Goal: Information Seeking & Learning: Learn about a topic

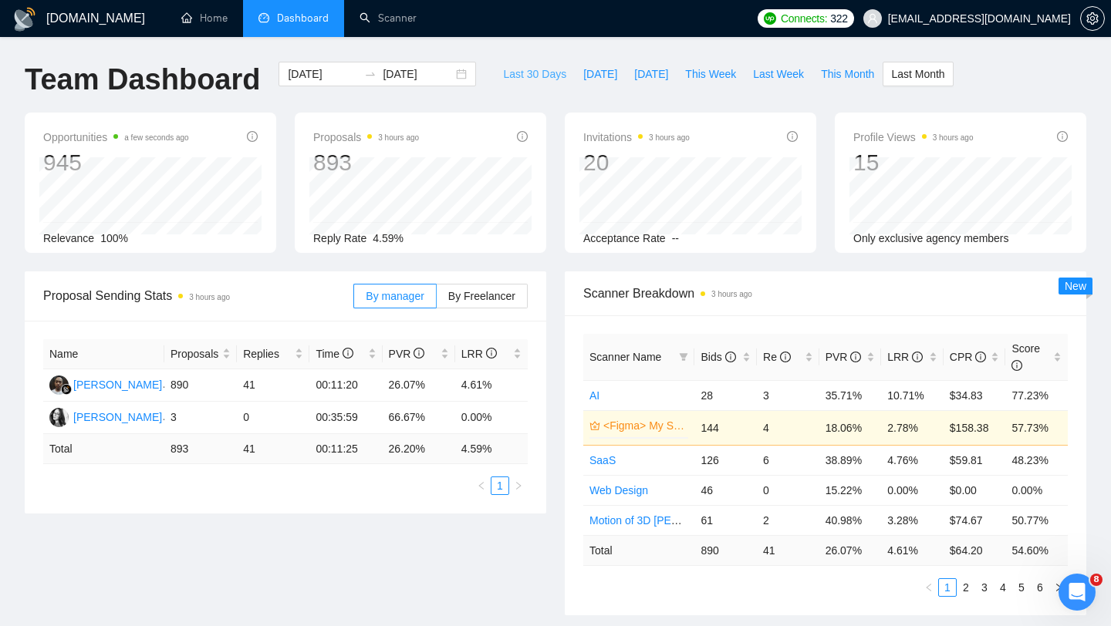
click at [524, 73] on span "Last 30 Days" at bounding box center [534, 74] width 63 height 17
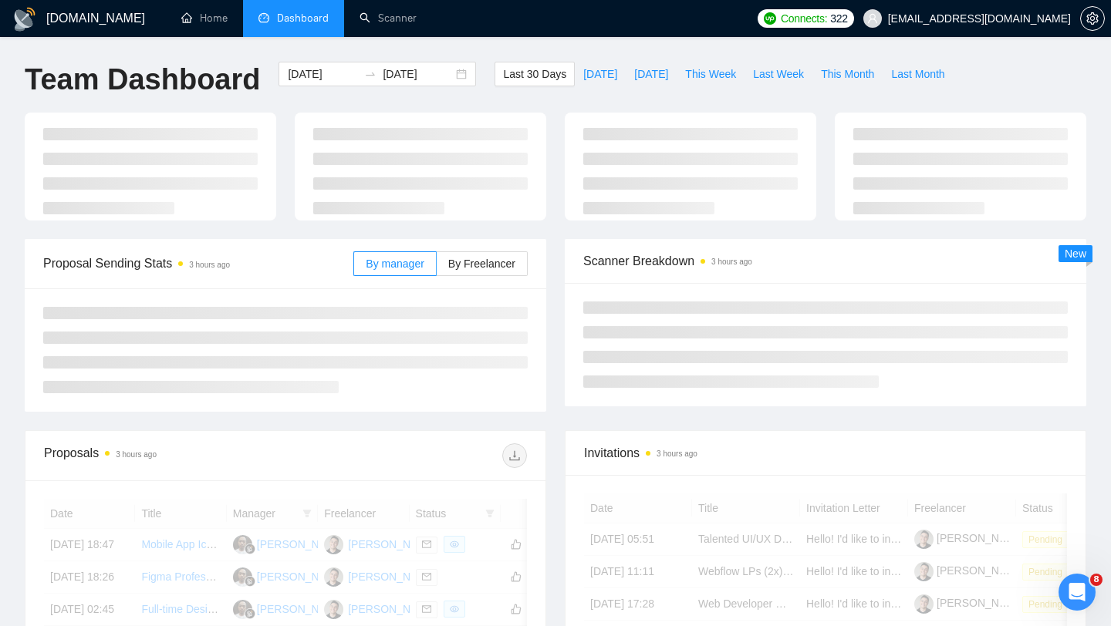
type input "[DATE]"
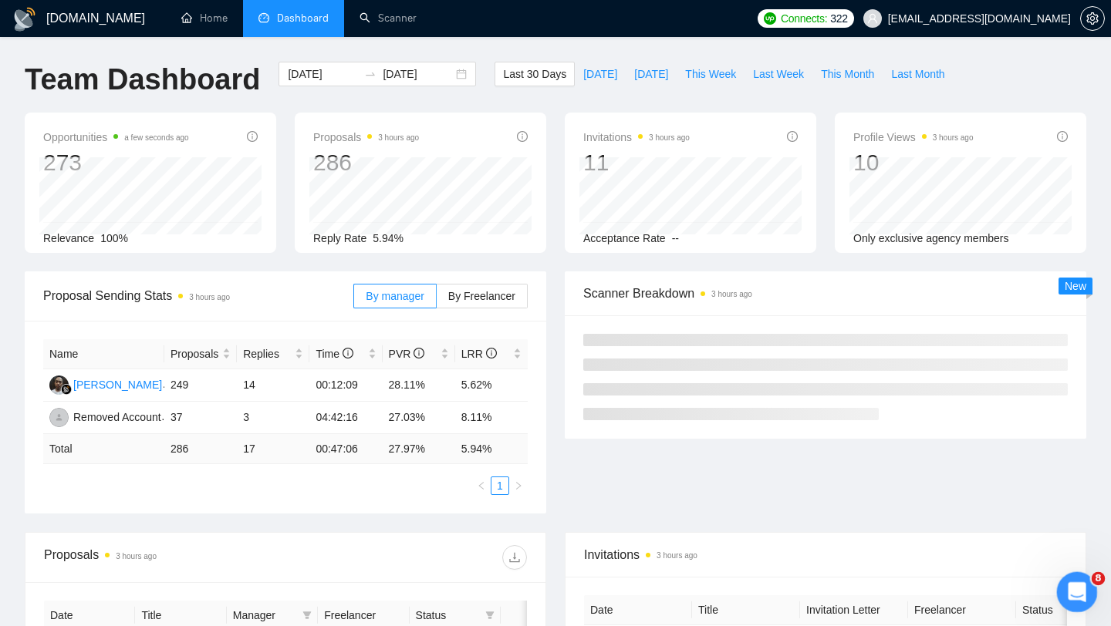
click at [1065, 577] on div "Открыть службу сообщений Intercom" at bounding box center [1074, 590] width 51 height 51
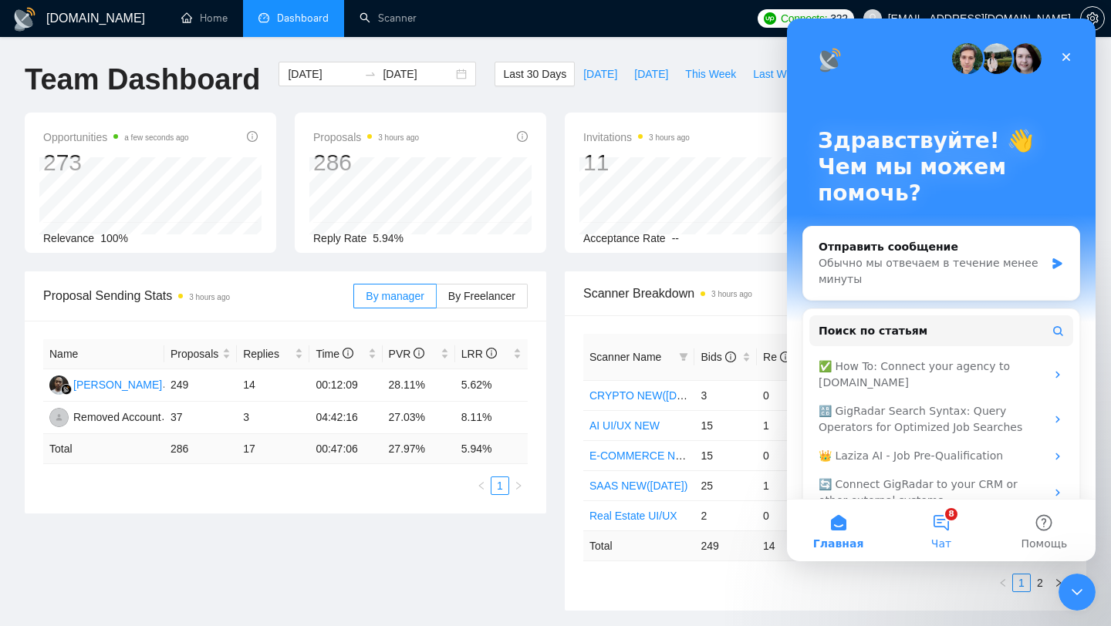
click at [947, 522] on button "8 Чат" at bounding box center [940, 531] width 103 height 62
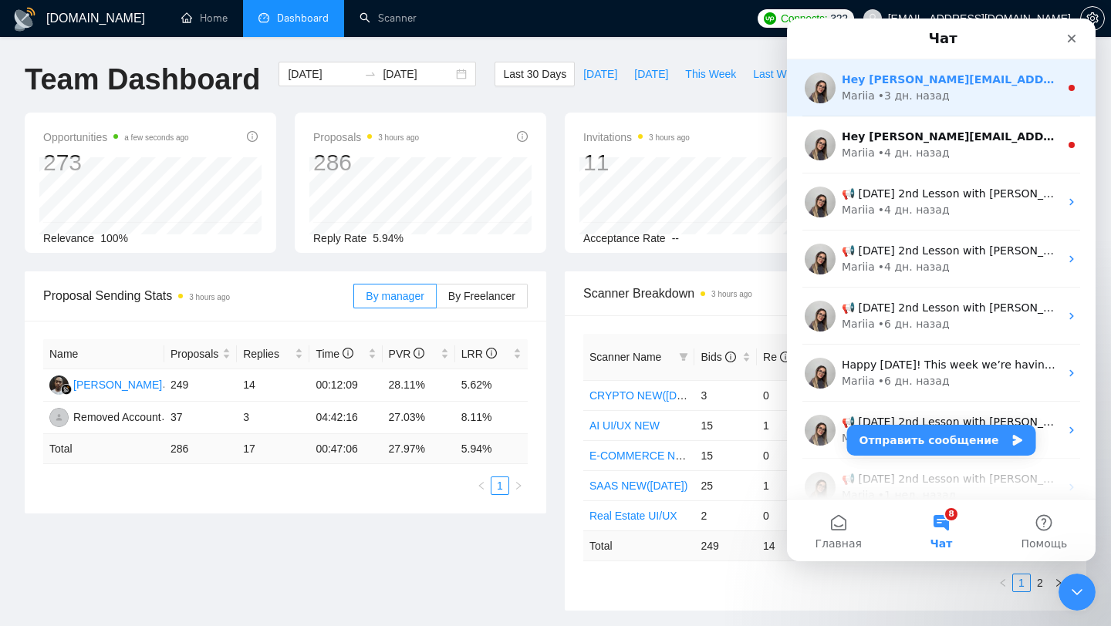
click at [952, 91] on div "Mariia • 3 дн. назад" at bounding box center [951, 96] width 218 height 16
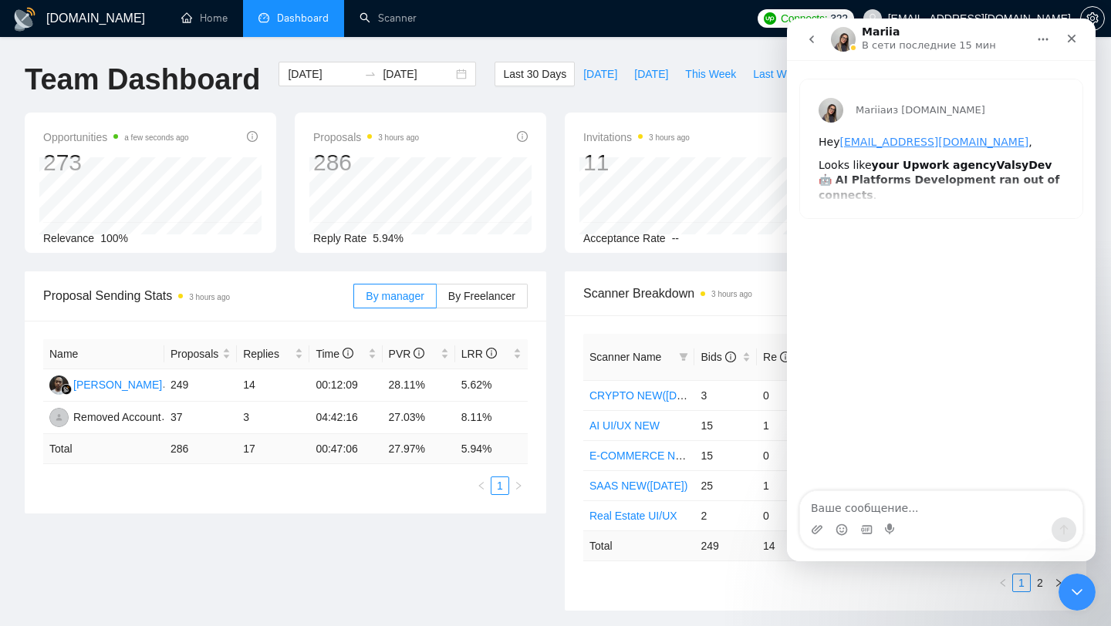
click at [1014, 179] on div "Mariia из [DOMAIN_NAME] Hey [PERSON_NAME][EMAIL_ADDRESS][DOMAIN_NAME] , Looks l…" at bounding box center [941, 148] width 282 height 139
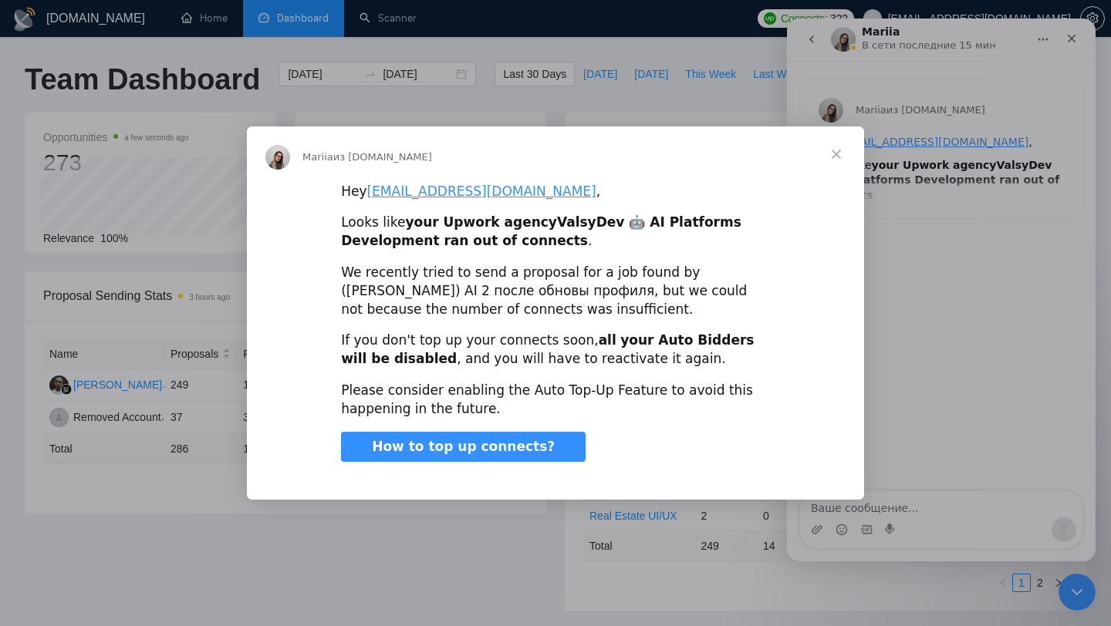
click at [842, 148] on span "Закрыть" at bounding box center [836, 155] width 56 height 56
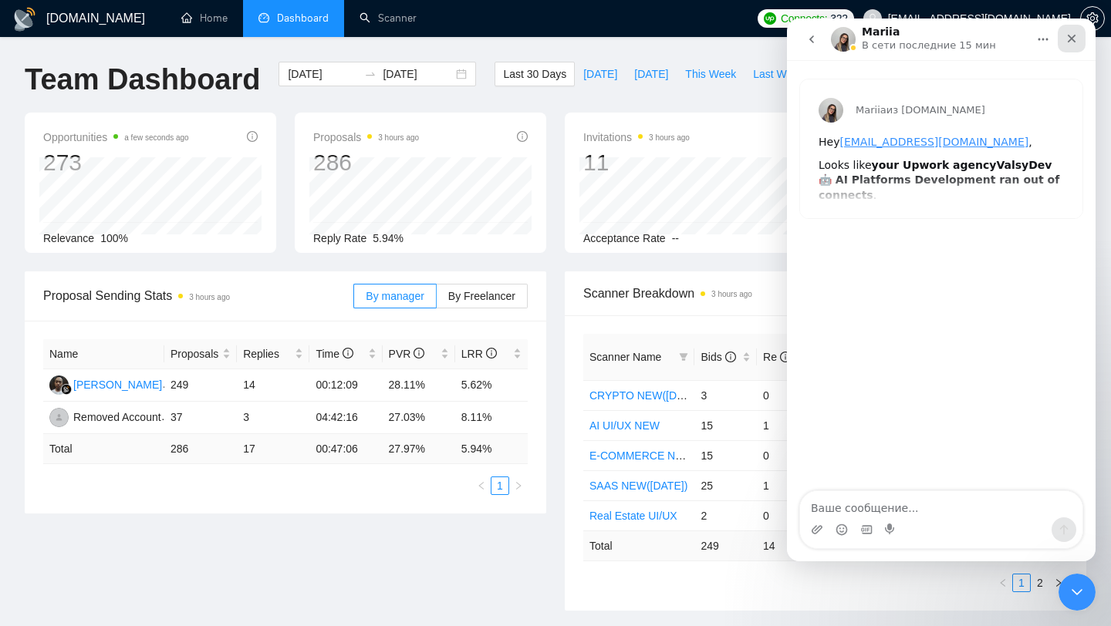
click at [1071, 35] on icon "Закрыть" at bounding box center [1071, 38] width 12 height 12
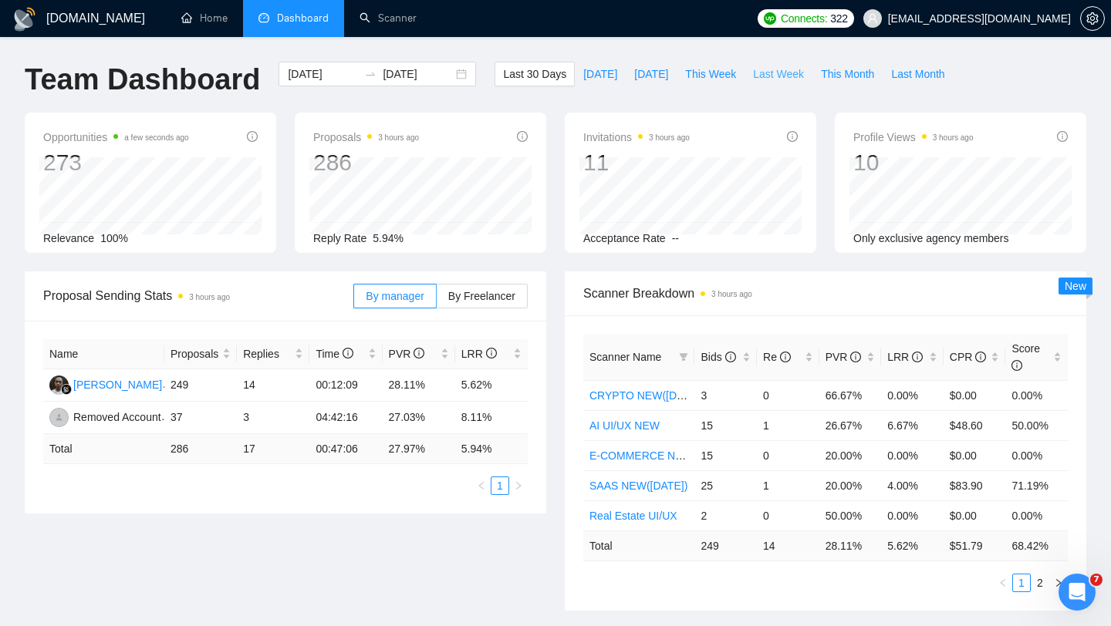
click at [788, 81] on span "Last Week" at bounding box center [778, 74] width 51 height 17
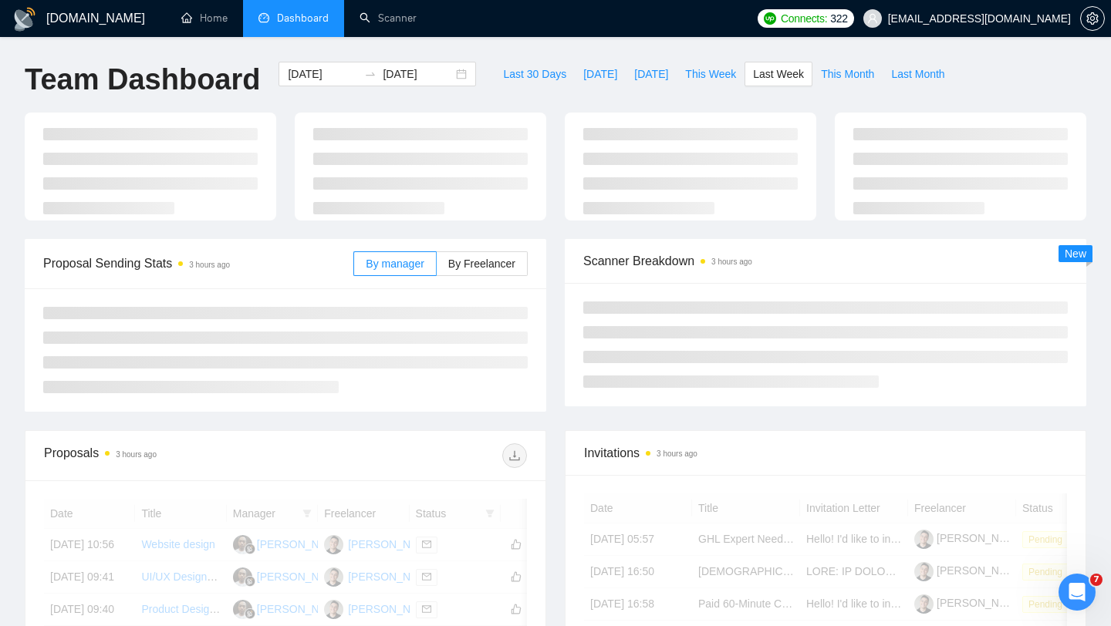
type input "[DATE]"
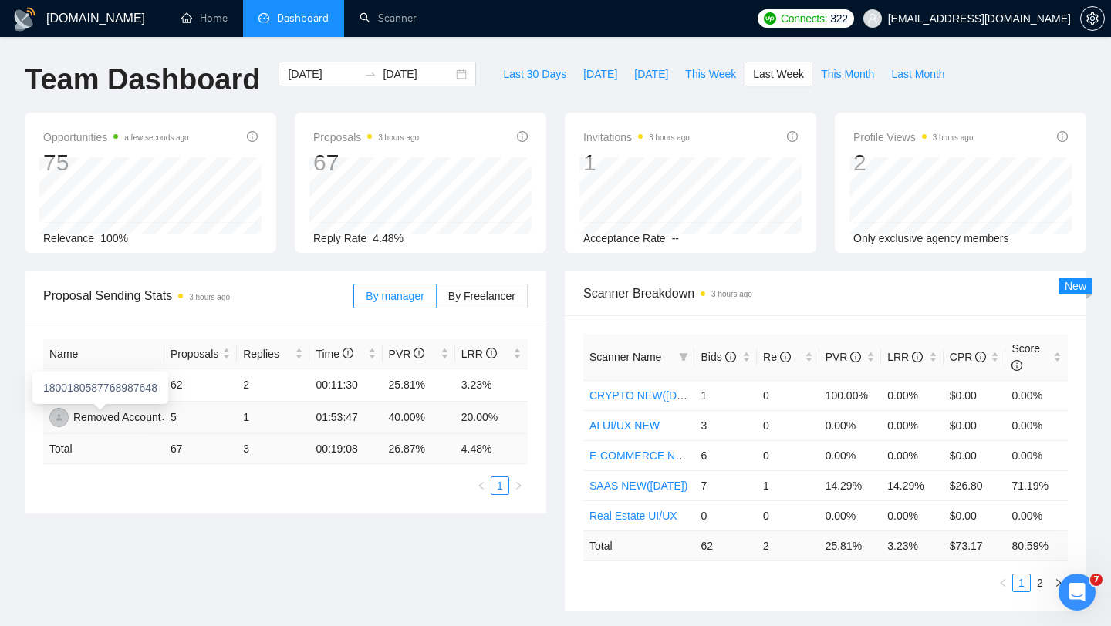
click at [109, 417] on div "Removed Account" at bounding box center [117, 417] width 88 height 17
click at [33, 424] on div "Name Proposals Replies Time PVR LRR [PERSON_NAME] 62 2 00:11:30 25.81% 3.23% Re…" at bounding box center [285, 417] width 521 height 193
click at [118, 416] on div "Removed Account" at bounding box center [117, 417] width 88 height 17
click at [118, 387] on div "[PERSON_NAME]" at bounding box center [117, 384] width 89 height 17
click at [701, 79] on span "This Week" at bounding box center [710, 74] width 51 height 17
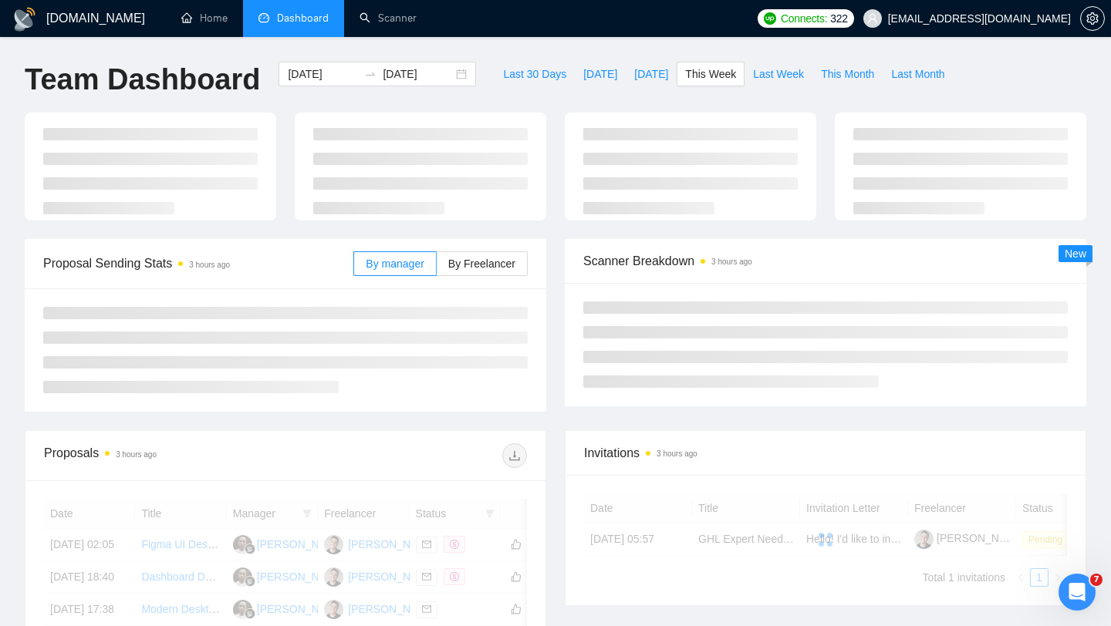
type input "[DATE]"
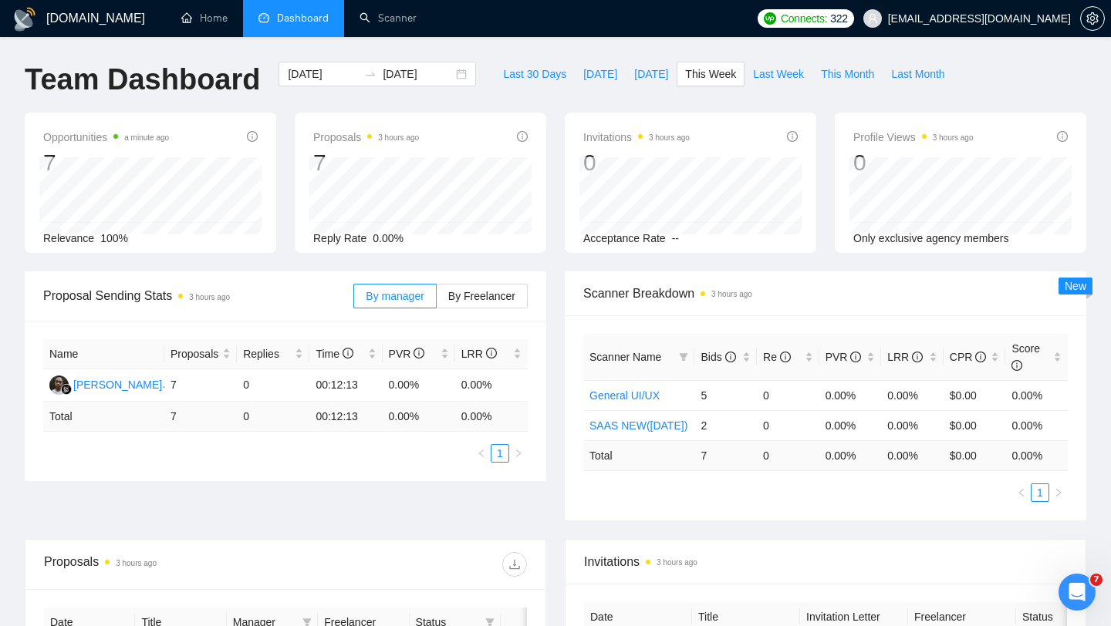
click at [1021, 19] on span "[EMAIL_ADDRESS][DOMAIN_NAME]" at bounding box center [979, 19] width 183 height 0
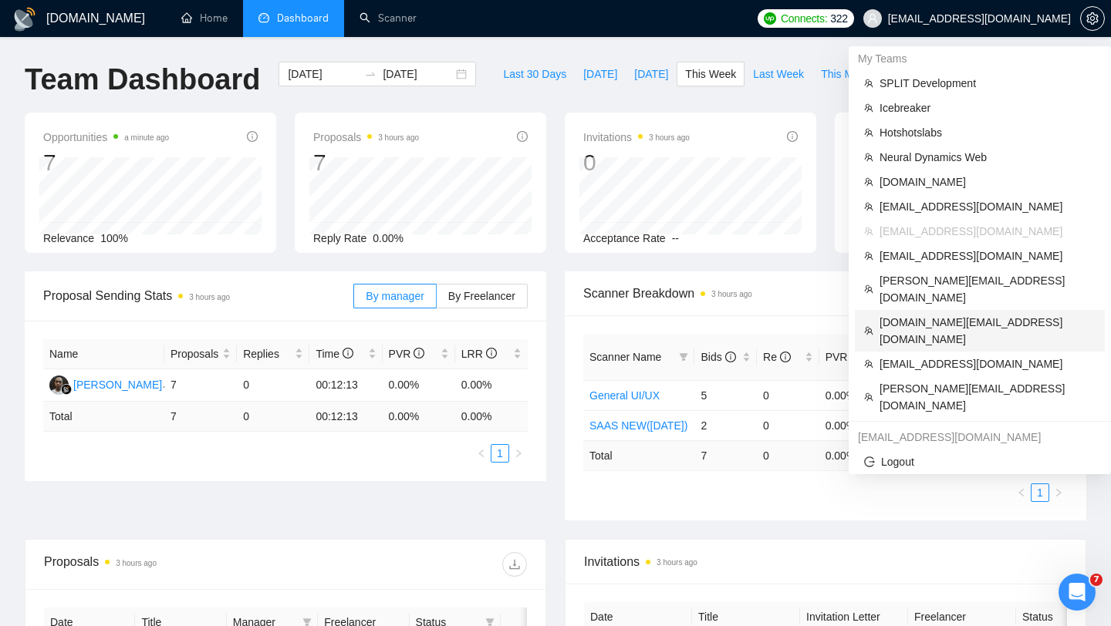
click at [940, 314] on span "[DOMAIN_NAME][EMAIL_ADDRESS][DOMAIN_NAME]" at bounding box center [987, 331] width 216 height 34
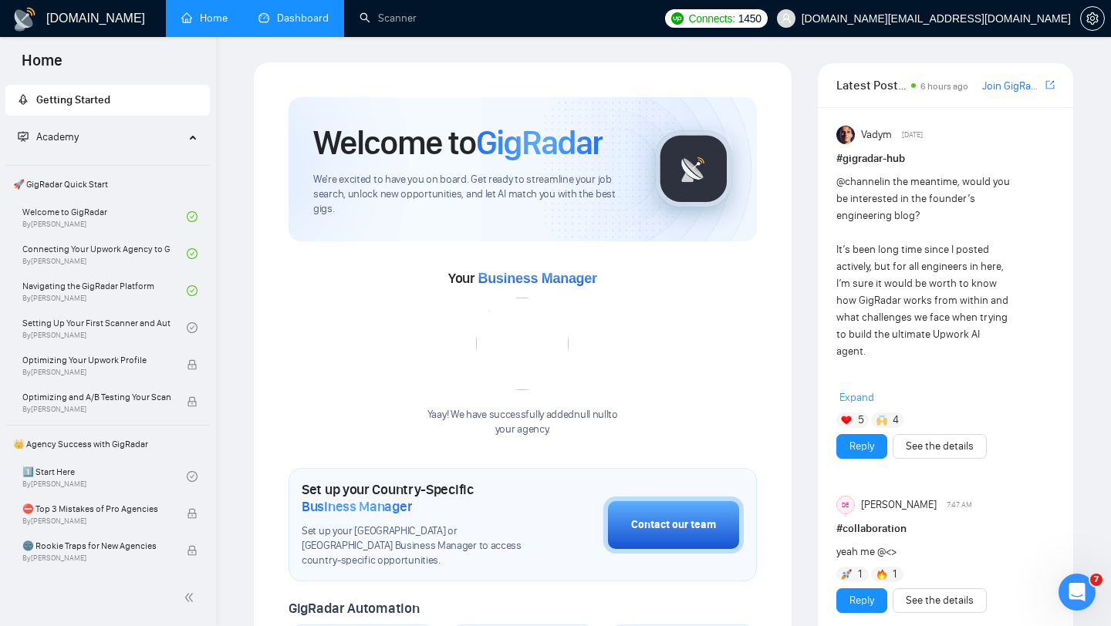
click at [307, 12] on link "Dashboard" at bounding box center [293, 18] width 70 height 13
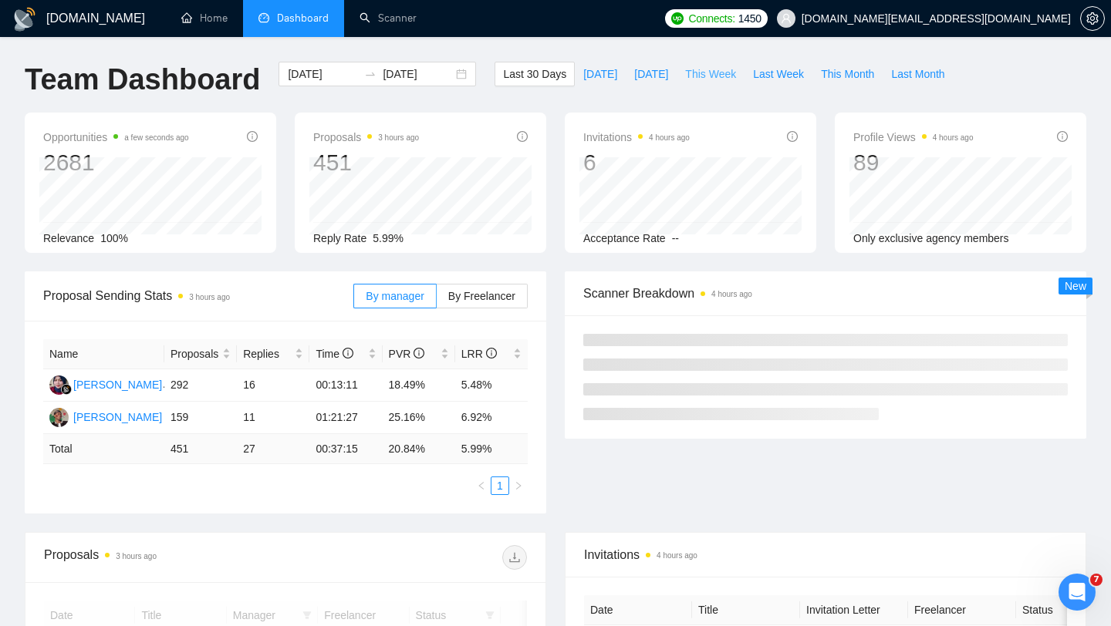
click at [709, 71] on span "This Week" at bounding box center [710, 74] width 51 height 17
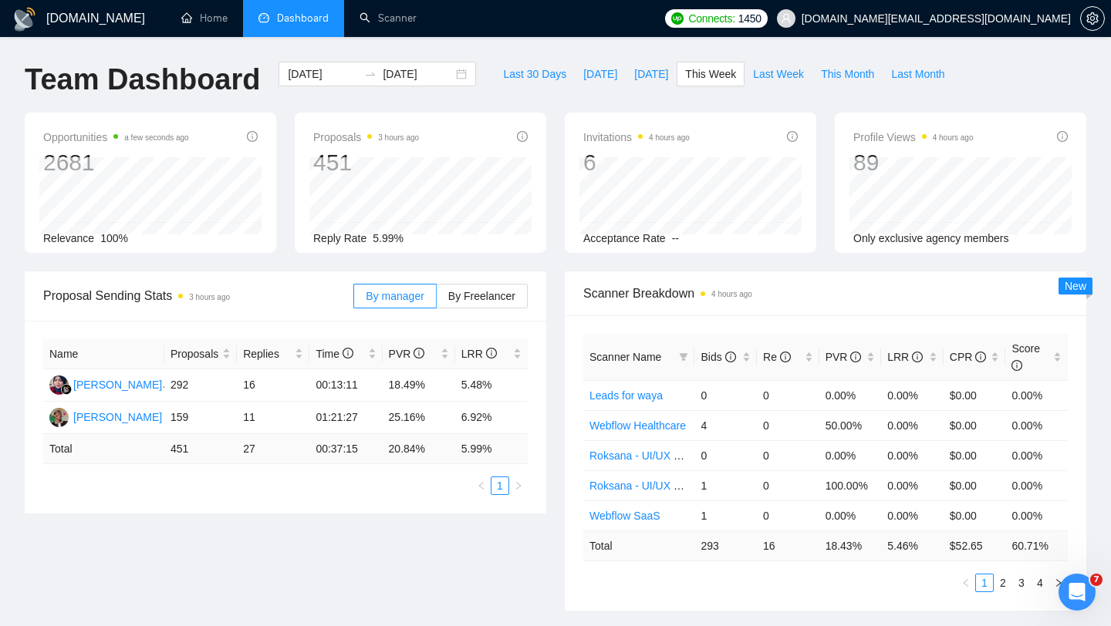
type input "[DATE]"
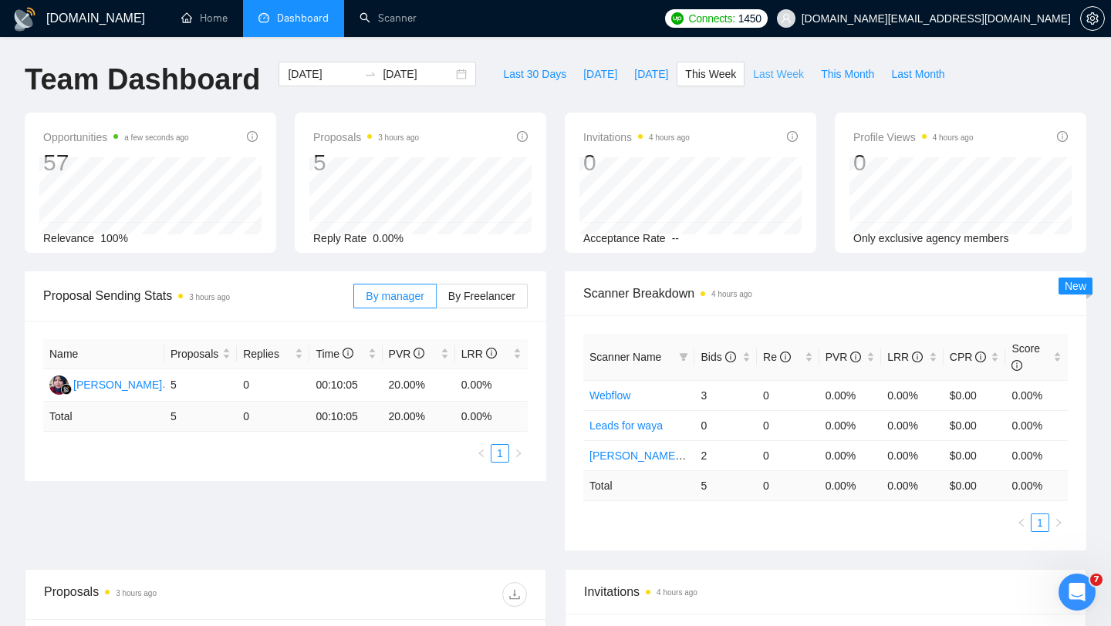
click at [784, 73] on span "Last Week" at bounding box center [778, 74] width 51 height 17
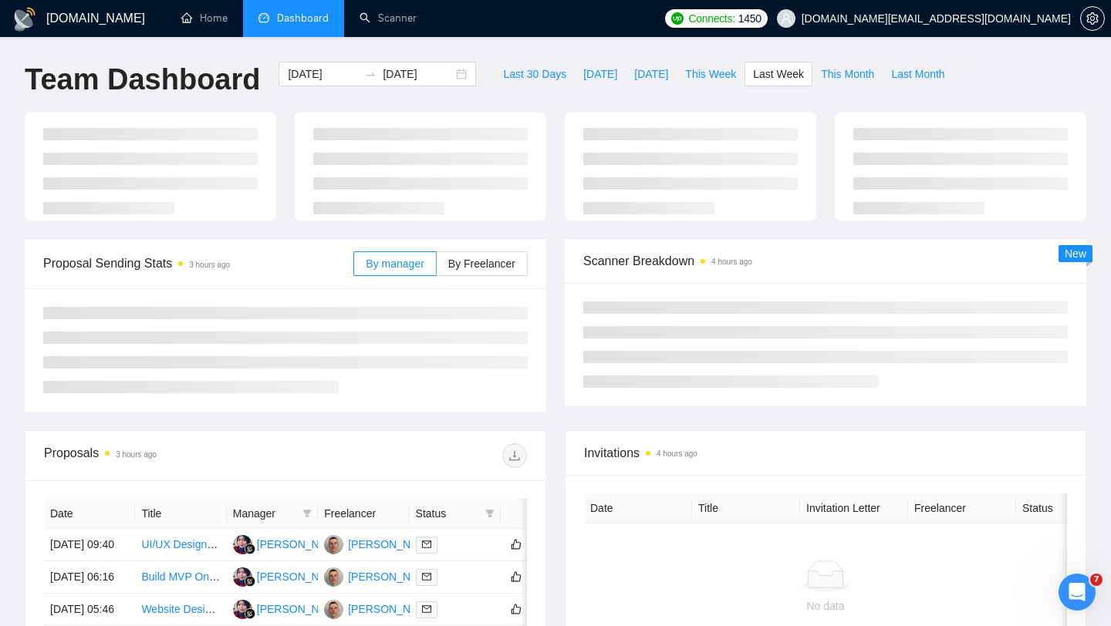
type input "[DATE]"
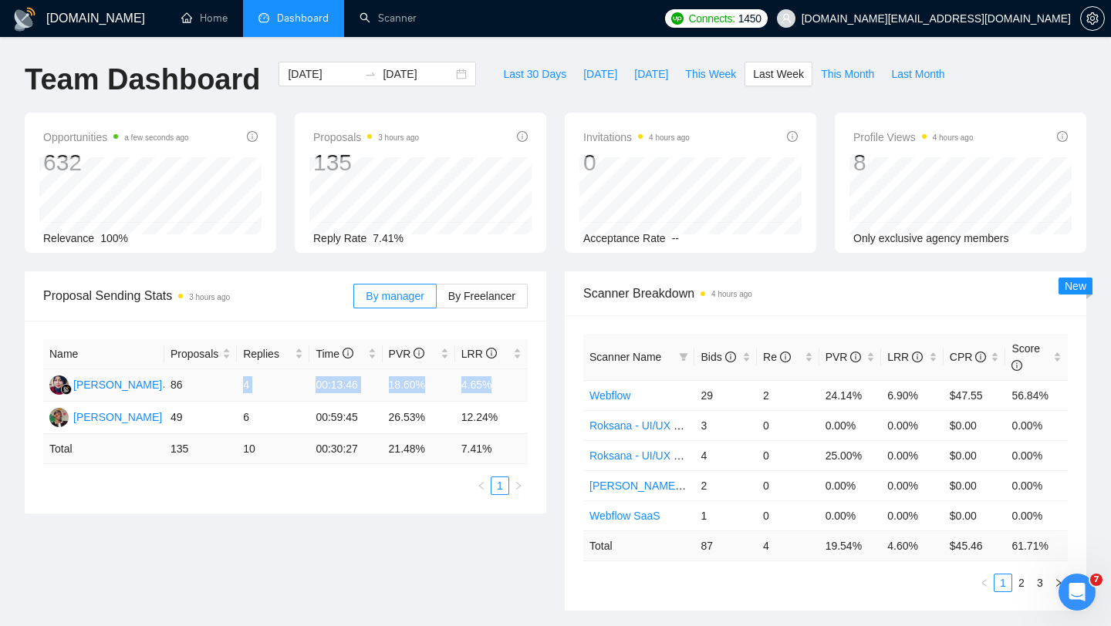
drag, startPoint x: 220, startPoint y: 386, endPoint x: 522, endPoint y: 390, distance: 302.4
click at [522, 390] on tr "[PERSON_NAME] 86 4 00:13:46 18.60% 4.65%" at bounding box center [285, 385] width 484 height 32
click at [458, 381] on td "4.65%" at bounding box center [491, 385] width 73 height 32
click at [454, 73] on div "[DATE] [DATE]" at bounding box center [376, 74] width 197 height 25
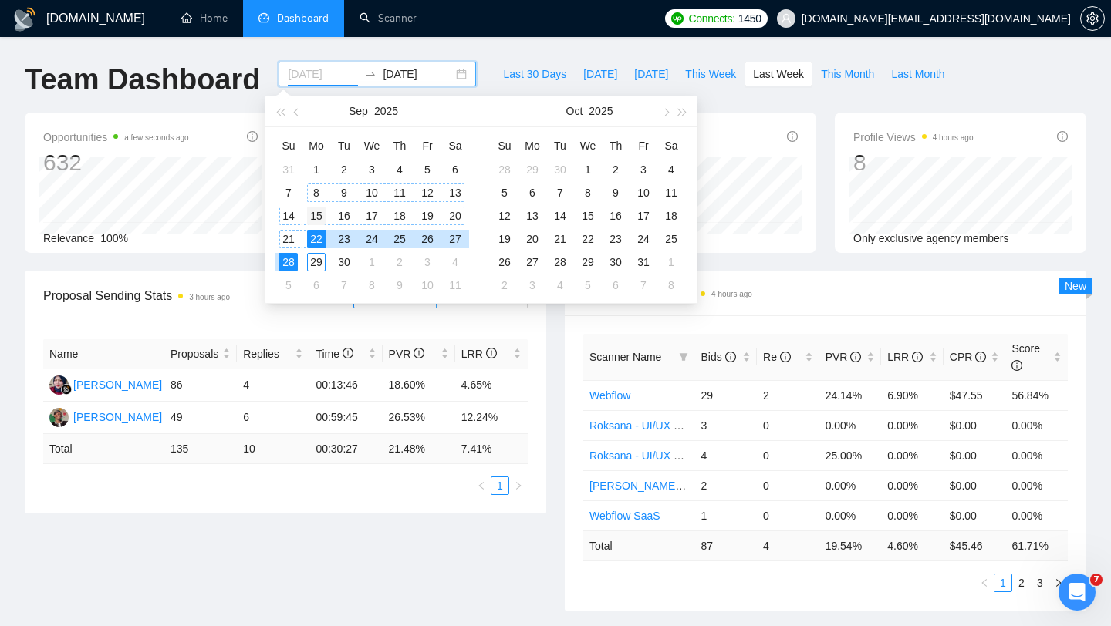
type input "[DATE]"
click at [319, 218] on div "15" at bounding box center [316, 216] width 19 height 19
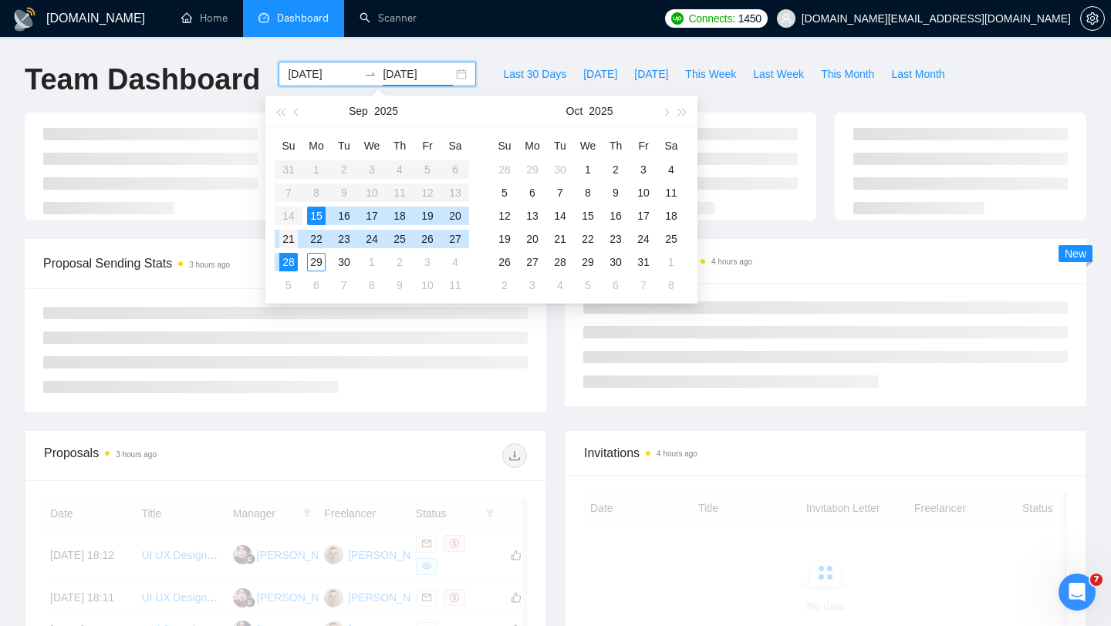
type input "[DATE]"
click at [283, 244] on div "21" at bounding box center [288, 239] width 19 height 19
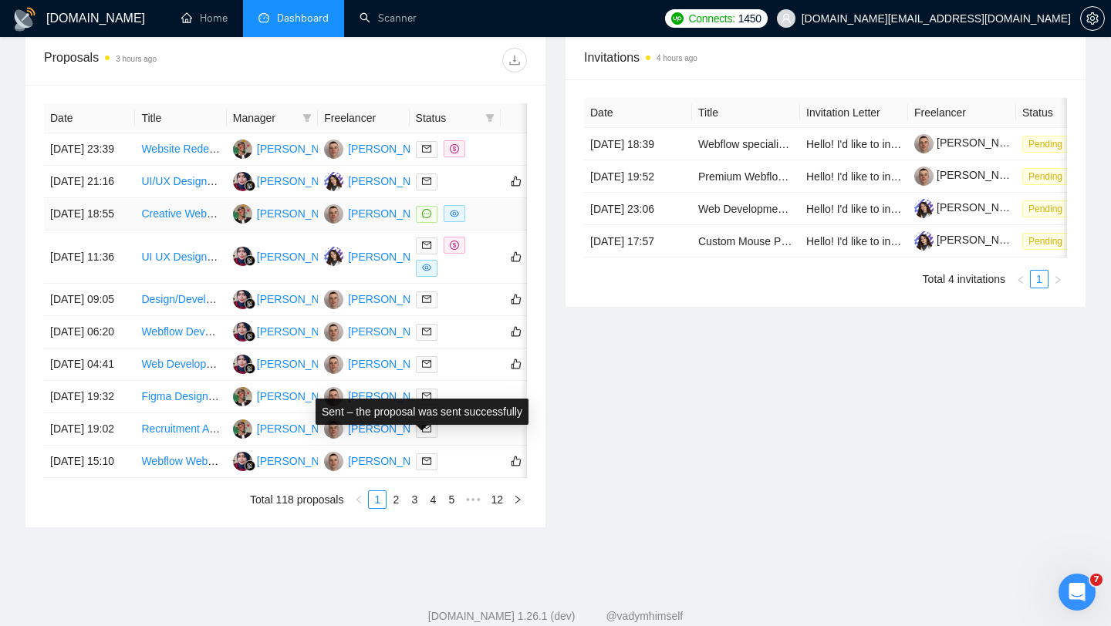
scroll to position [585, 0]
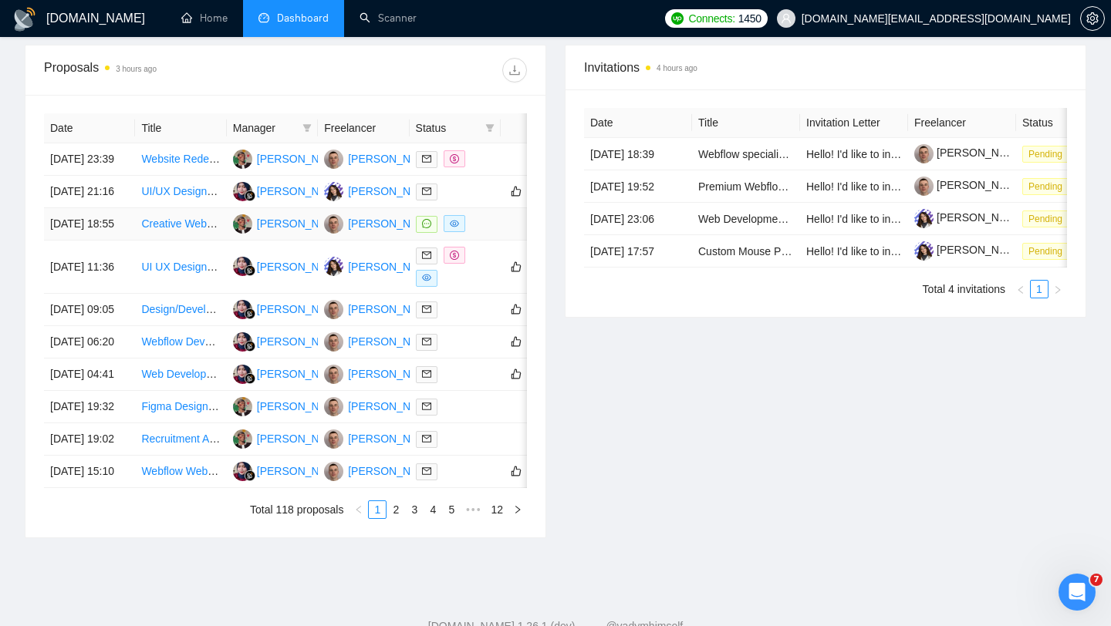
click at [490, 233] on div at bounding box center [455, 224] width 79 height 18
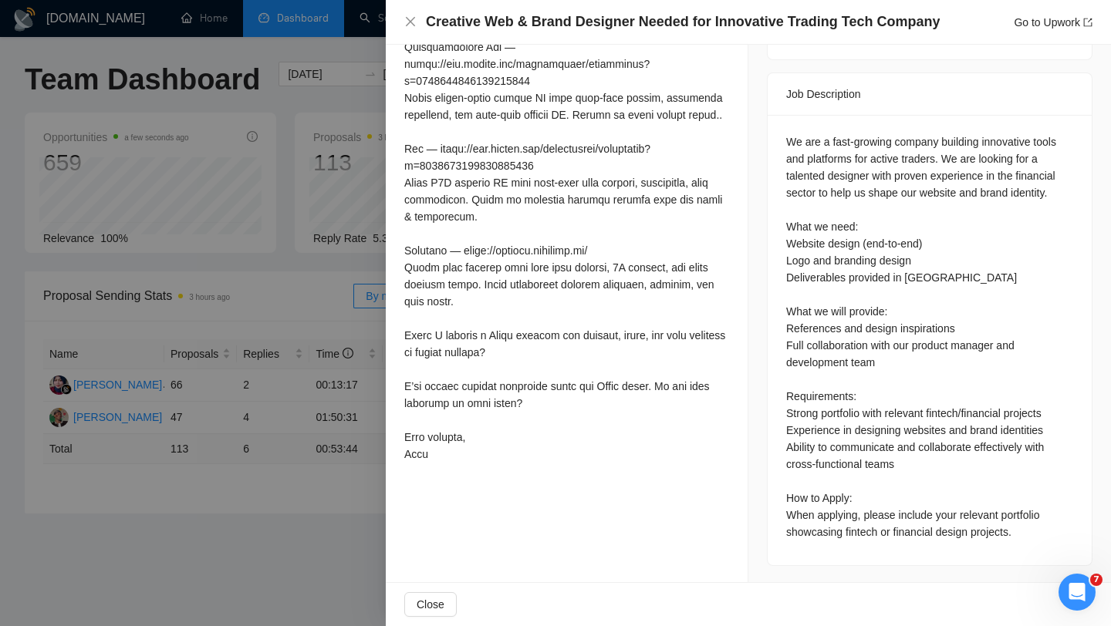
scroll to position [0, 0]
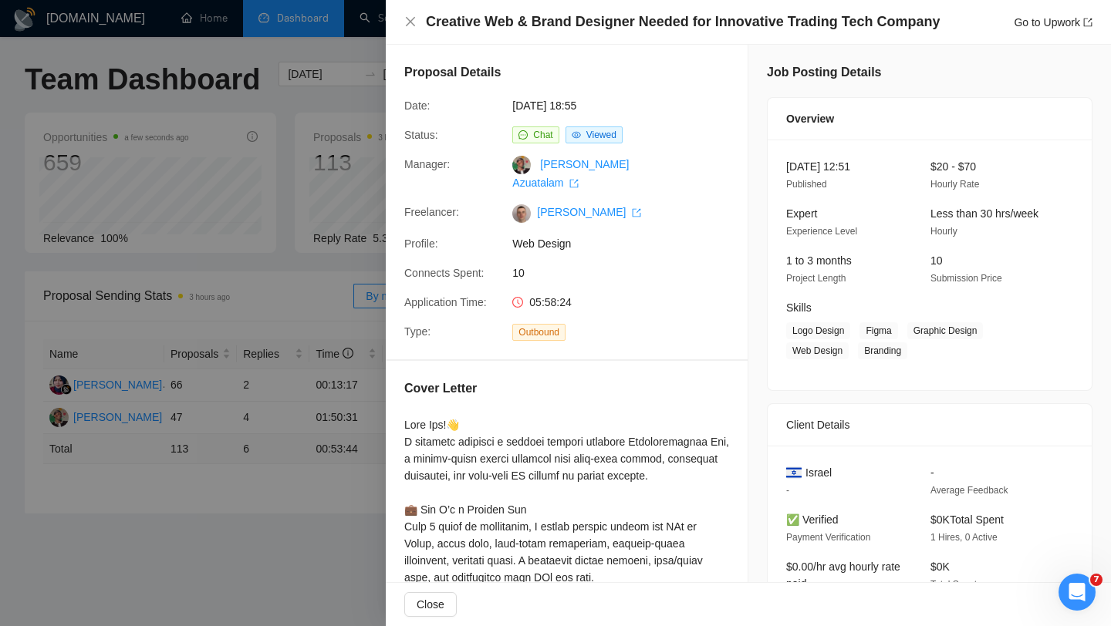
click at [339, 280] on div at bounding box center [555, 313] width 1111 height 626
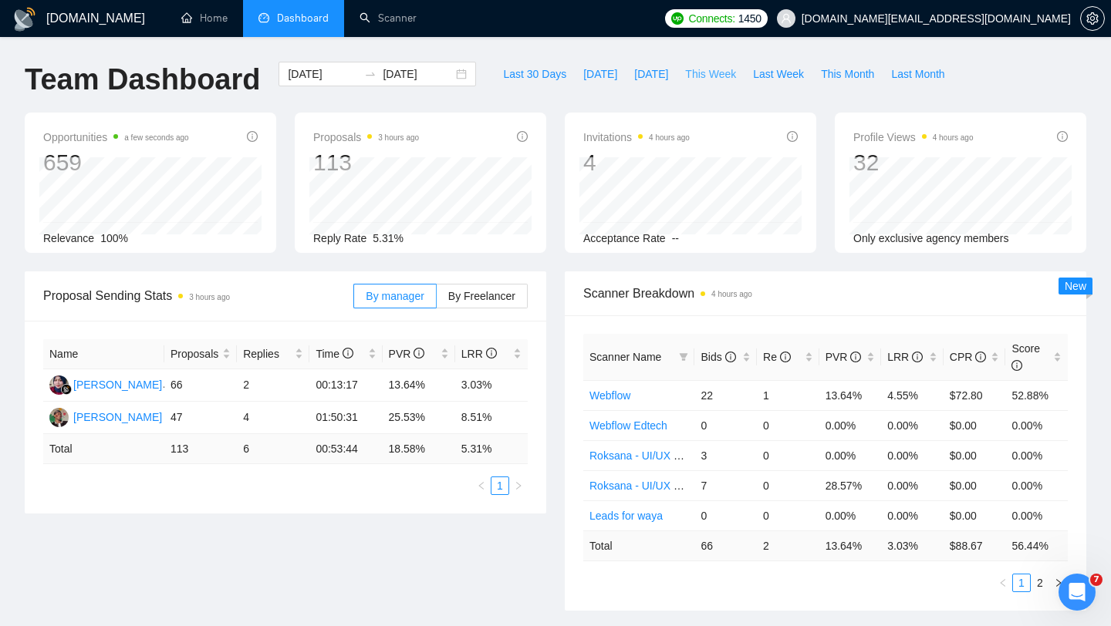
click at [714, 75] on span "This Week" at bounding box center [710, 74] width 51 height 17
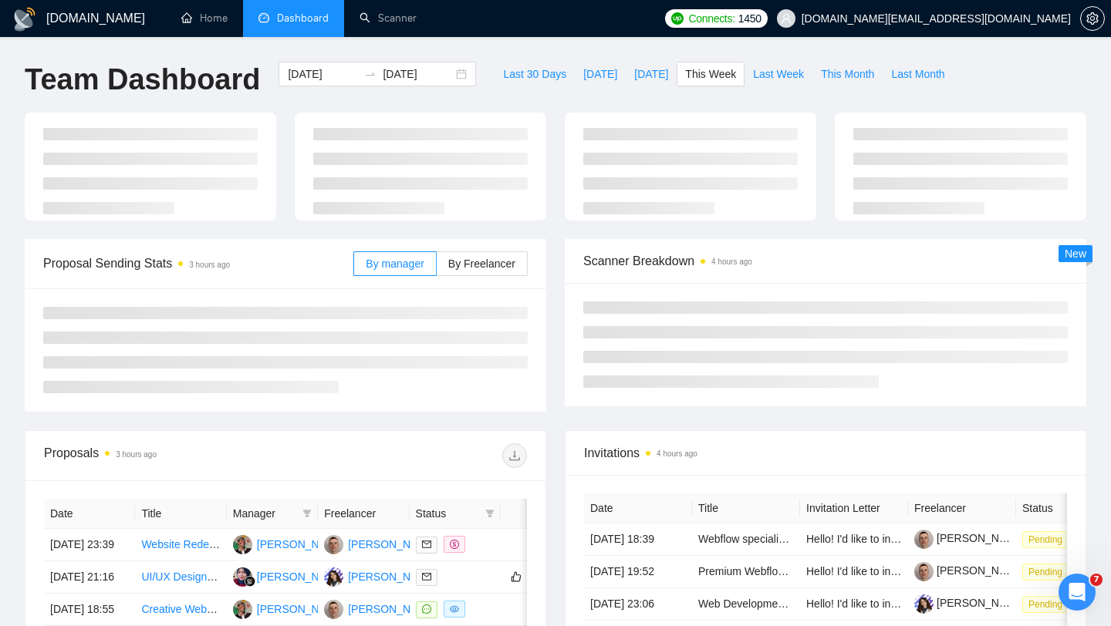
type input "[DATE]"
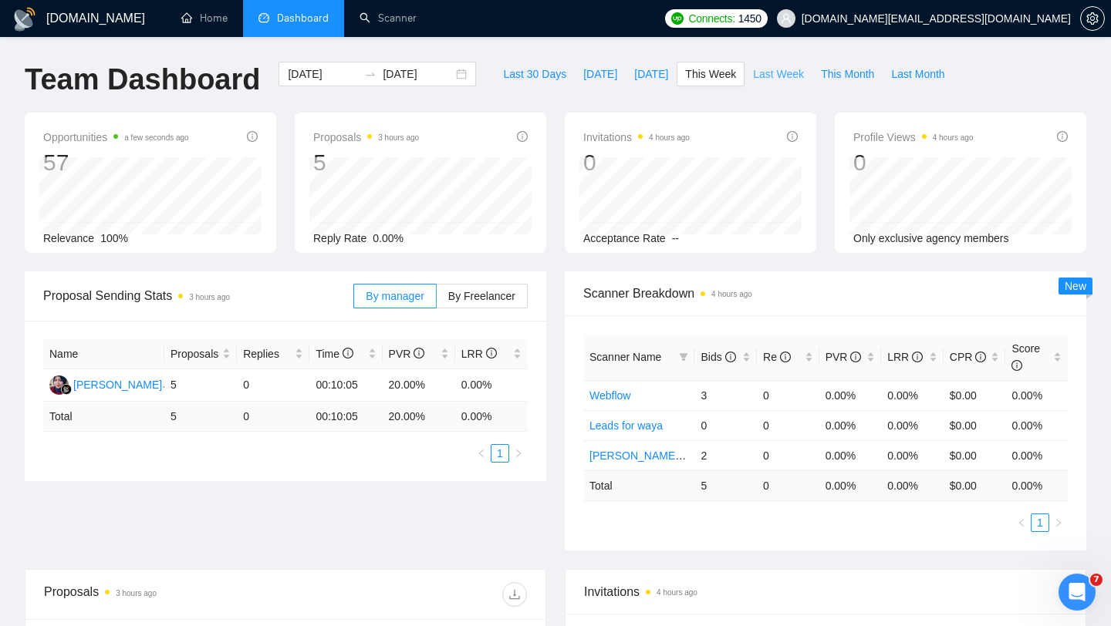
click at [778, 73] on span "Last Week" at bounding box center [778, 74] width 51 height 17
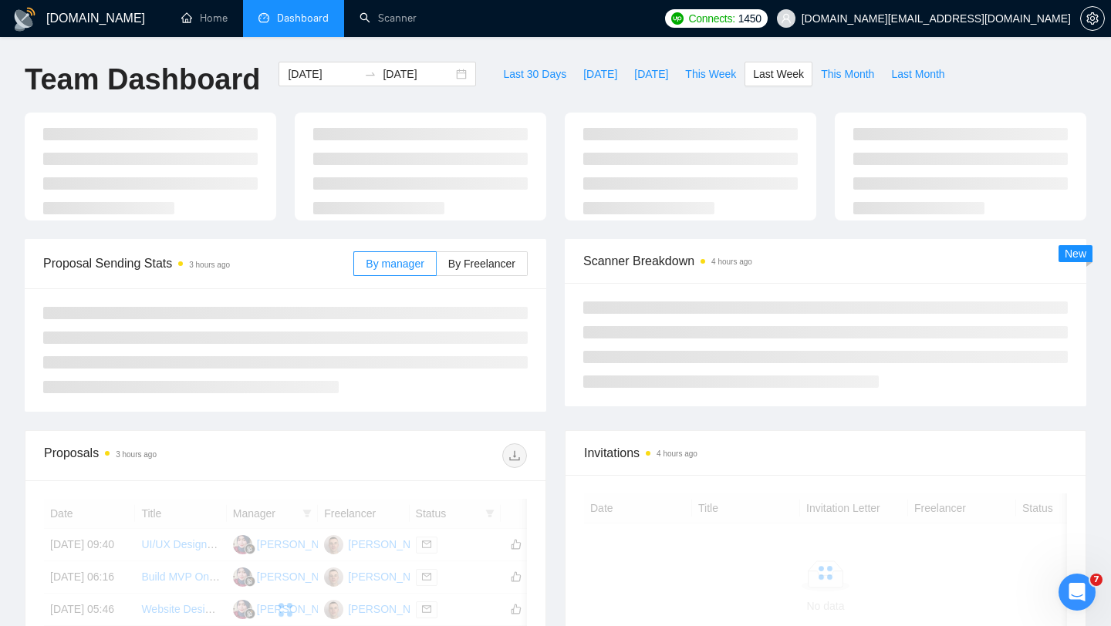
type input "[DATE]"
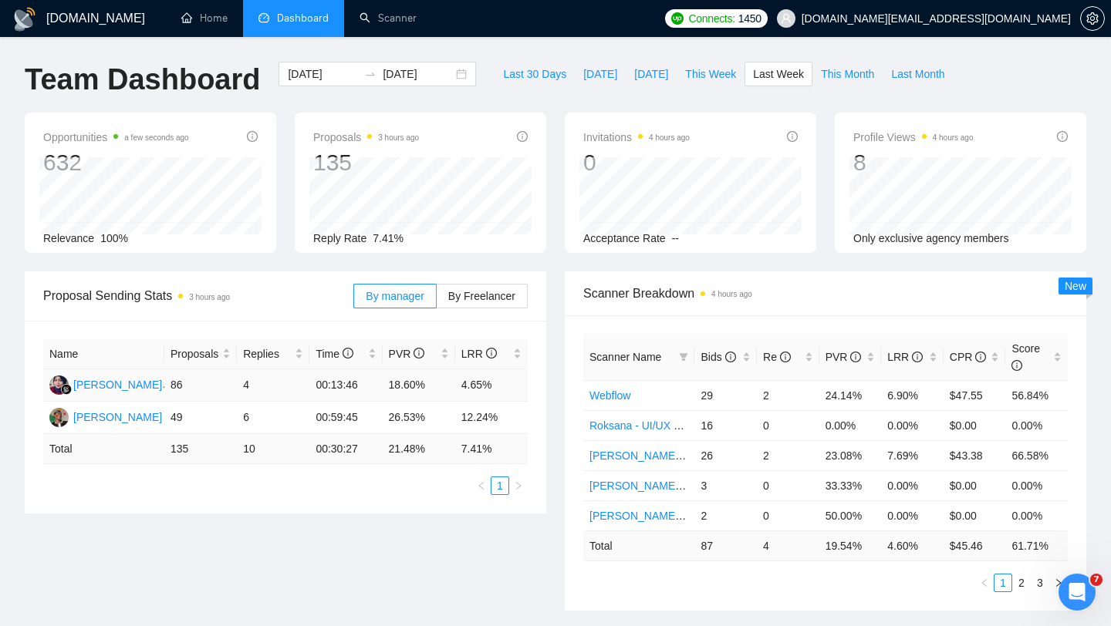
click at [471, 380] on td "4.65%" at bounding box center [491, 385] width 73 height 32
click at [246, 447] on td "10" at bounding box center [273, 449] width 73 height 30
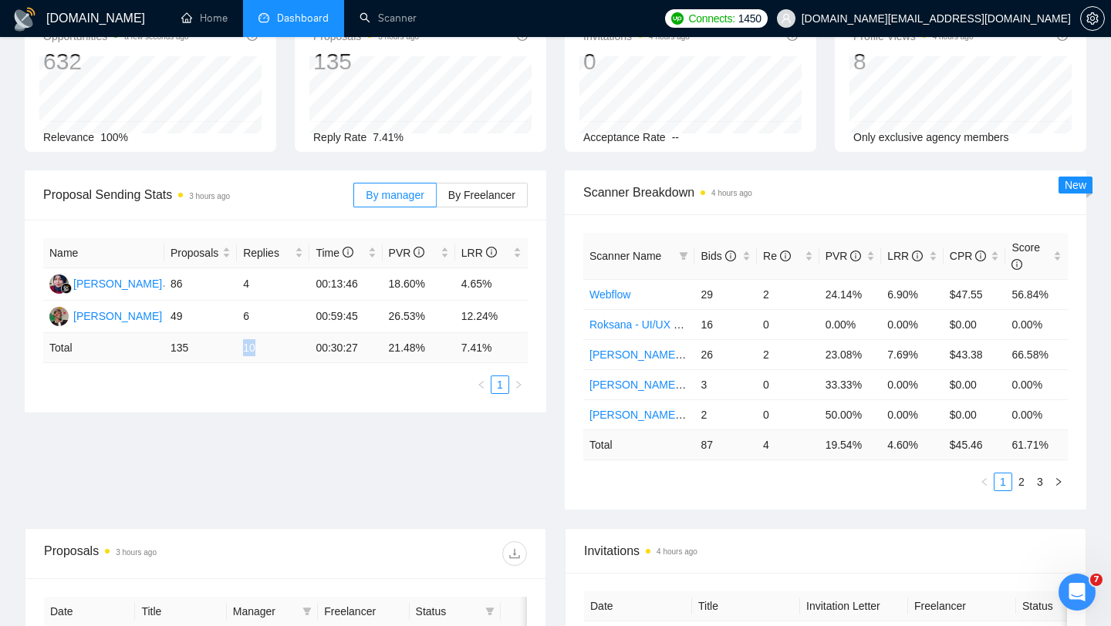
scroll to position [61, 0]
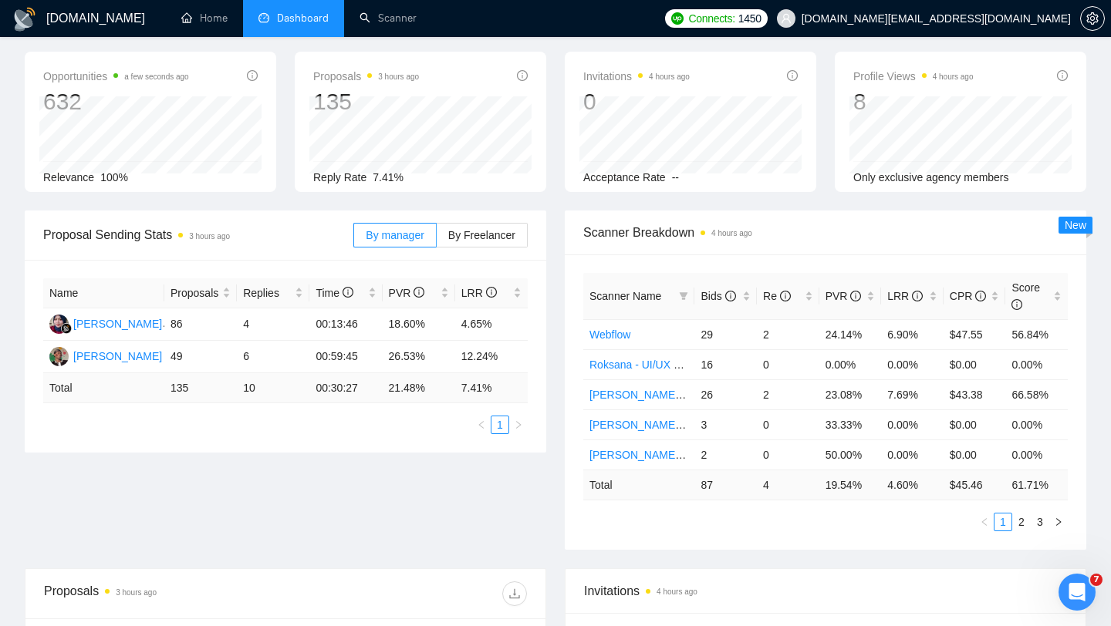
click at [464, 381] on td "7.41 %" at bounding box center [491, 388] width 73 height 30
click at [500, 383] on td "7.41 %" at bounding box center [491, 388] width 73 height 30
drag, startPoint x: 500, startPoint y: 383, endPoint x: 450, endPoint y: 383, distance: 50.1
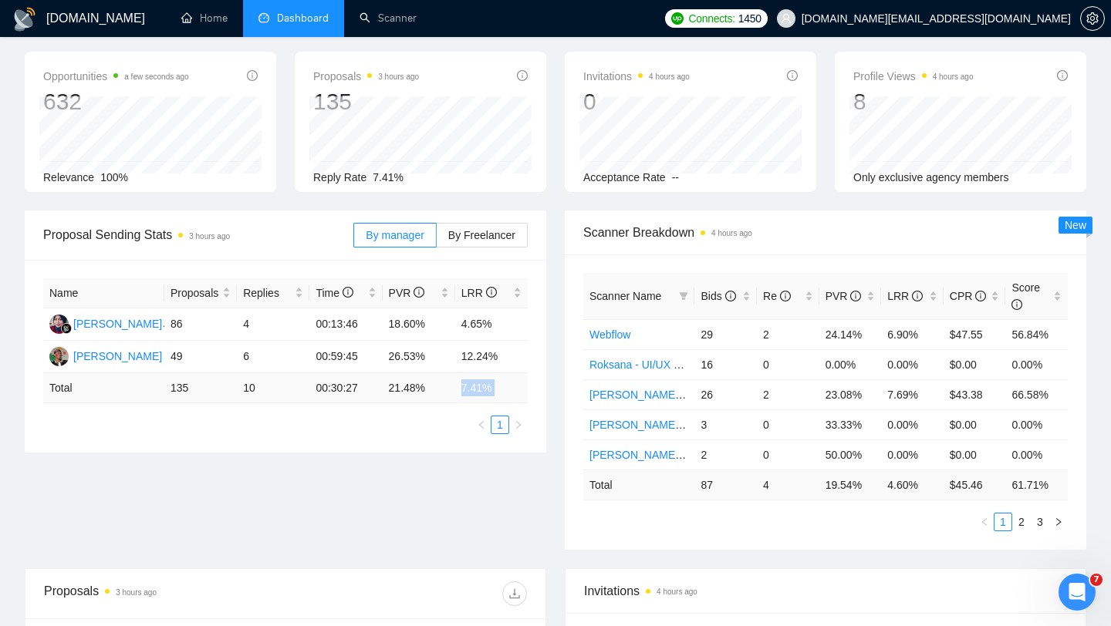
click at [454, 383] on tr "Total 135 10 00:30:27 21.48 % 7.41 %" at bounding box center [285, 388] width 484 height 30
click at [545, 243] on div "Proposal Sending Stats 3 hours ago By manager By Freelancer" at bounding box center [285, 236] width 521 height 50
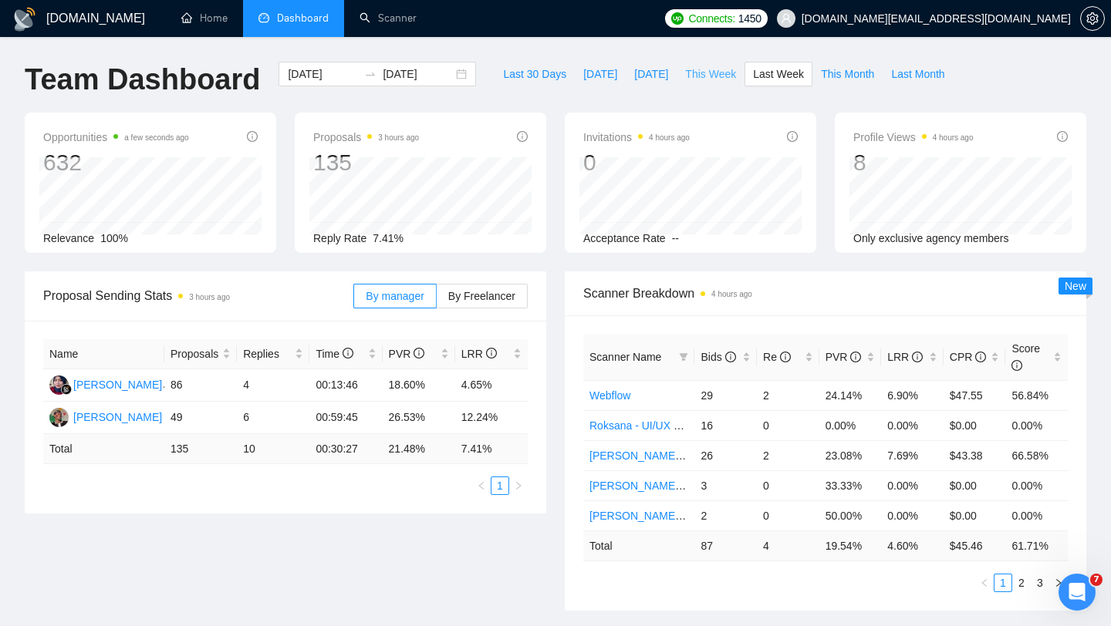
click at [711, 83] on button "This Week" at bounding box center [711, 74] width 68 height 25
type input "[DATE]"
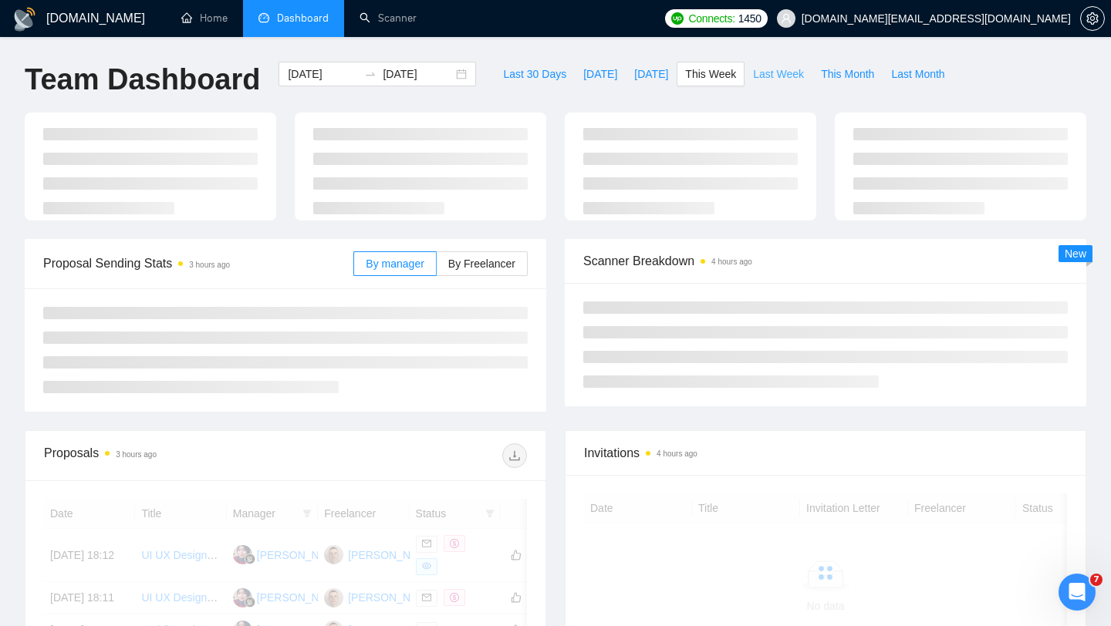
click at [787, 73] on span "Last Week" at bounding box center [778, 74] width 51 height 17
type input "[DATE]"
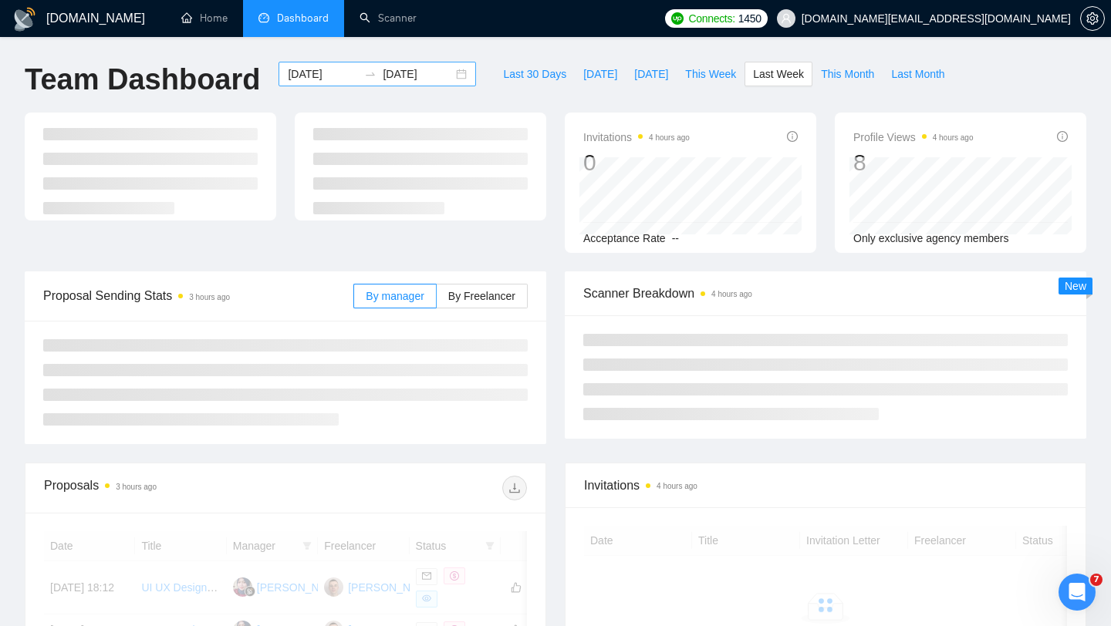
click at [451, 81] on div "[DATE] [DATE]" at bounding box center [376, 74] width 197 height 25
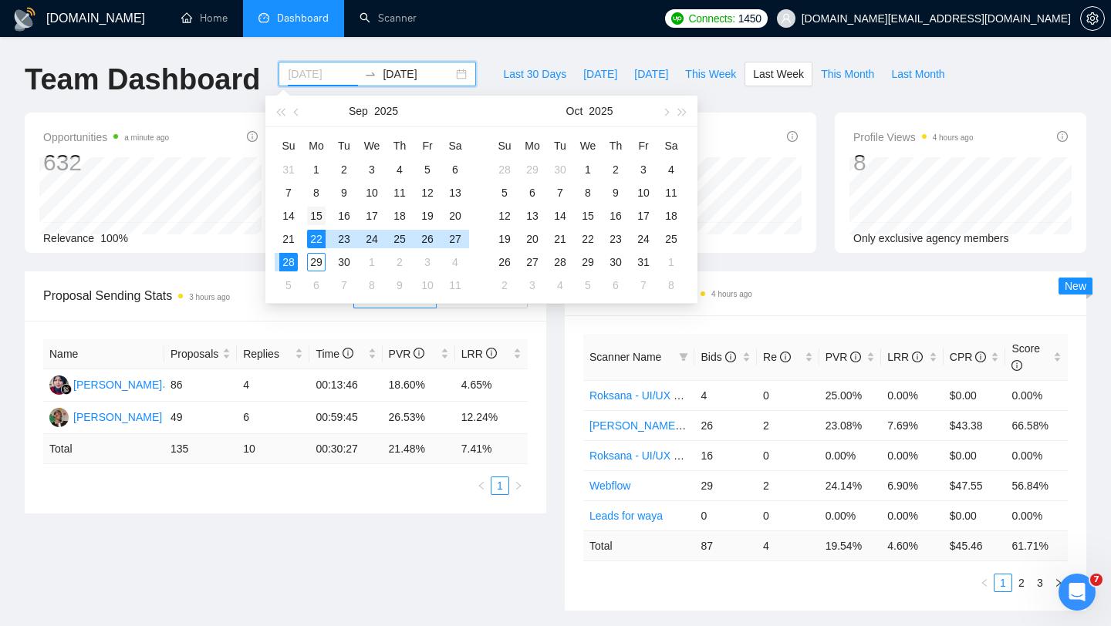
type input "[DATE]"
click at [312, 211] on div "15" at bounding box center [316, 216] width 19 height 19
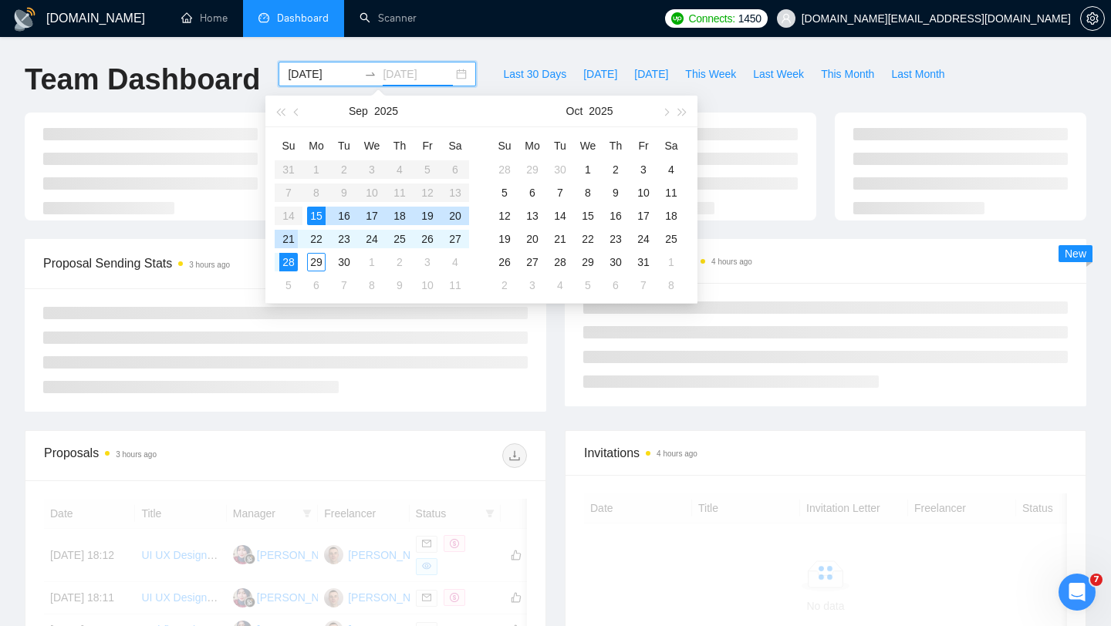
type input "[DATE]"
click at [292, 232] on div "21" at bounding box center [288, 239] width 19 height 19
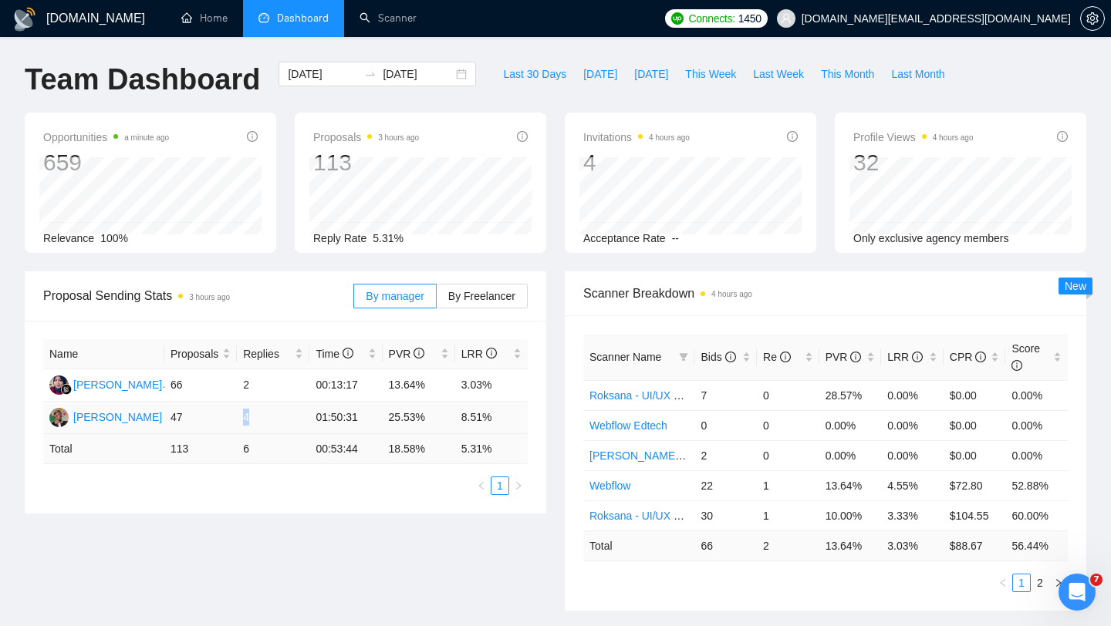
drag, startPoint x: 238, startPoint y: 420, endPoint x: 272, endPoint y: 420, distance: 33.2
click at [272, 420] on td "4" at bounding box center [273, 418] width 73 height 32
click at [475, 415] on td "8.51%" at bounding box center [491, 418] width 73 height 32
click at [450, 75] on div "[DATE] [DATE]" at bounding box center [376, 74] width 197 height 25
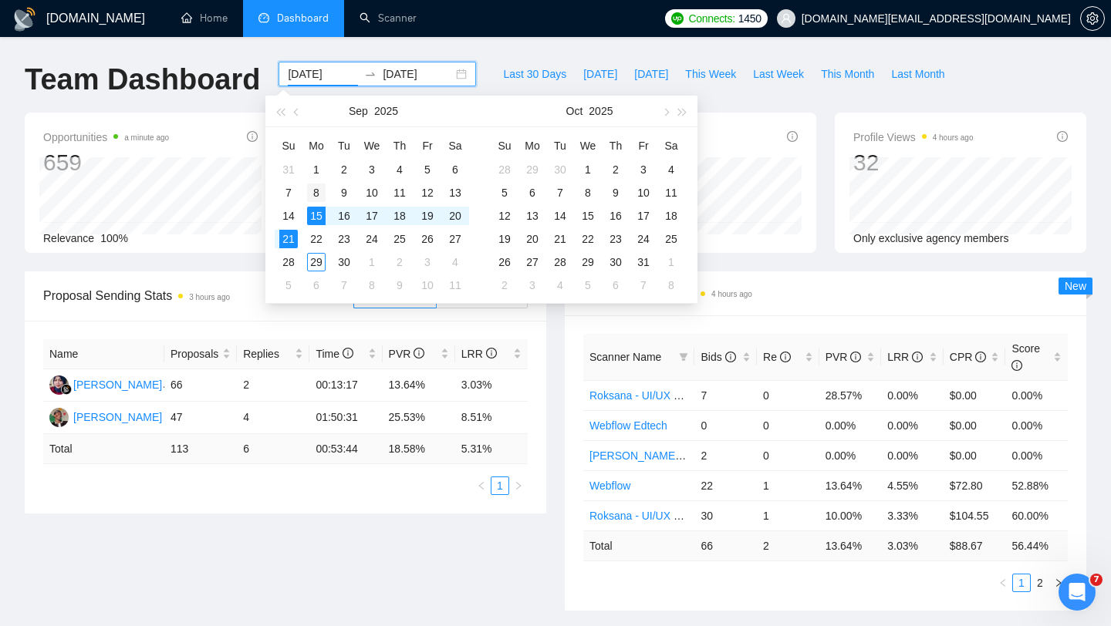
type input "[DATE]"
click at [315, 186] on div "8" at bounding box center [316, 193] width 19 height 19
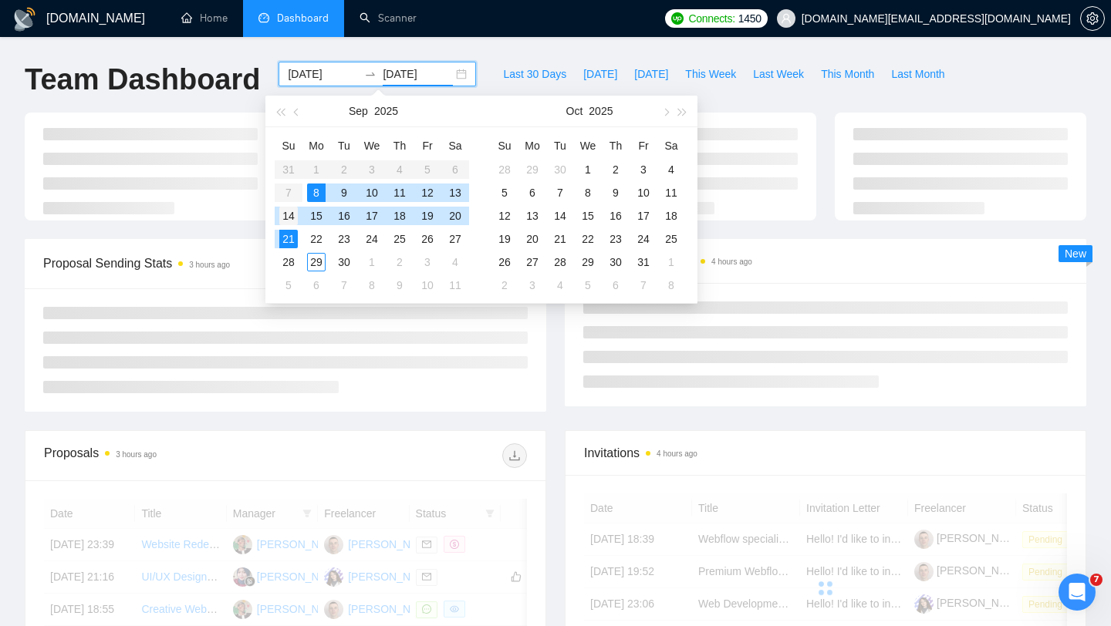
type input "[DATE]"
click at [292, 210] on div "14" at bounding box center [288, 216] width 19 height 19
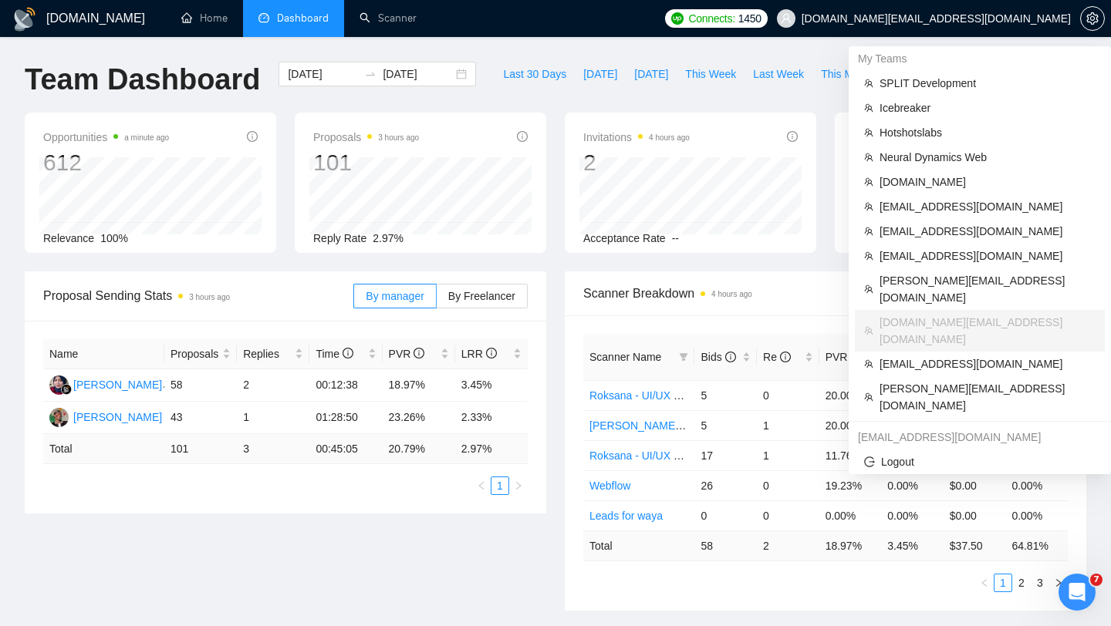
click at [955, 19] on span "[DOMAIN_NAME][EMAIL_ADDRESS][DOMAIN_NAME]" at bounding box center [935, 19] width 269 height 0
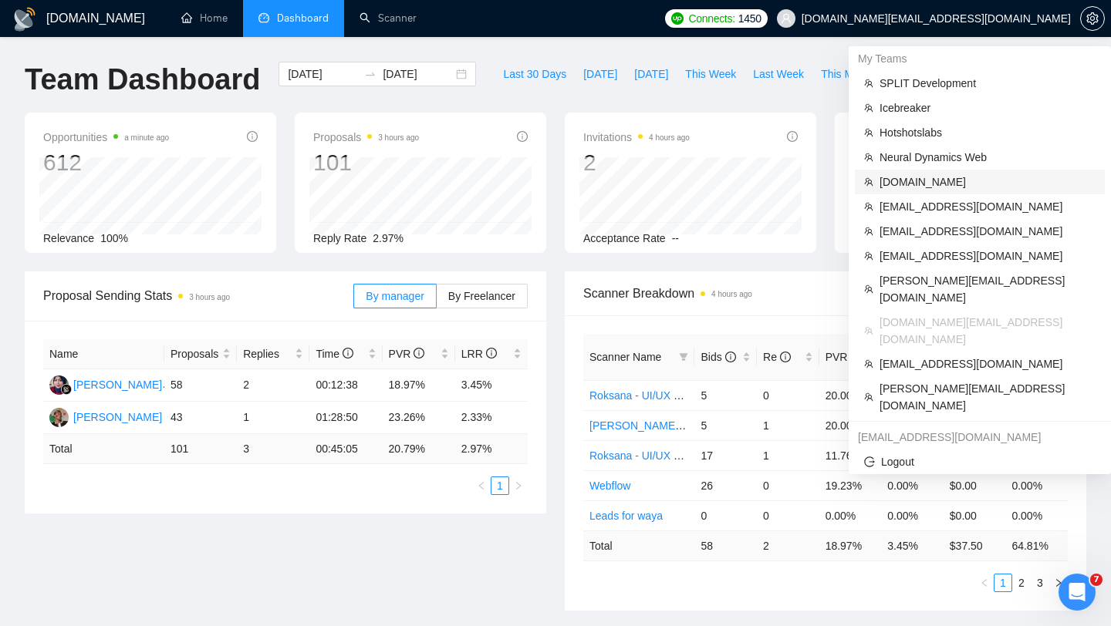
click at [906, 175] on span "[DOMAIN_NAME]" at bounding box center [987, 182] width 216 height 17
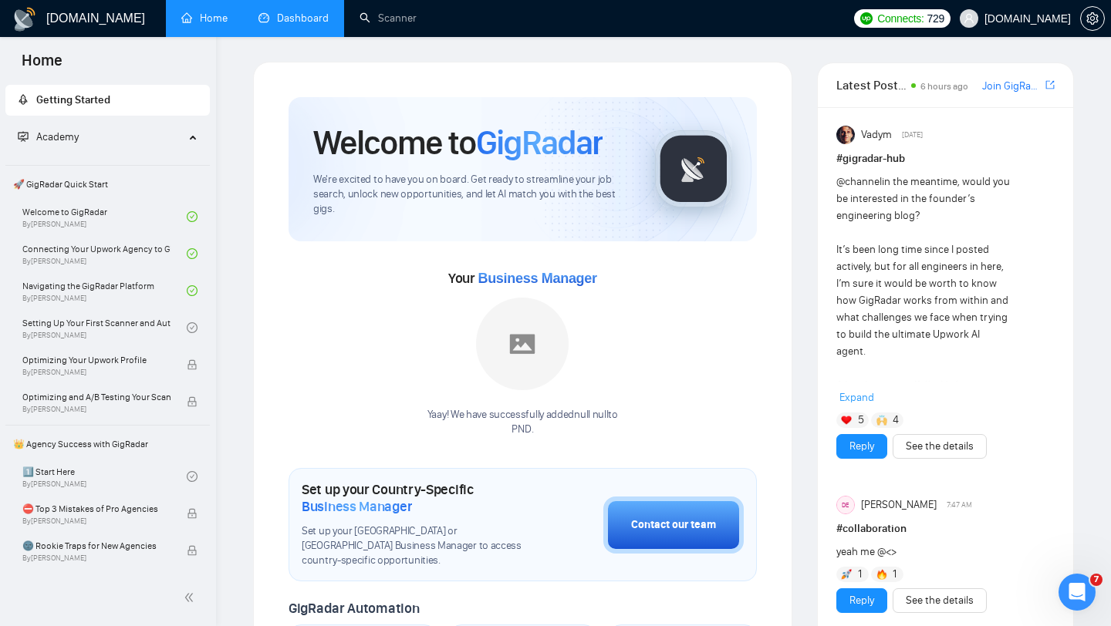
click at [310, 25] on link "Dashboard" at bounding box center [293, 18] width 70 height 13
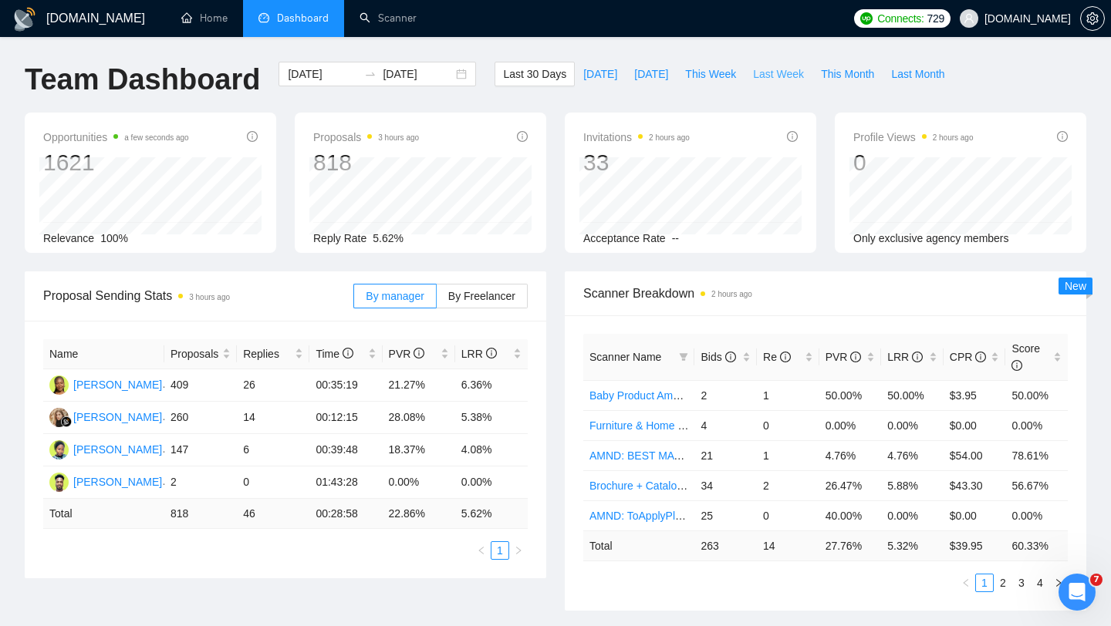
click at [770, 74] on span "Last Week" at bounding box center [778, 74] width 51 height 17
type input "[DATE]"
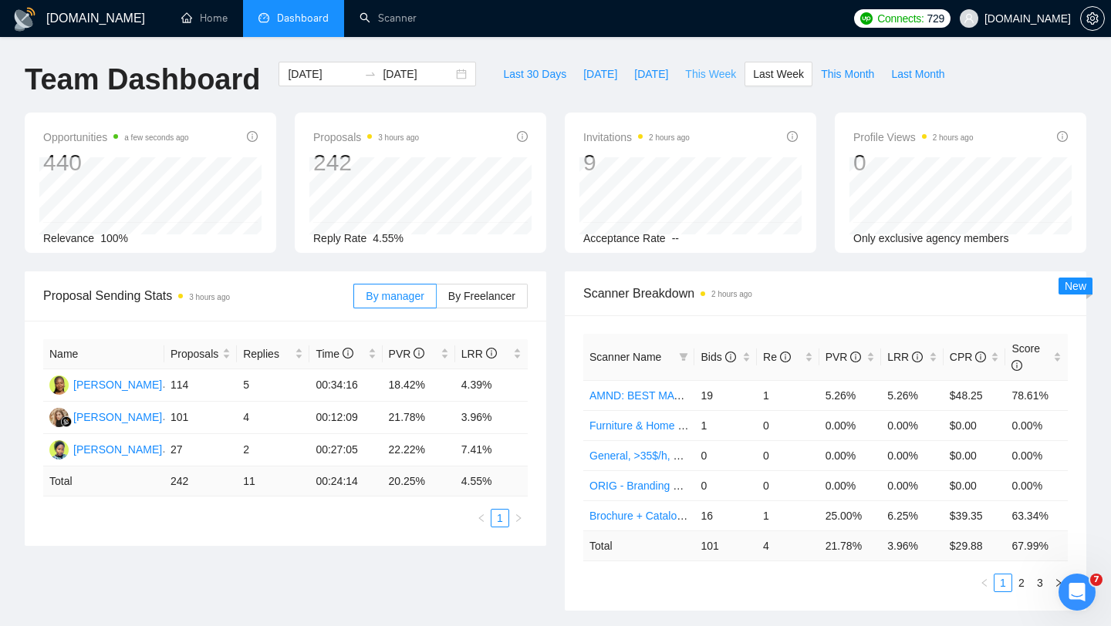
click at [705, 66] on span "This Week" at bounding box center [710, 74] width 51 height 17
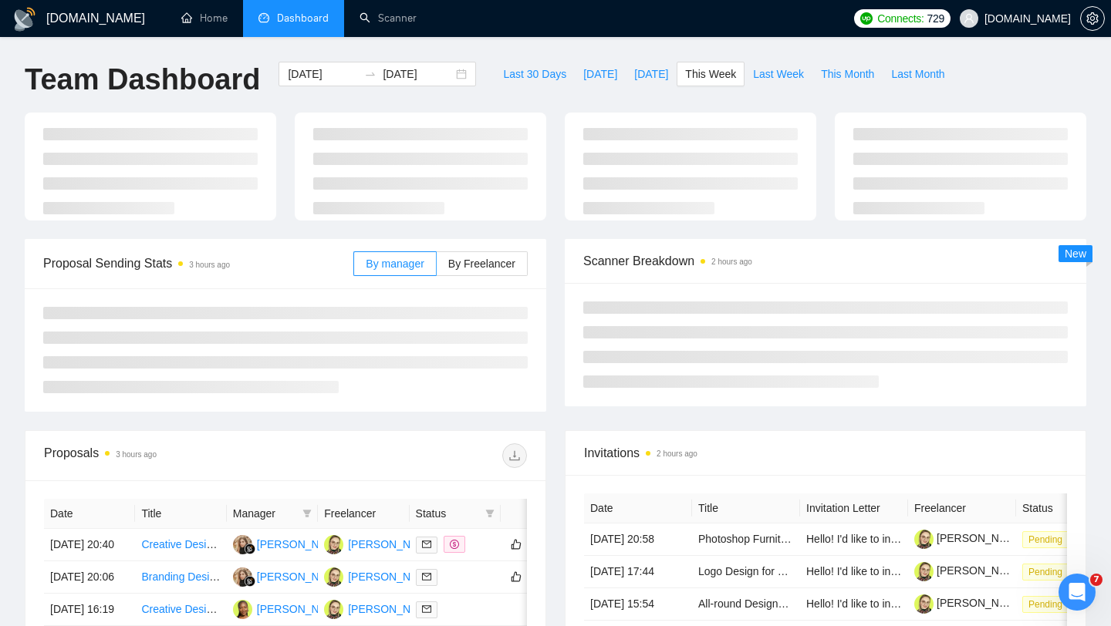
type input "[DATE]"
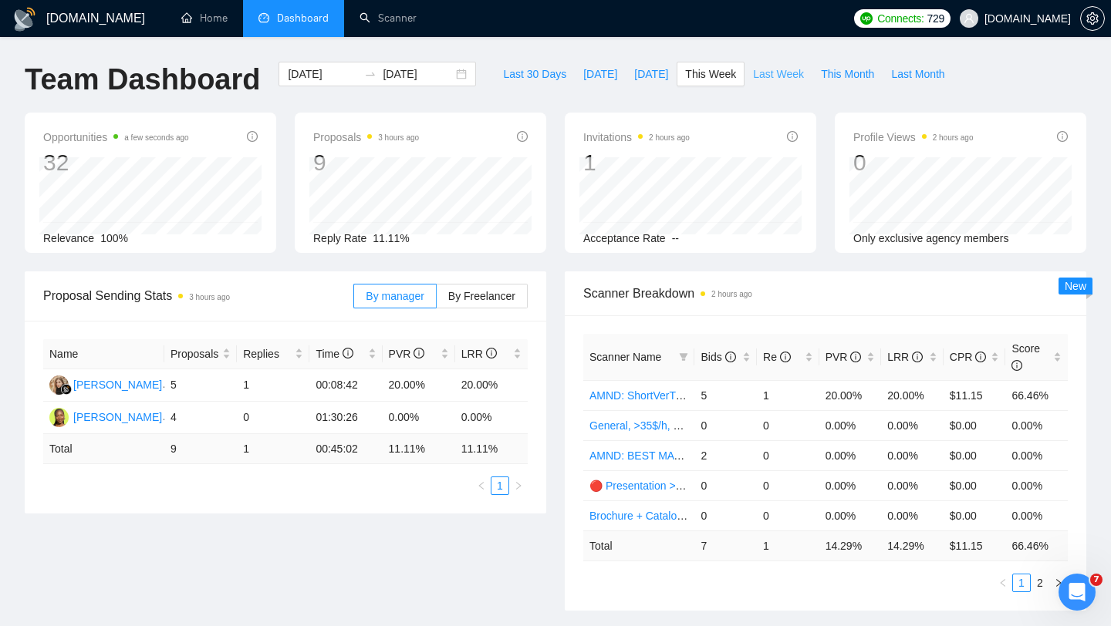
click at [786, 79] on span "Last Week" at bounding box center [778, 74] width 51 height 17
type input "[DATE]"
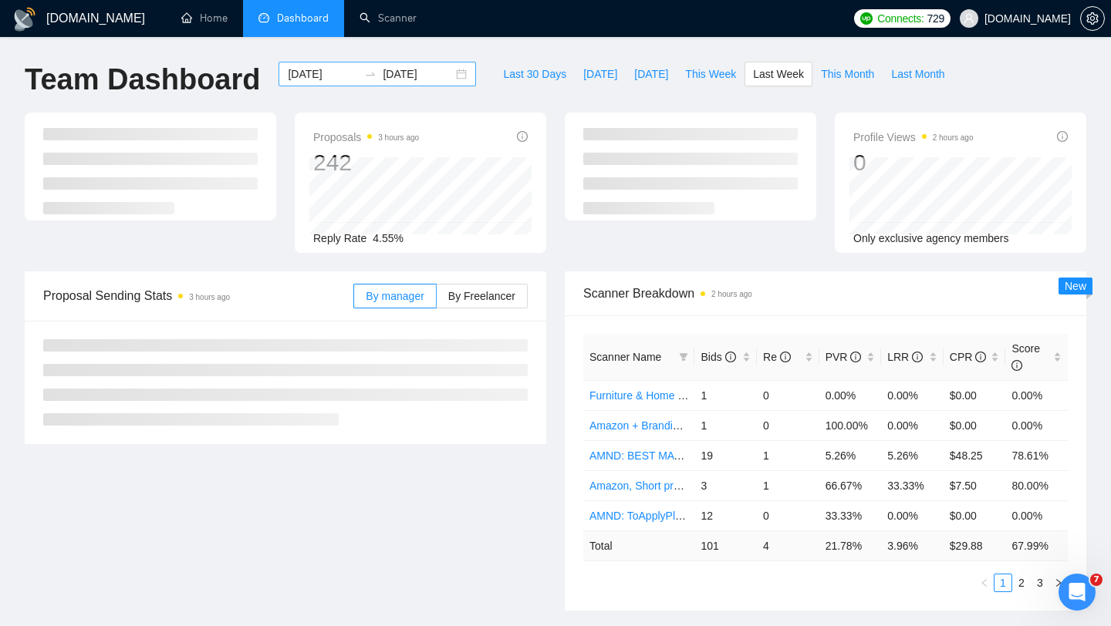
click at [450, 75] on div "[DATE] [DATE]" at bounding box center [376, 74] width 197 height 25
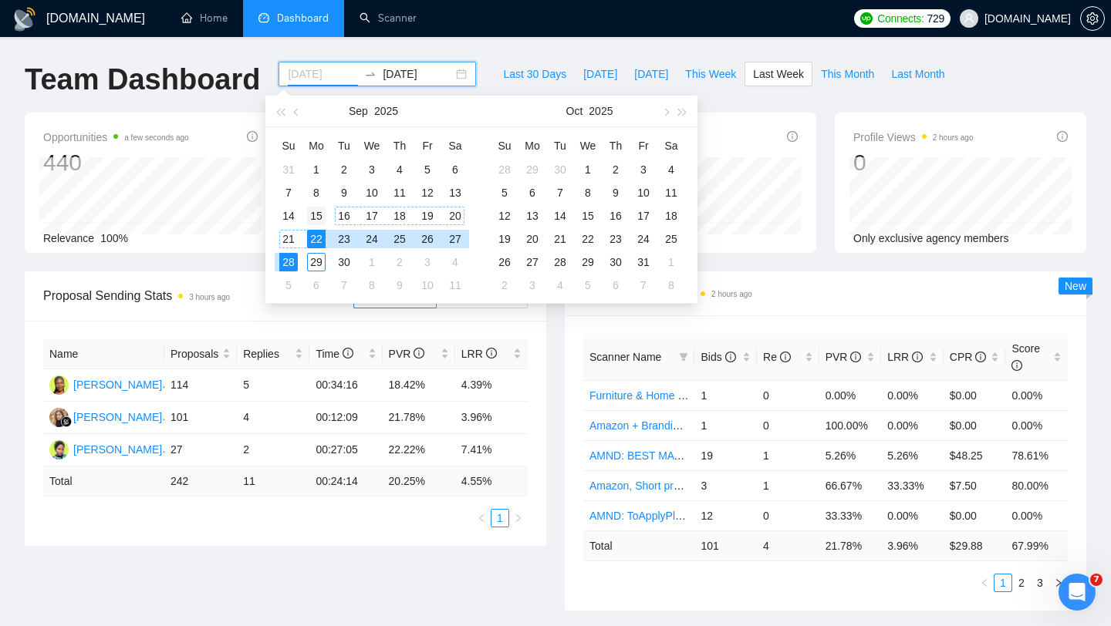
type input "[DATE]"
click at [321, 218] on div "15" at bounding box center [316, 216] width 19 height 19
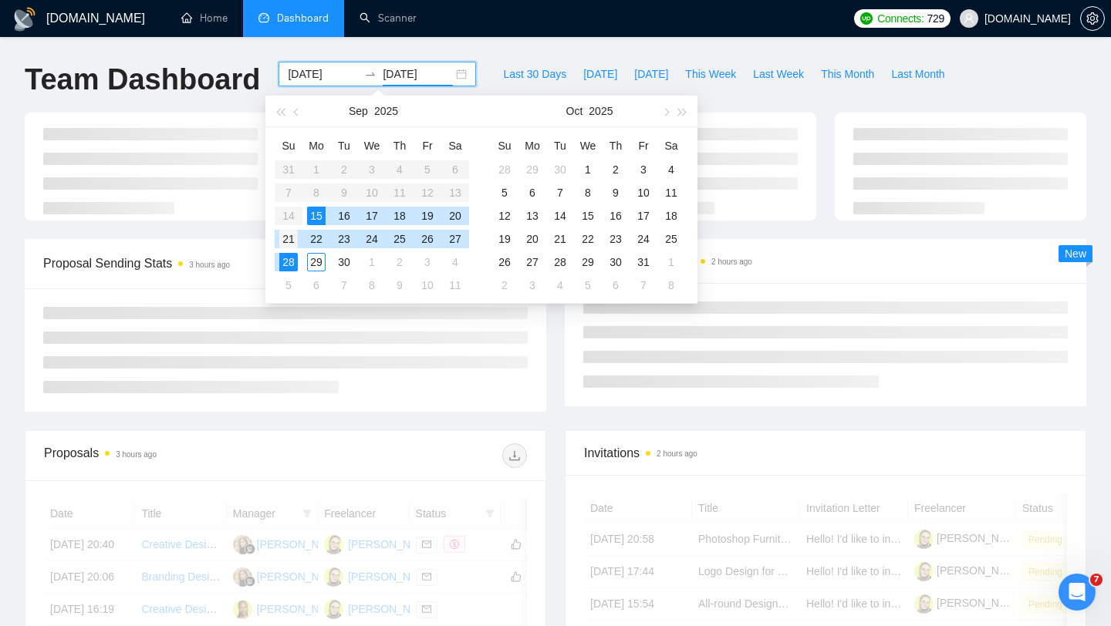
type input "[DATE]"
click at [283, 236] on div "21" at bounding box center [288, 239] width 19 height 19
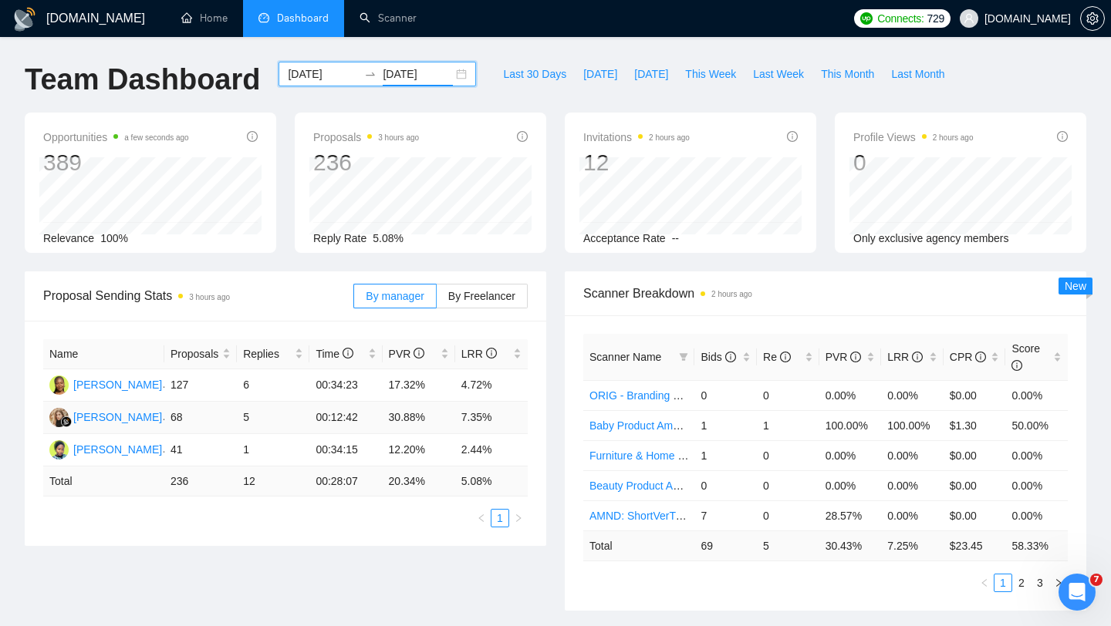
click at [471, 416] on td "7.35%" at bounding box center [491, 418] width 73 height 32
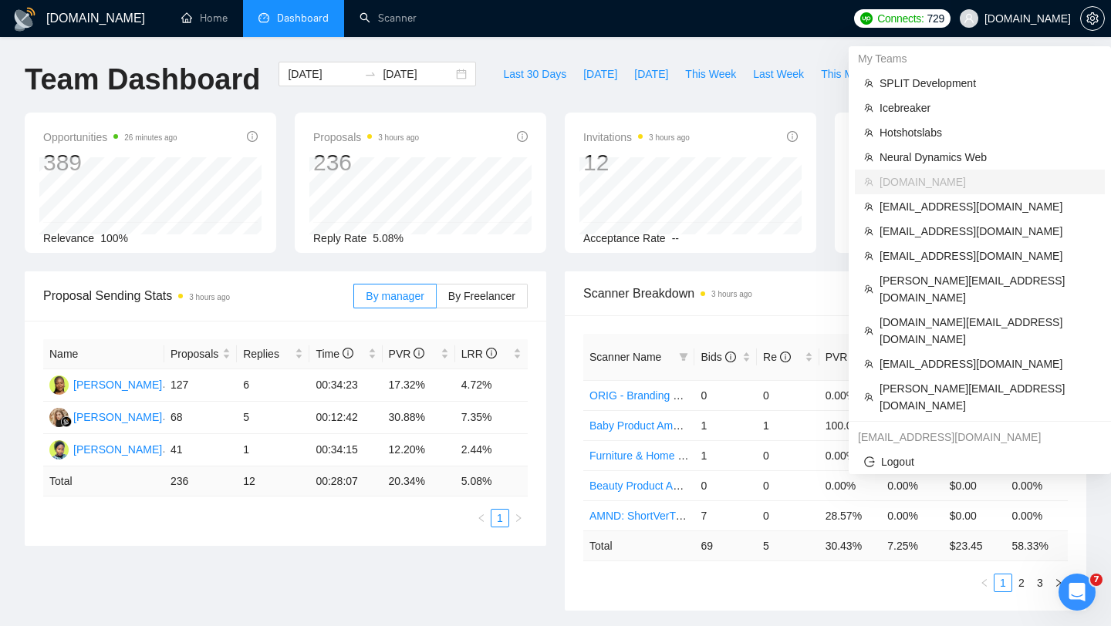
click at [970, 16] on span "[DOMAIN_NAME]" at bounding box center [1015, 18] width 130 height 49
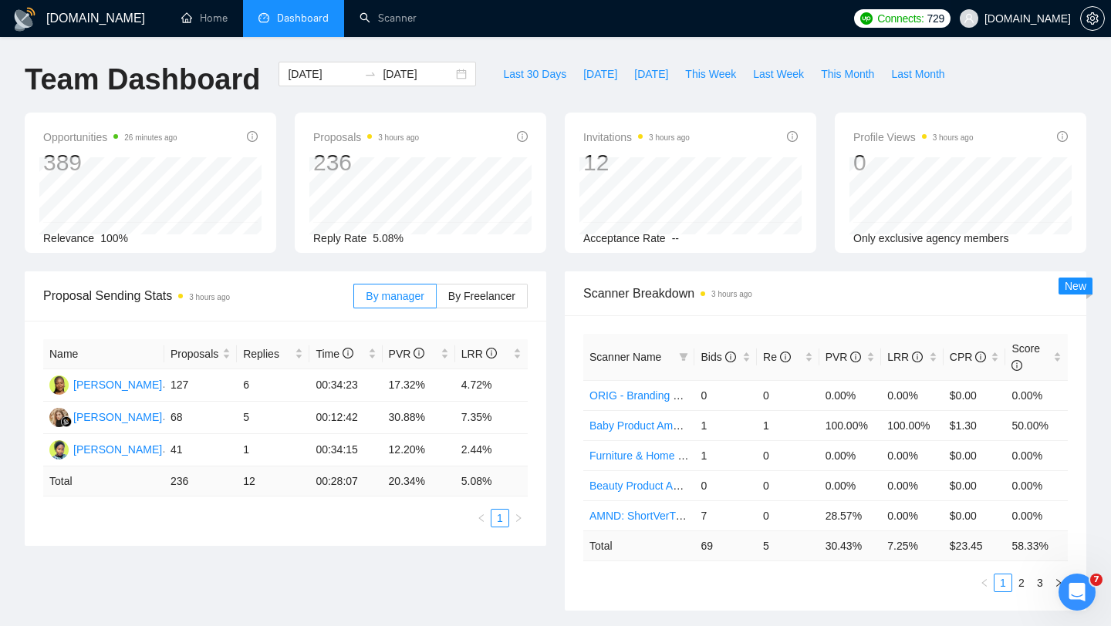
click at [1011, 19] on span "[DOMAIN_NAME]" at bounding box center [1027, 19] width 86 height 0
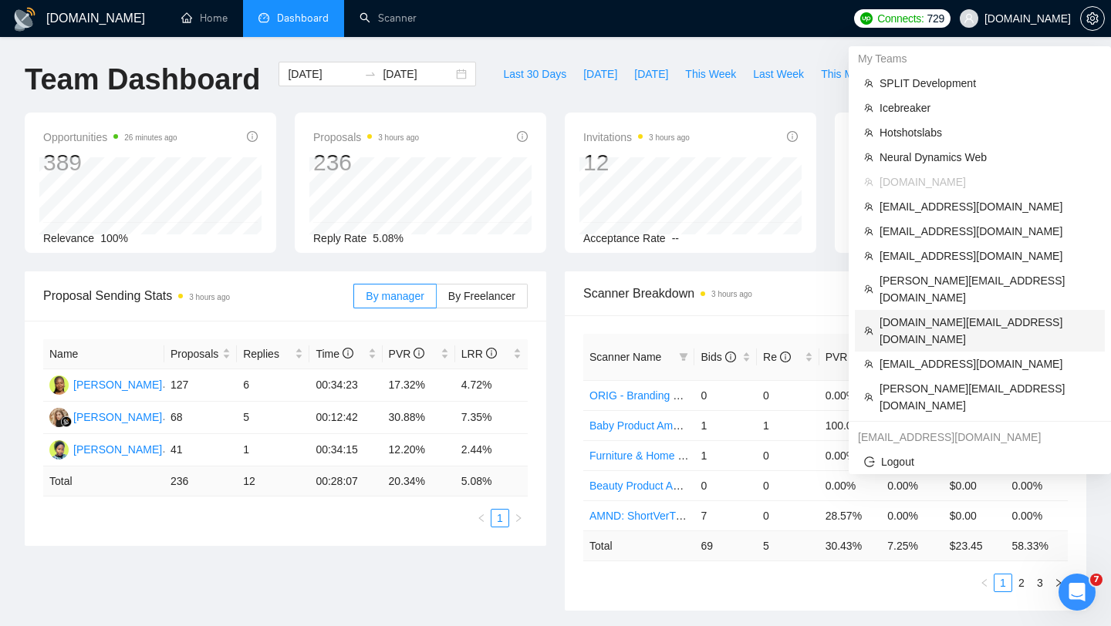
click at [940, 314] on span "[DOMAIN_NAME][EMAIL_ADDRESS][DOMAIN_NAME]" at bounding box center [987, 331] width 216 height 34
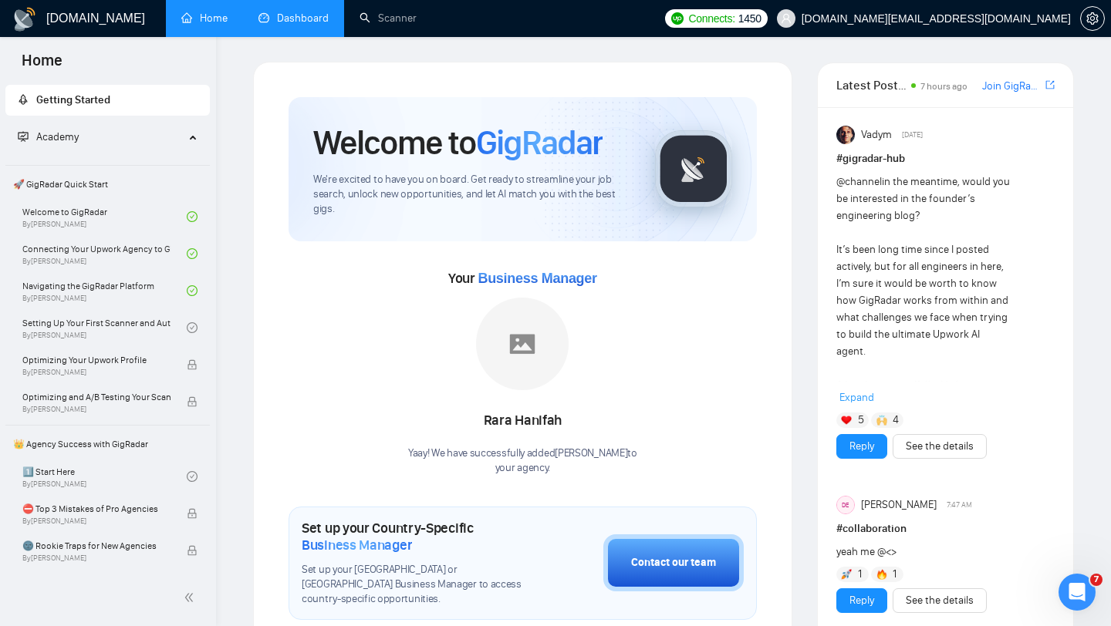
click at [291, 21] on link "Dashboard" at bounding box center [293, 18] width 70 height 13
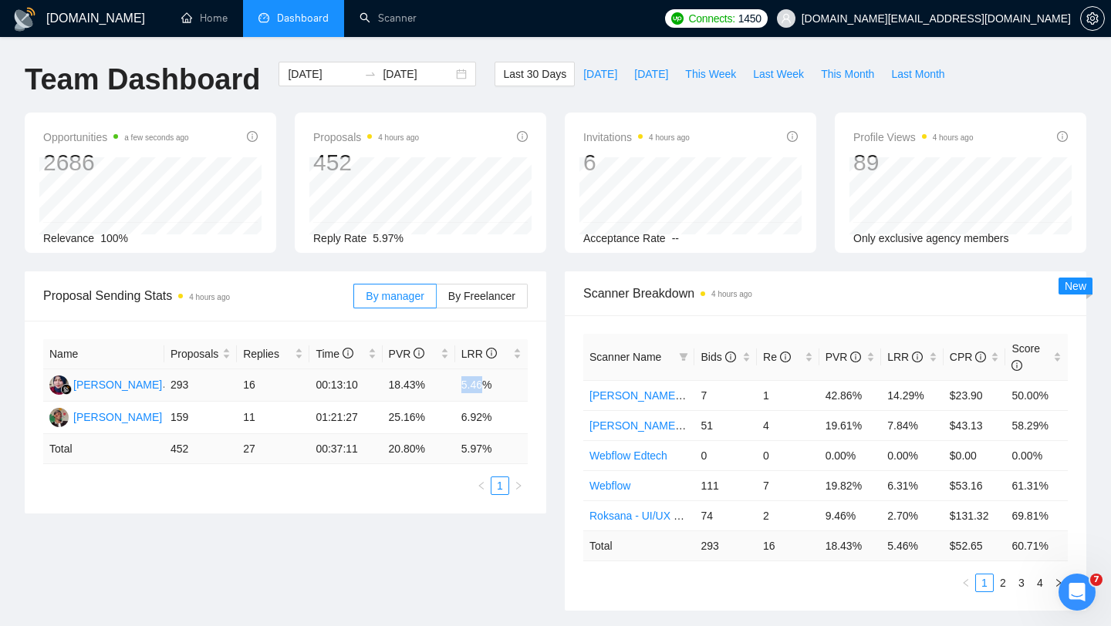
drag, startPoint x: 455, startPoint y: 383, endPoint x: 488, endPoint y: 383, distance: 32.4
click at [488, 383] on td "5.46%" at bounding box center [491, 385] width 73 height 32
drag, startPoint x: 503, startPoint y: 388, endPoint x: 460, endPoint y: 385, distance: 43.3
click at [460, 385] on td "5.46%" at bounding box center [491, 385] width 73 height 32
click at [477, 385] on td "5.46%" at bounding box center [491, 385] width 73 height 32
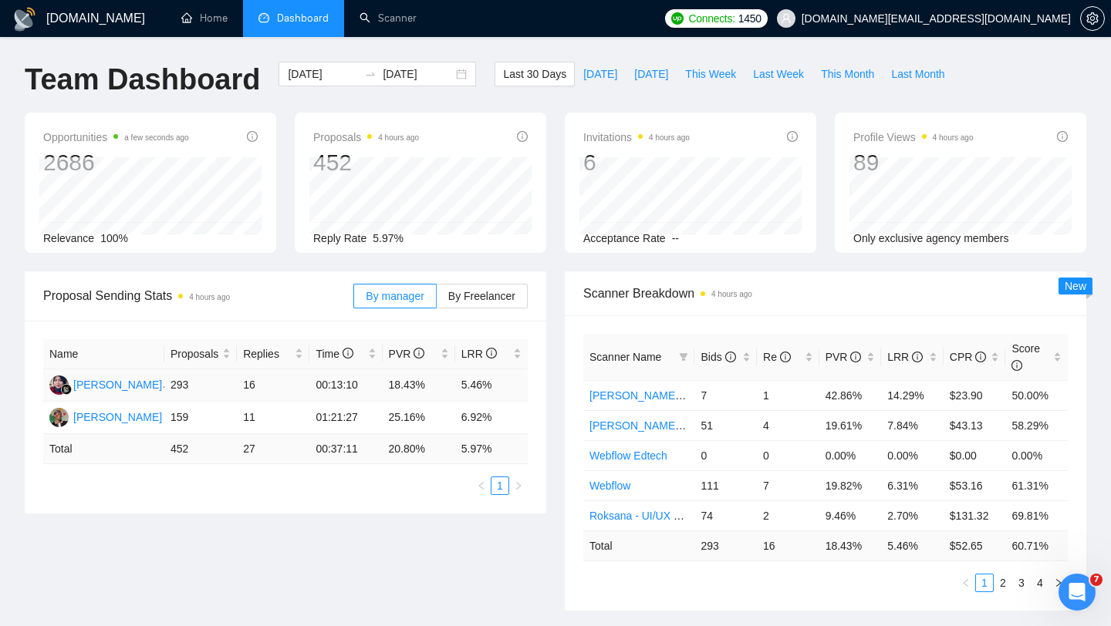
click at [477, 385] on td "5.46%" at bounding box center [491, 385] width 73 height 32
click at [480, 380] on td "5.46%" at bounding box center [491, 385] width 73 height 32
click at [483, 380] on td "5.46%" at bounding box center [491, 385] width 73 height 32
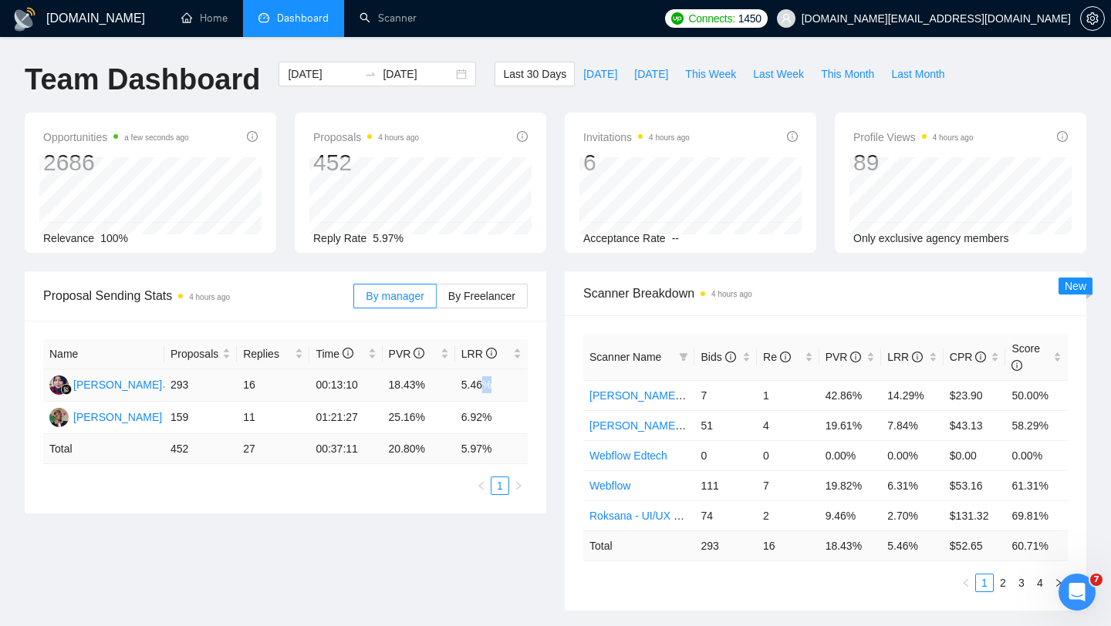
click at [483, 380] on td "5.46%" at bounding box center [491, 385] width 73 height 32
click at [506, 132] on div "Proposals 4 hours ago 452" at bounding box center [420, 152] width 214 height 49
click at [788, 62] on button "Last Week" at bounding box center [778, 74] width 68 height 25
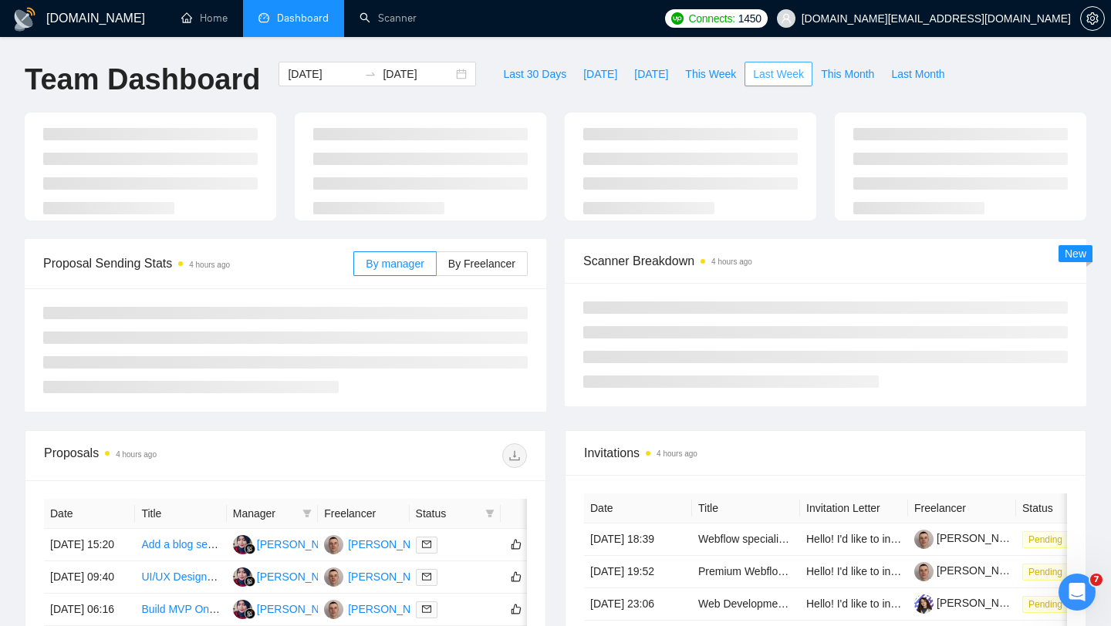
type input "[DATE]"
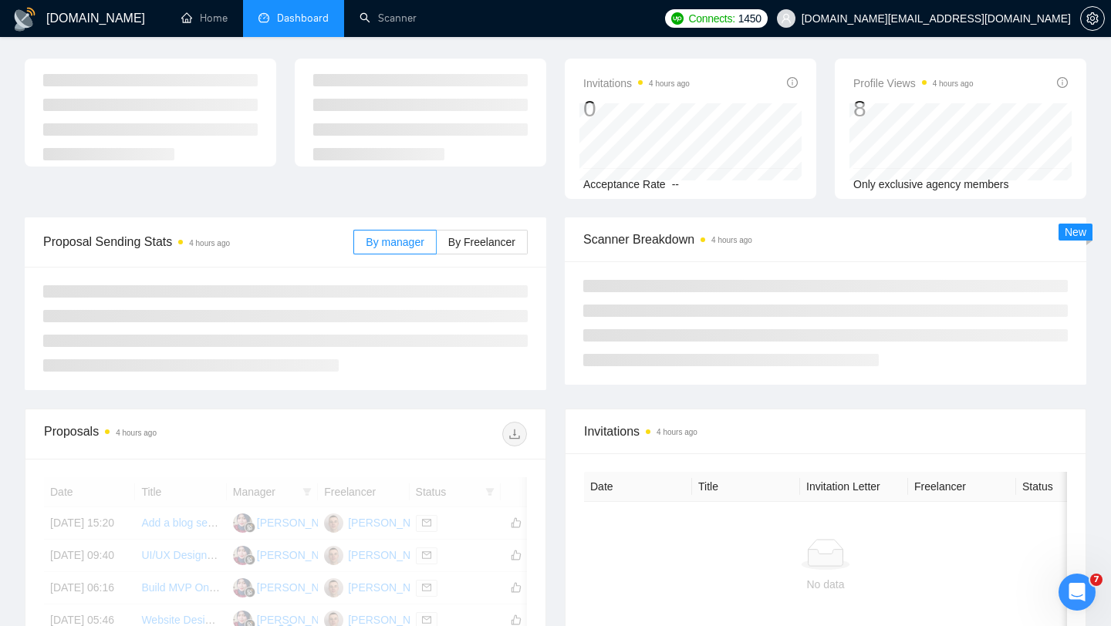
scroll to position [45, 0]
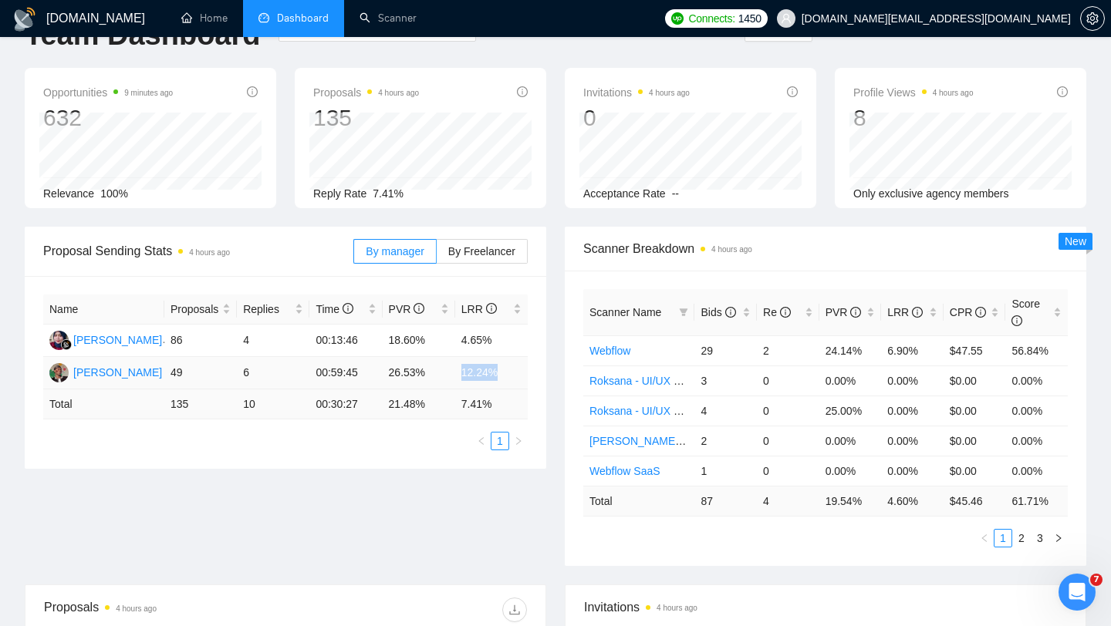
drag, startPoint x: 454, startPoint y: 380, endPoint x: 508, endPoint y: 379, distance: 53.2
click at [508, 379] on tr "[PERSON_NAME] Azuatalam 49 6 00:59:45 26.53% 12.24%" at bounding box center [285, 373] width 484 height 32
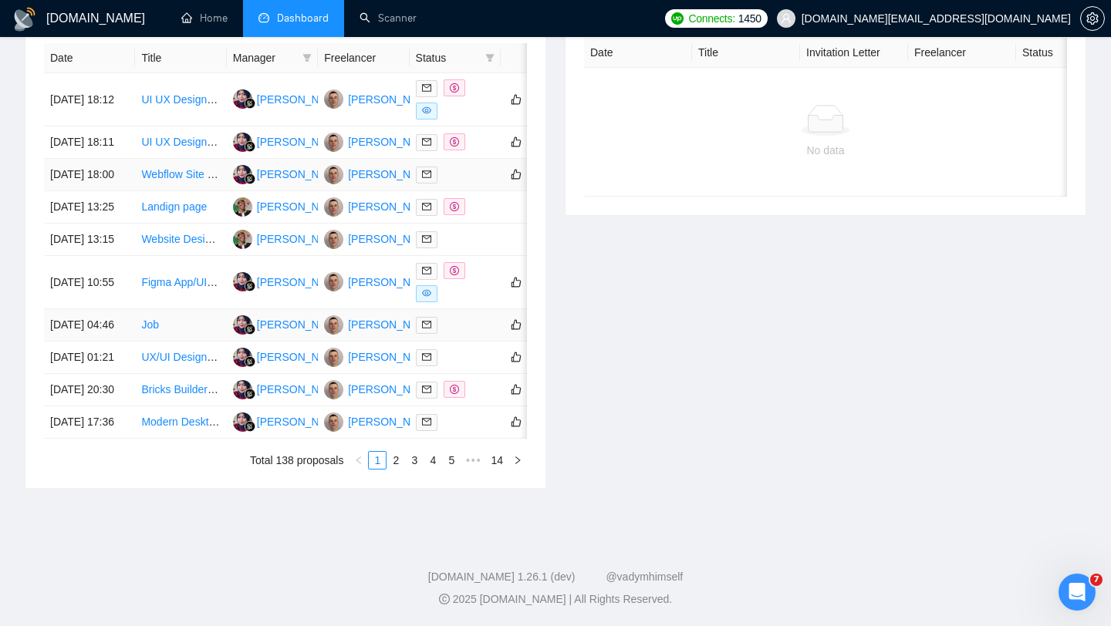
scroll to position [771, 0]
click at [484, 198] on div at bounding box center [455, 207] width 79 height 18
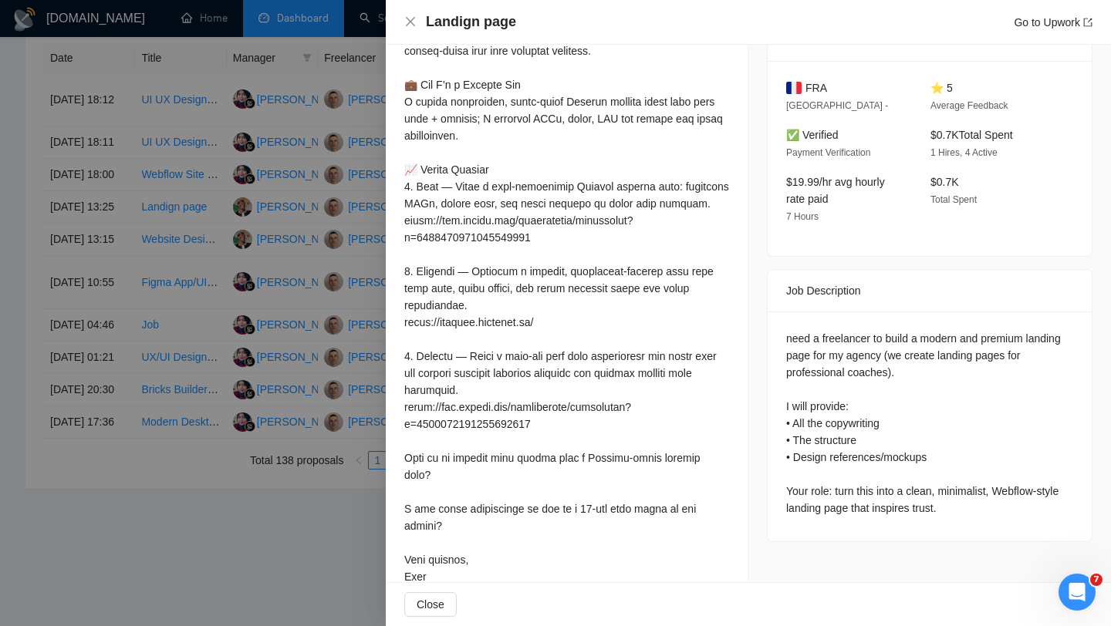
scroll to position [452, 0]
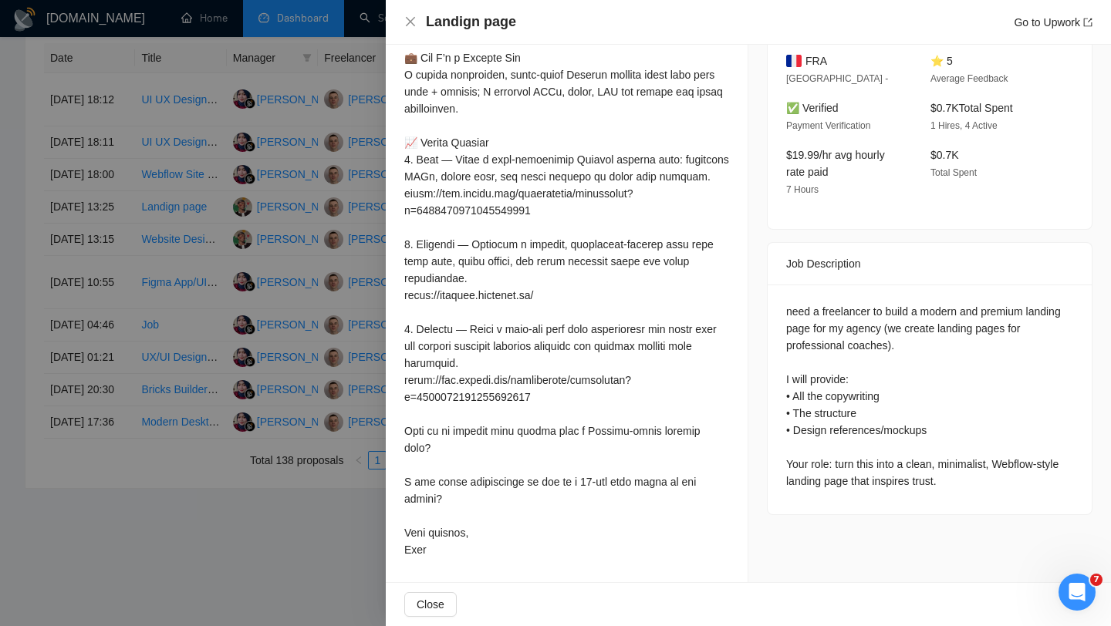
click at [258, 391] on div at bounding box center [555, 313] width 1111 height 626
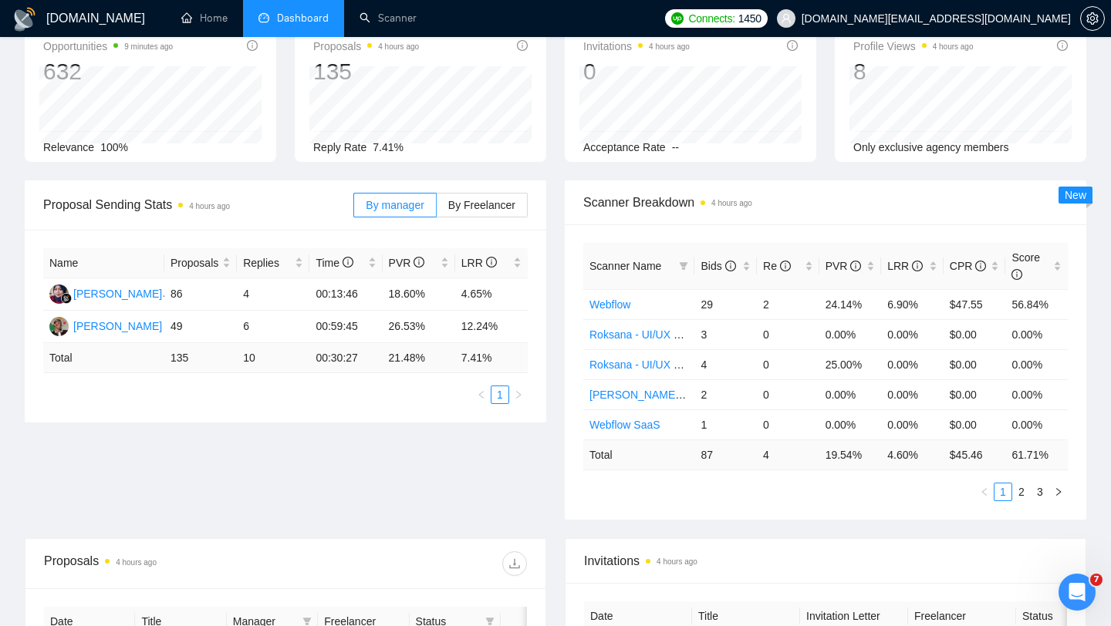
scroll to position [0, 0]
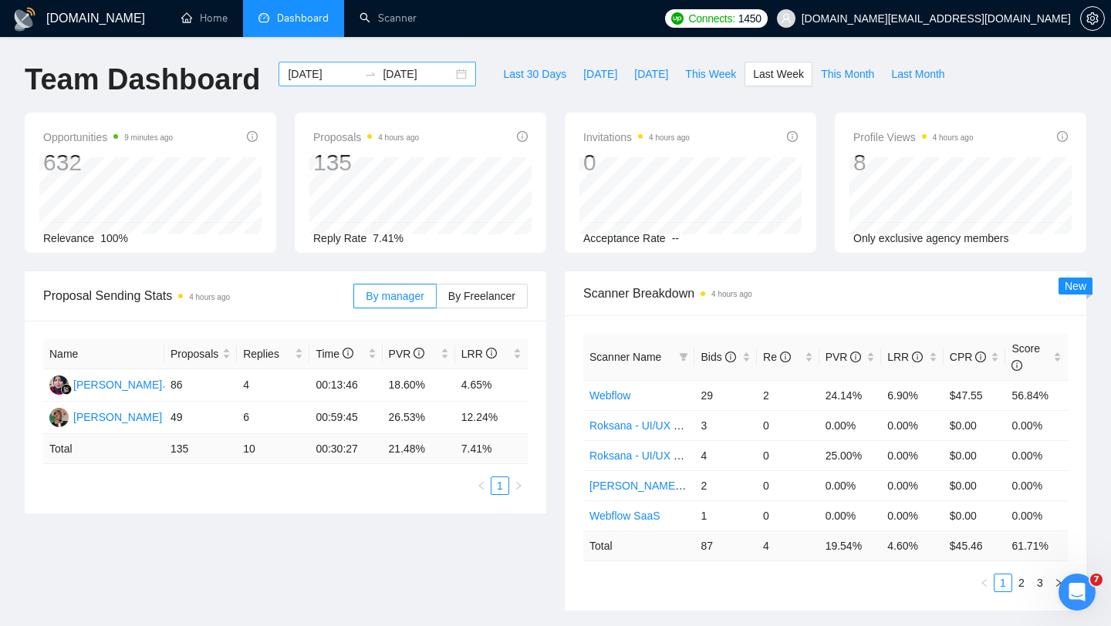
click at [448, 81] on div "[DATE] [DATE]" at bounding box center [376, 74] width 197 height 25
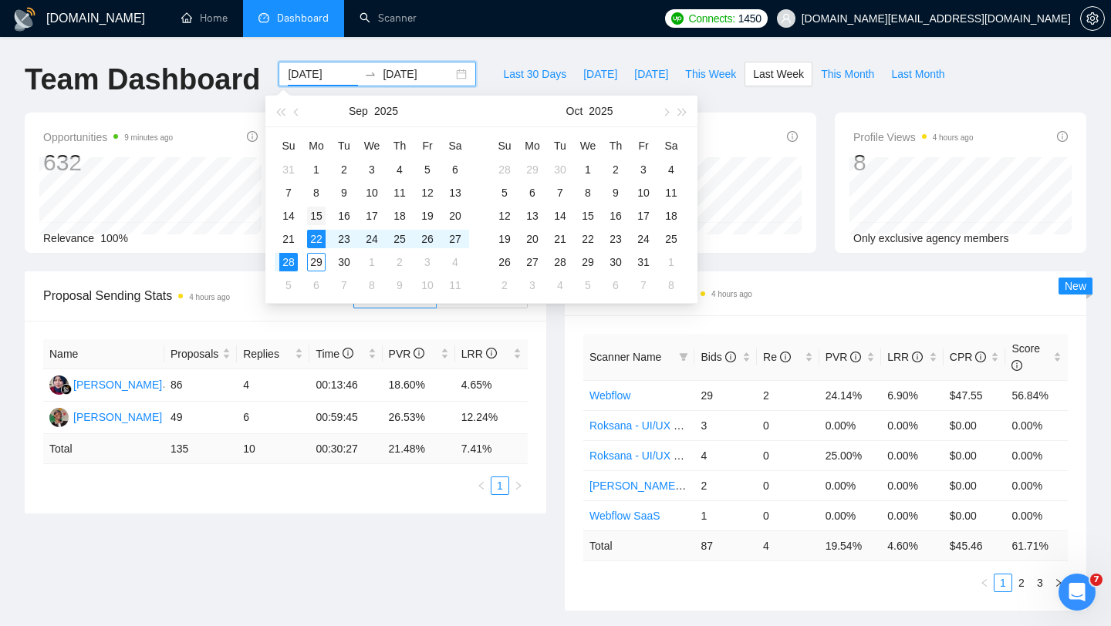
type input "[DATE]"
click at [309, 221] on div "15" at bounding box center [316, 216] width 19 height 19
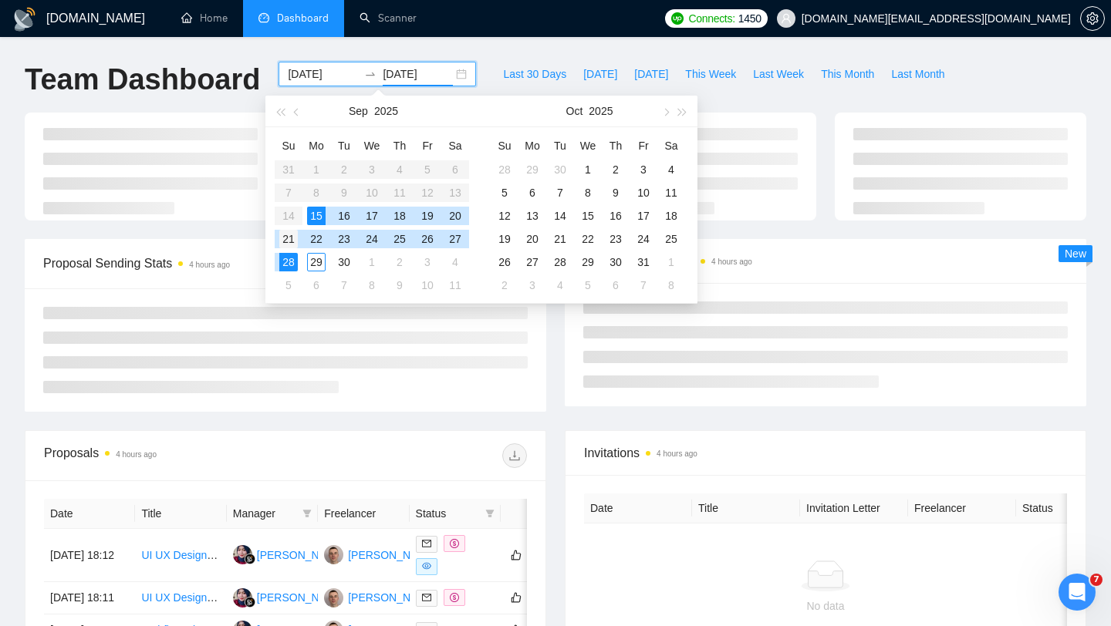
type input "[DATE]"
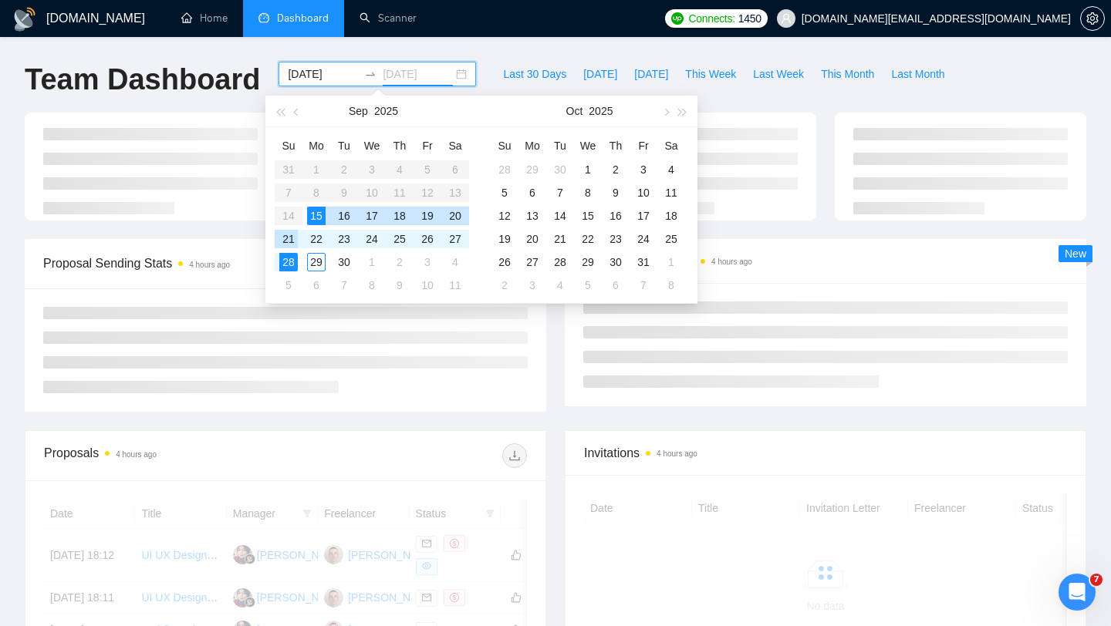
click at [282, 240] on div "21" at bounding box center [288, 239] width 19 height 19
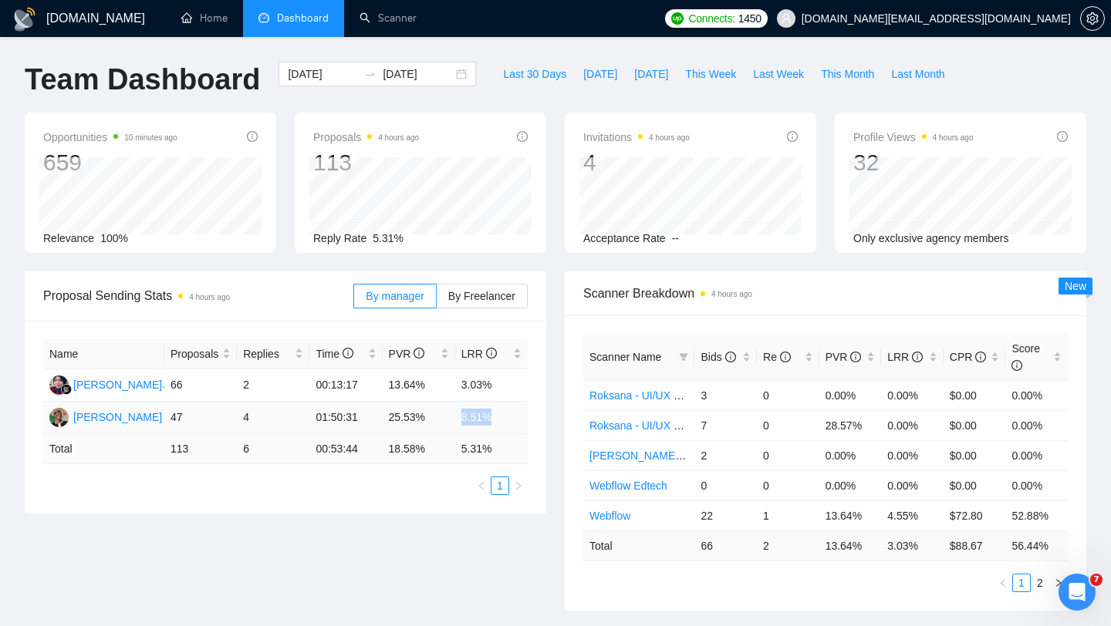
drag, startPoint x: 461, startPoint y: 420, endPoint x: 543, endPoint y: 407, distance: 83.6
click at [528, 414] on div "Name Proposals Replies Time PVR LRR [PERSON_NAME] 66 2 00:13:17 13.64% 3.03% [P…" at bounding box center [285, 417] width 521 height 193
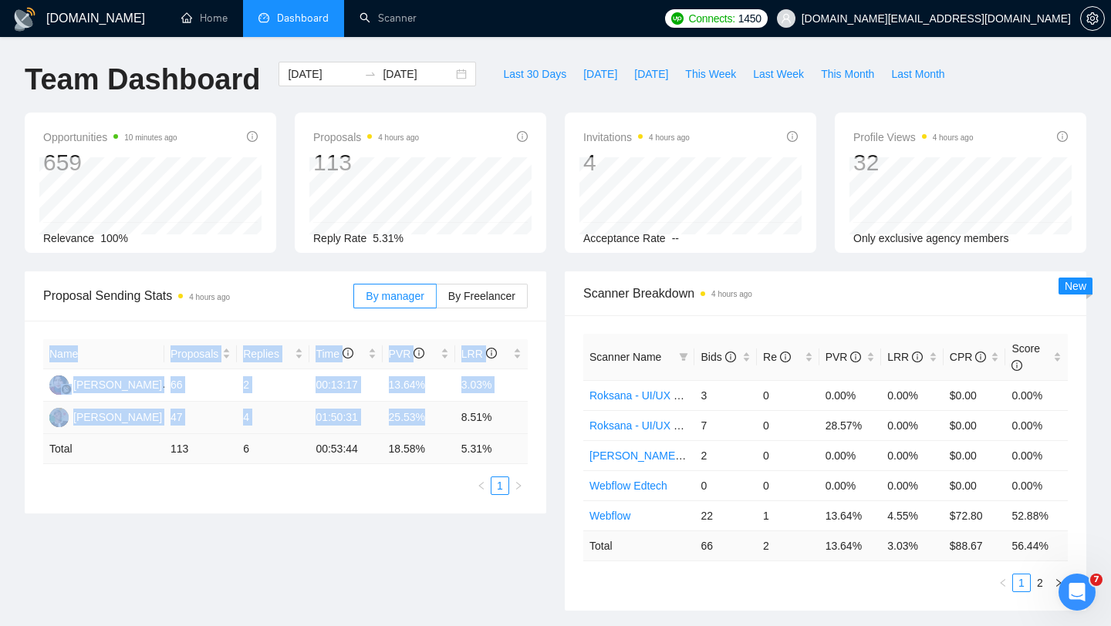
click at [474, 423] on td "8.51%" at bounding box center [491, 418] width 73 height 32
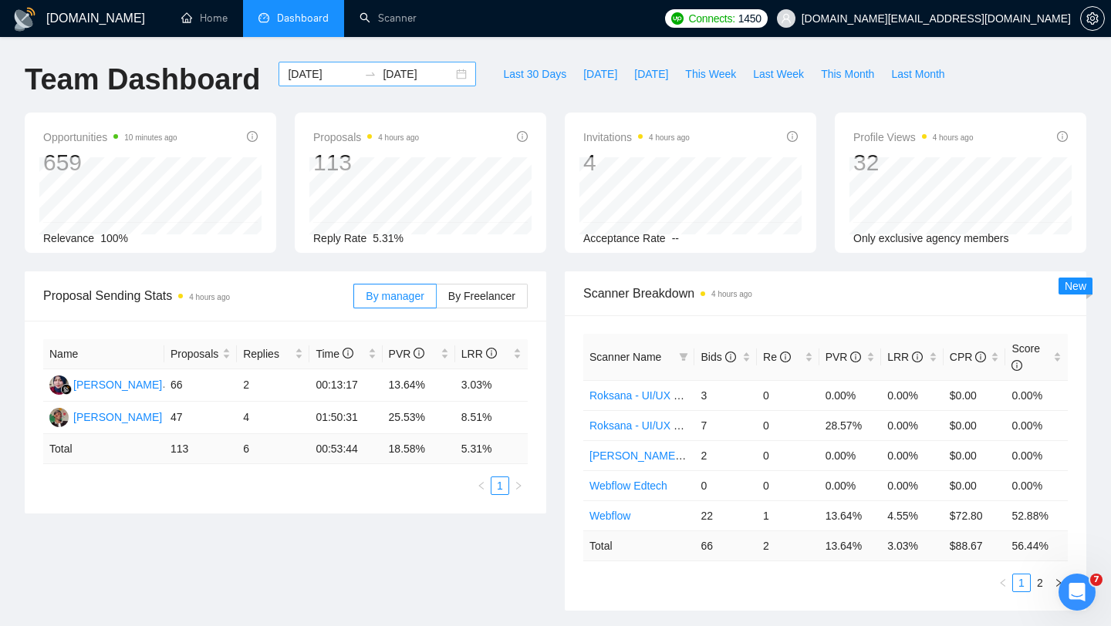
click at [445, 75] on div "[DATE] [DATE]" at bounding box center [376, 74] width 197 height 25
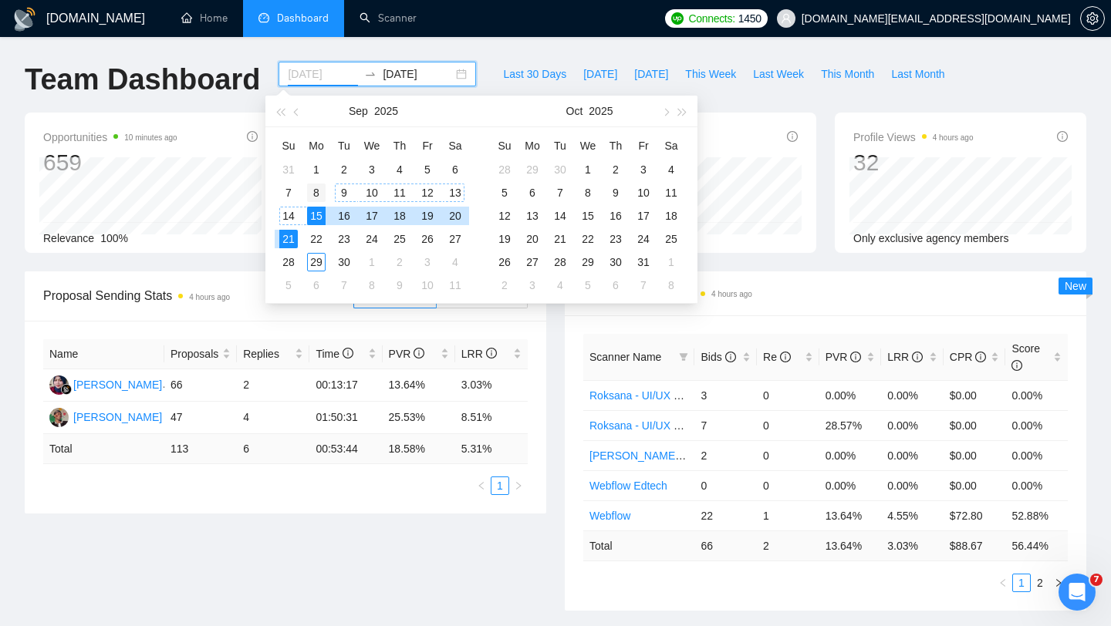
type input "[DATE]"
click at [309, 190] on div "8" at bounding box center [316, 193] width 19 height 19
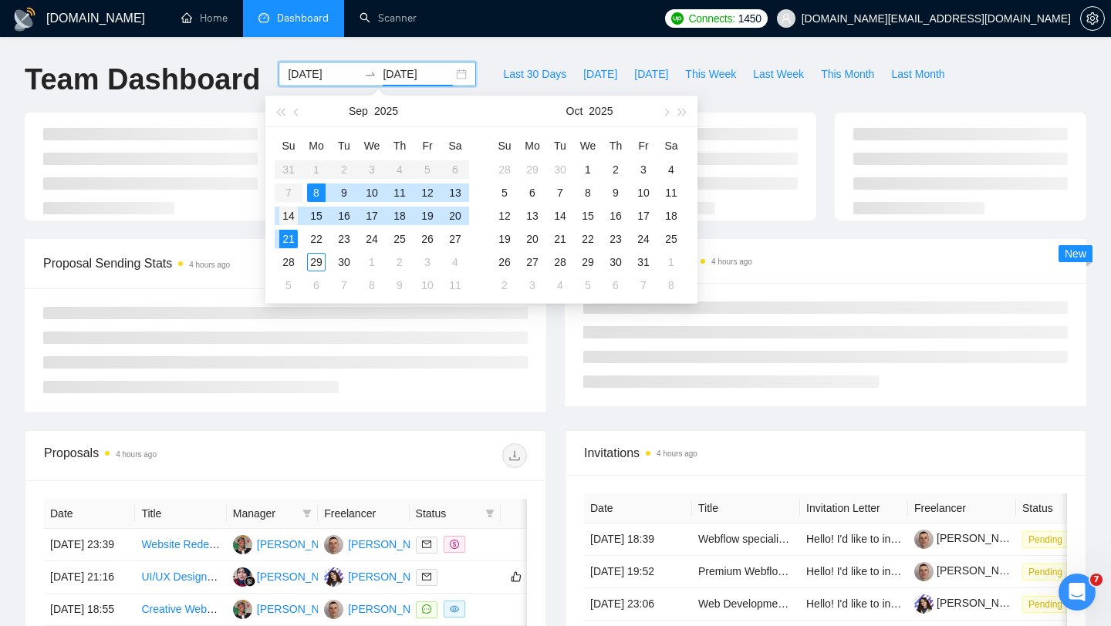
type input "[DATE]"
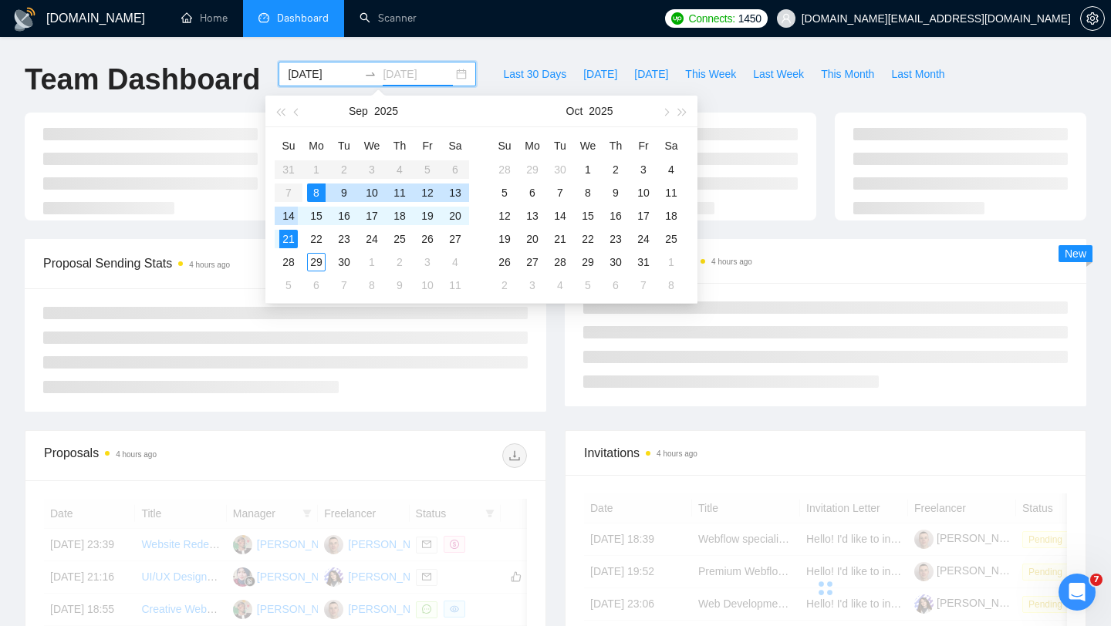
click at [290, 217] on div "14" at bounding box center [288, 216] width 19 height 19
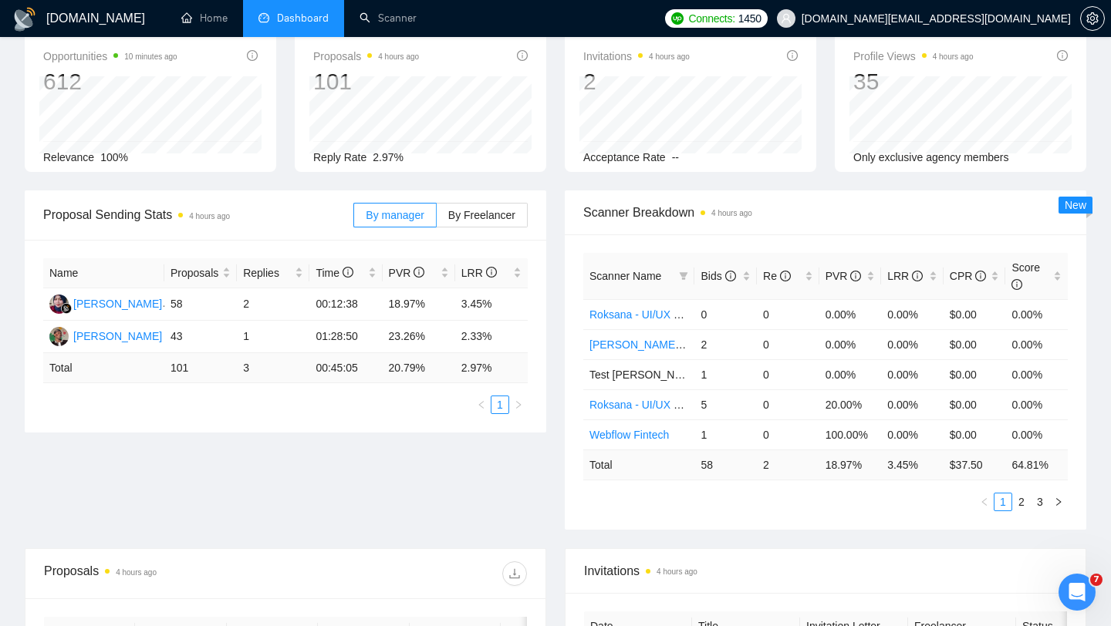
scroll to position [140, 0]
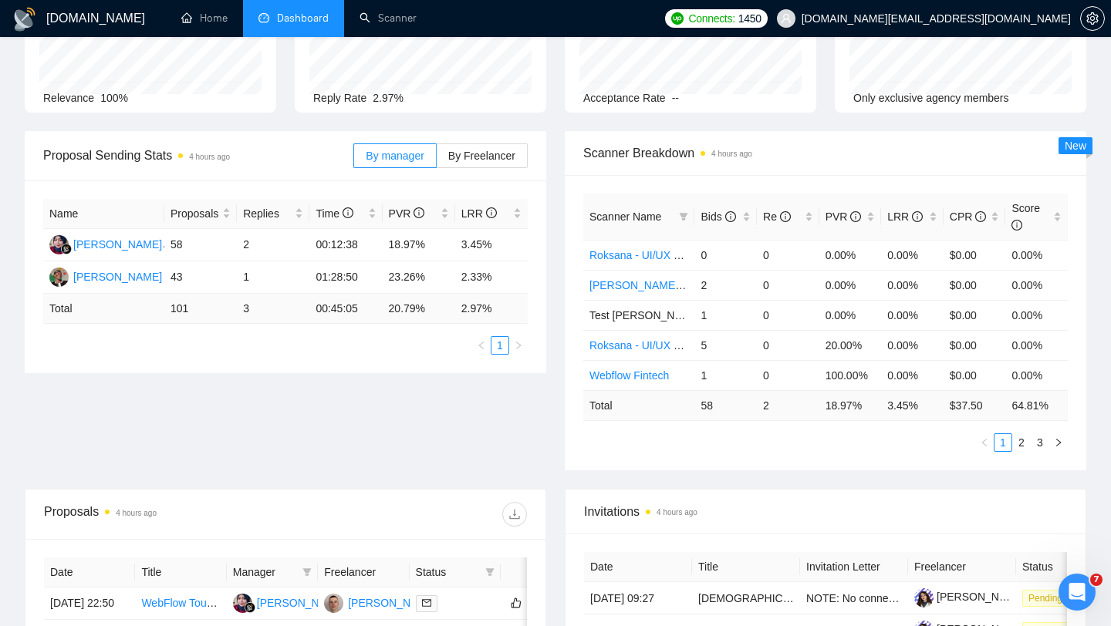
click at [555, 286] on div "Scanner Breakdown 4 hours ago Scanner Name Bids Re PVR LRR CPR Score Roksana - …" at bounding box center [825, 300] width 540 height 339
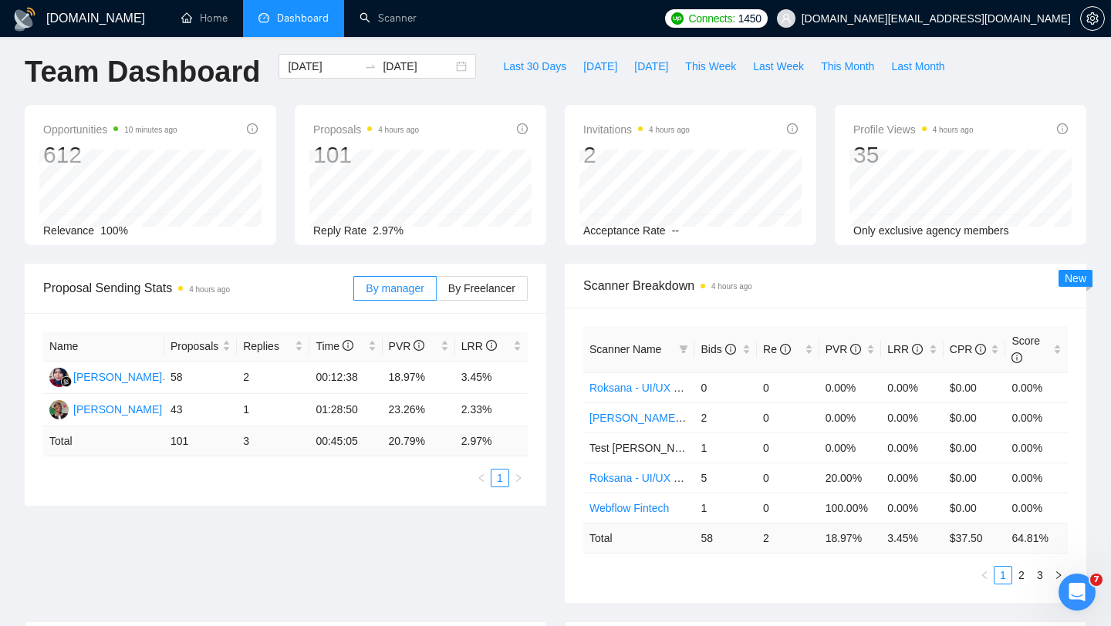
scroll to position [0, 0]
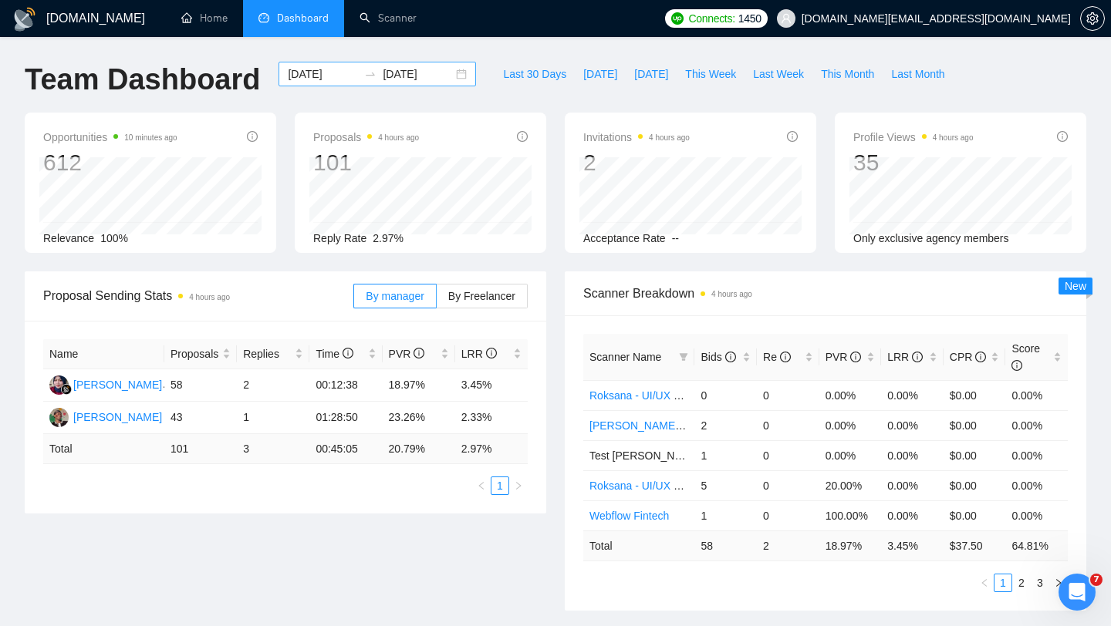
click at [444, 76] on div "[DATE] [DATE]" at bounding box center [376, 74] width 197 height 25
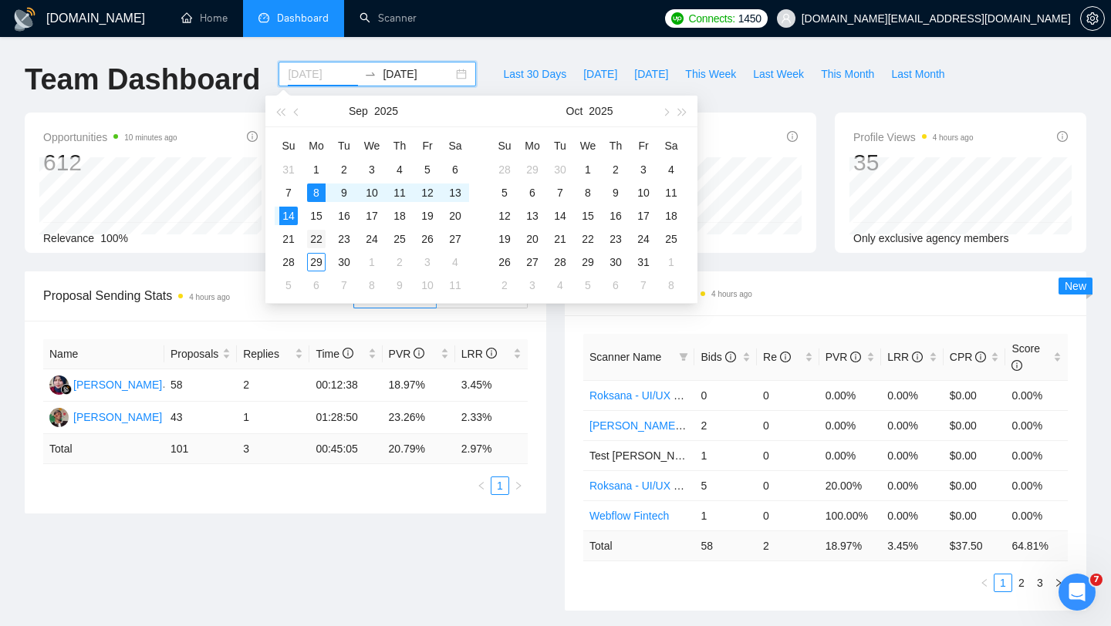
type input "[DATE]"
click at [314, 241] on div "22" at bounding box center [316, 239] width 19 height 19
type input "[DATE]"
click at [290, 263] on div "28" at bounding box center [288, 262] width 19 height 19
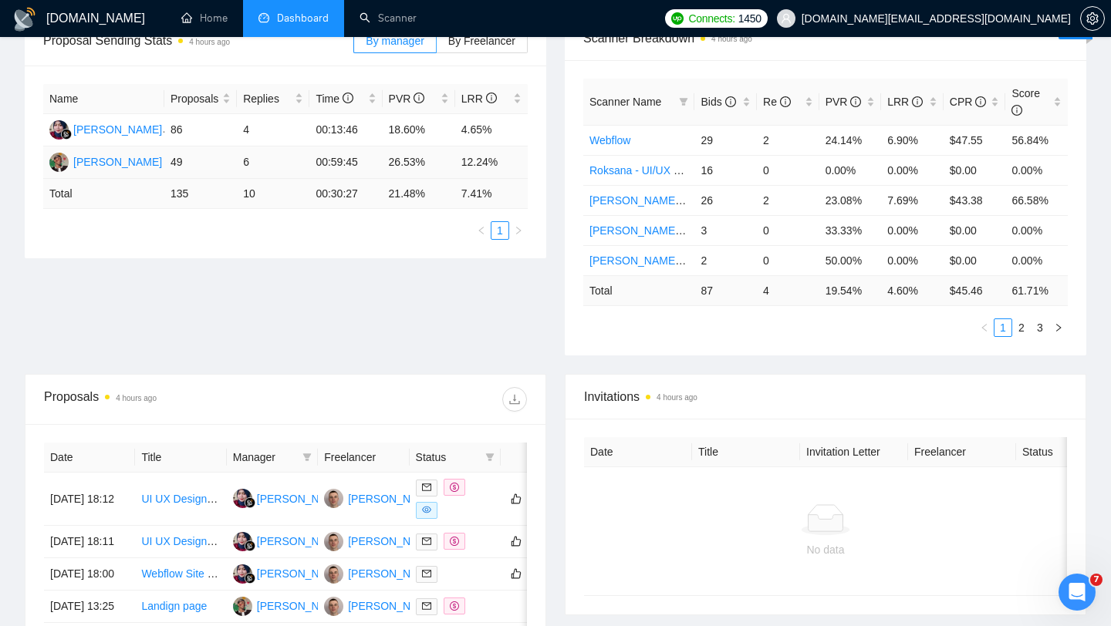
scroll to position [177, 0]
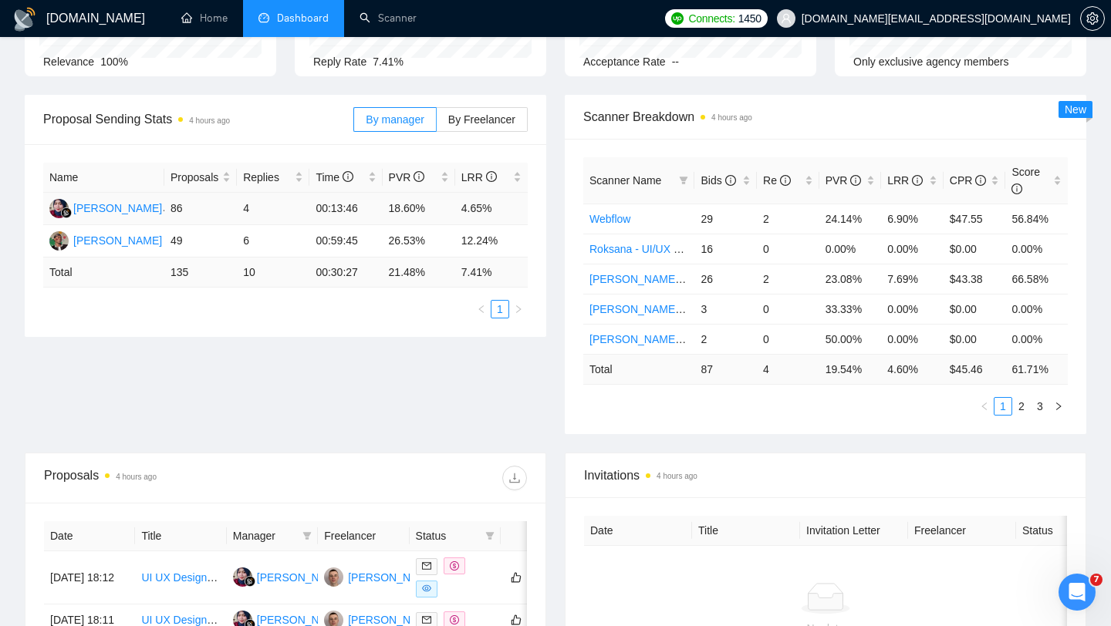
drag, startPoint x: 457, startPoint y: 206, endPoint x: 482, endPoint y: 206, distance: 25.5
click at [482, 206] on td "4.65%" at bounding box center [491, 209] width 73 height 32
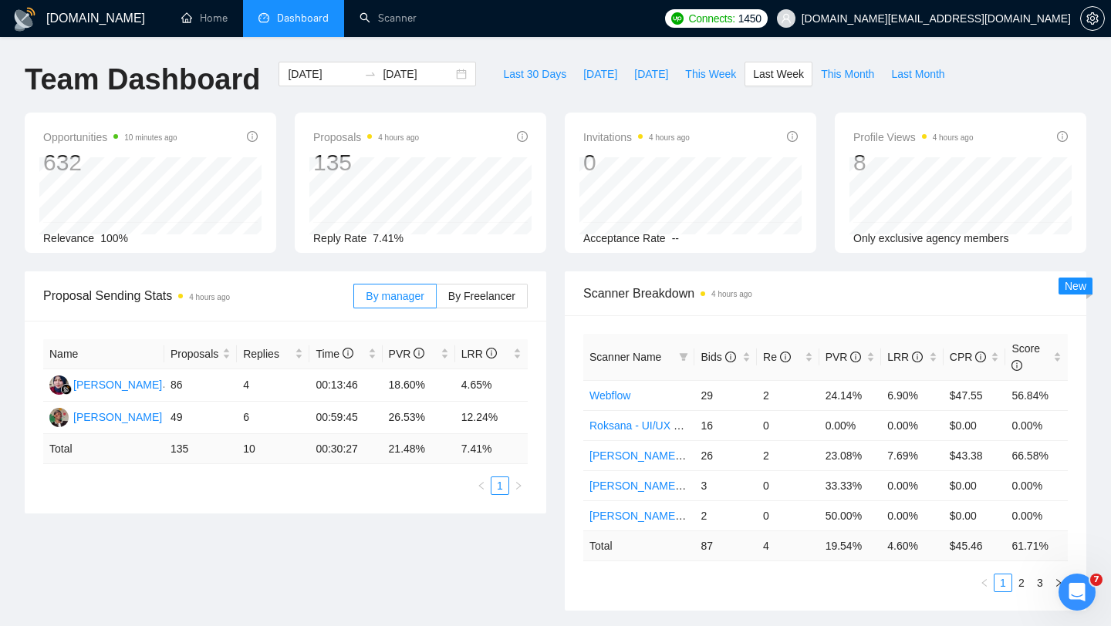
click at [446, 110] on div "[DATE] [DATE]" at bounding box center [377, 87] width 216 height 51
drag, startPoint x: 463, startPoint y: 384, endPoint x: 503, endPoint y: 390, distance: 40.5
click at [503, 390] on td "4.65%" at bounding box center [491, 385] width 73 height 32
click at [389, 25] on link "Scanner" at bounding box center [387, 18] width 57 height 13
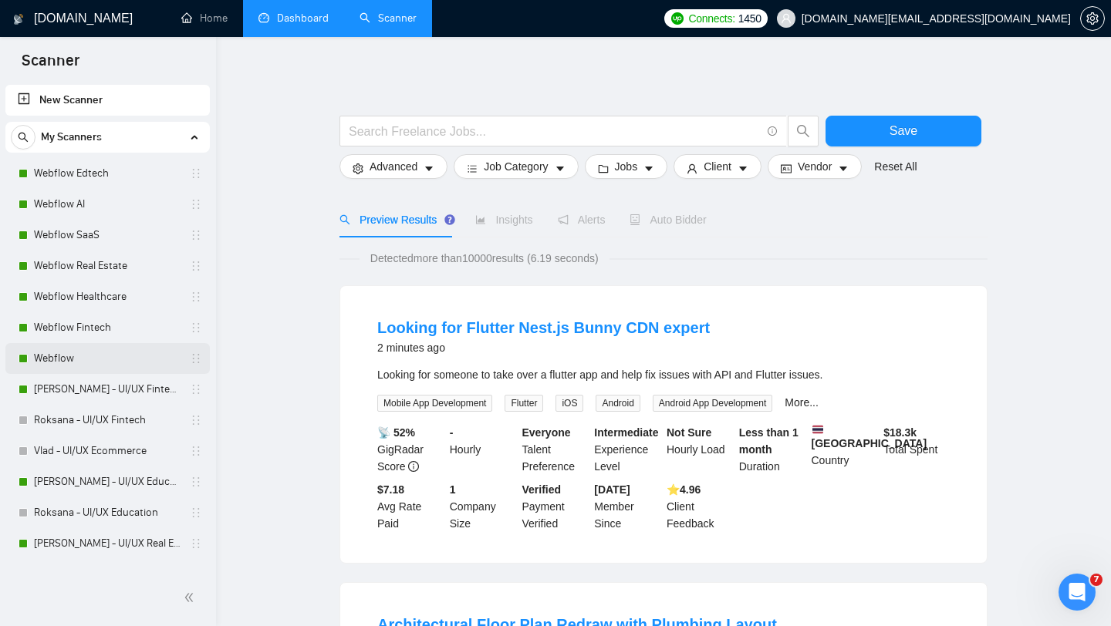
click at [130, 356] on link "Webflow" at bounding box center [107, 358] width 147 height 31
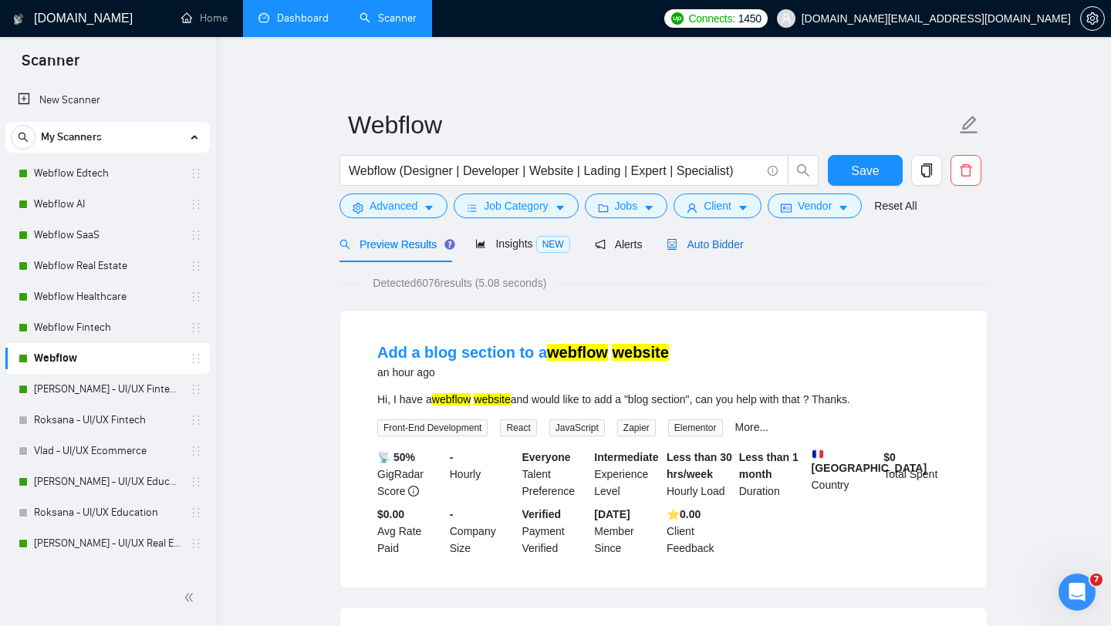
click at [731, 251] on div "Auto Bidder" at bounding box center [704, 244] width 76 height 17
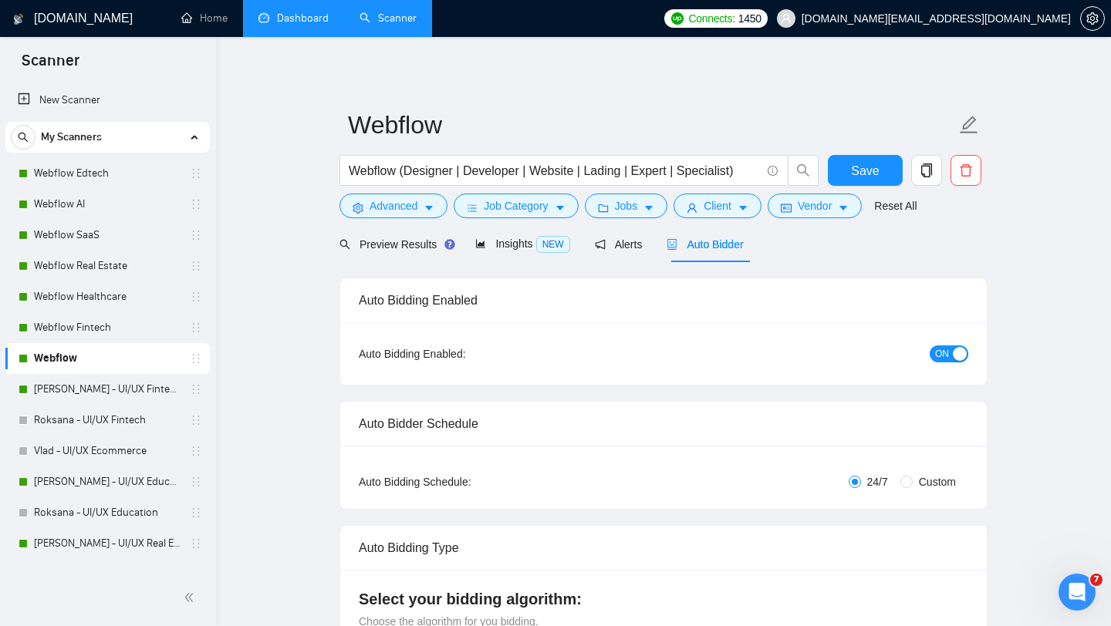
click at [281, 15] on link "Dashboard" at bounding box center [293, 18] width 70 height 13
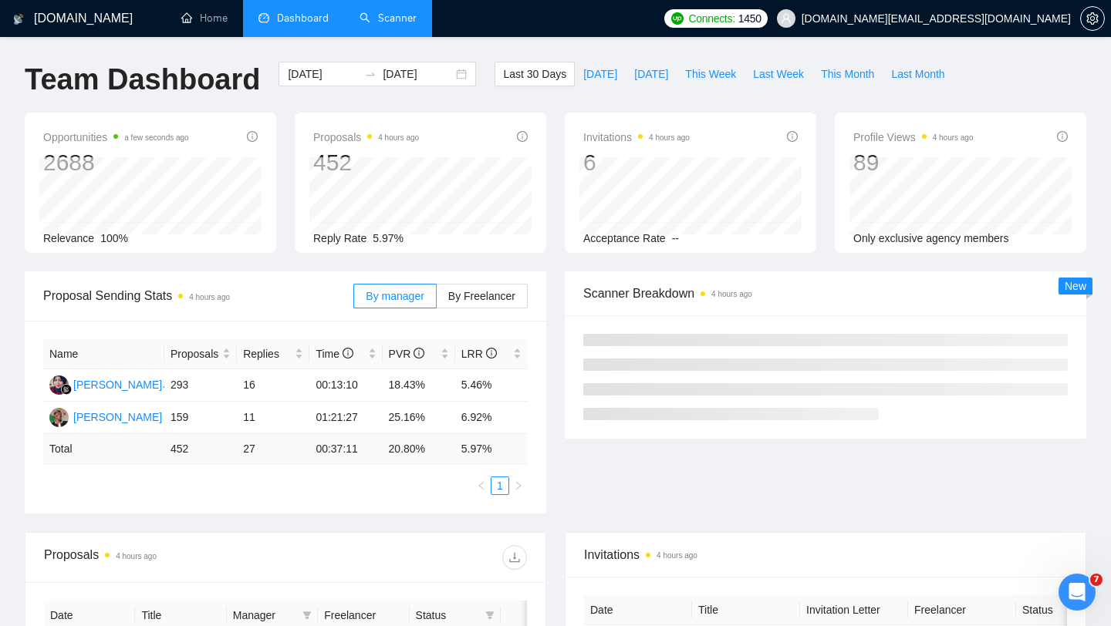
scroll to position [41, 0]
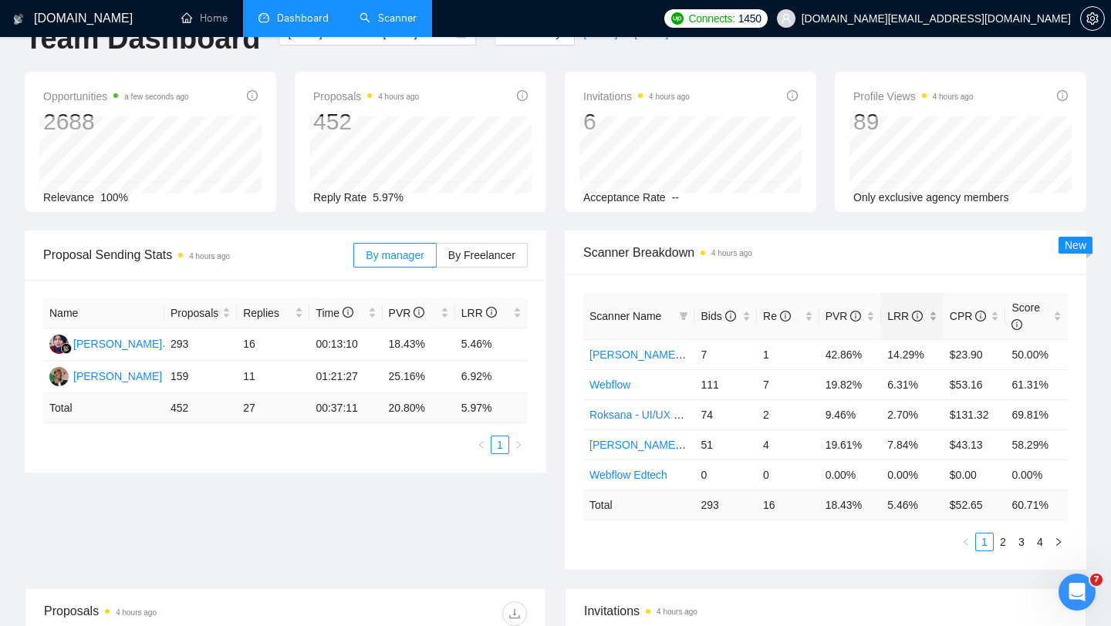
click at [932, 316] on div "LRR" at bounding box center [912, 316] width 50 height 17
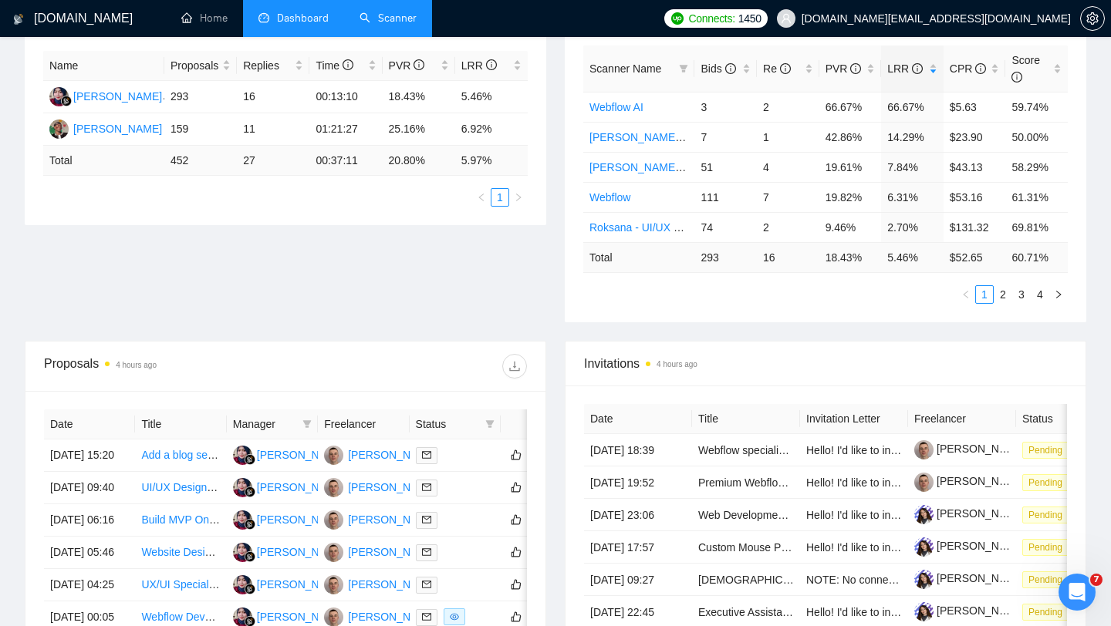
scroll to position [0, 0]
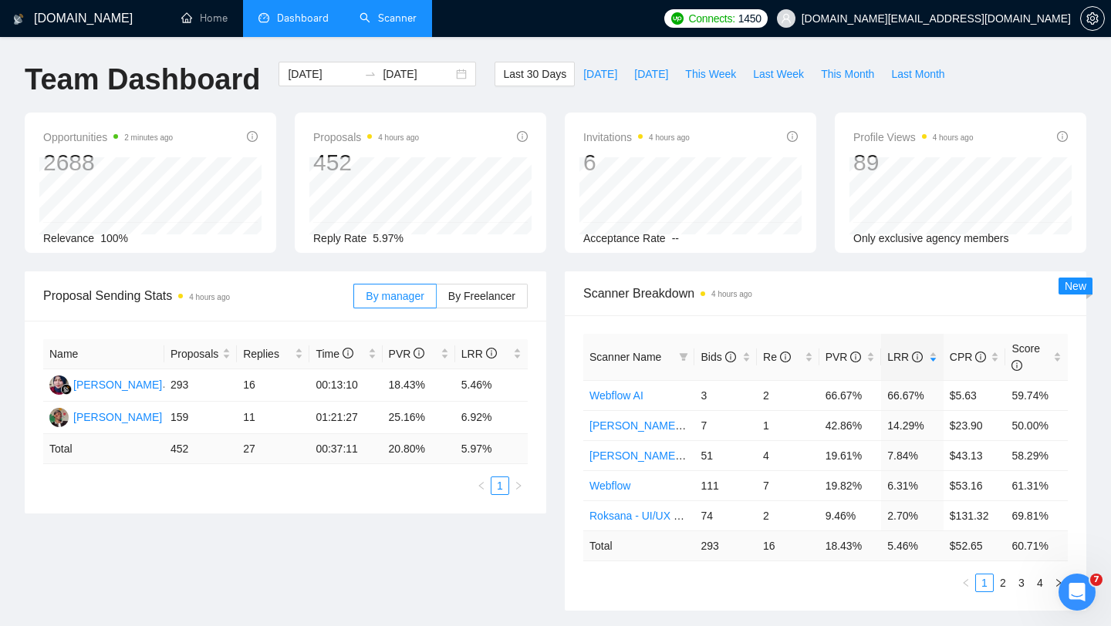
click at [403, 22] on link "Scanner" at bounding box center [387, 18] width 57 height 13
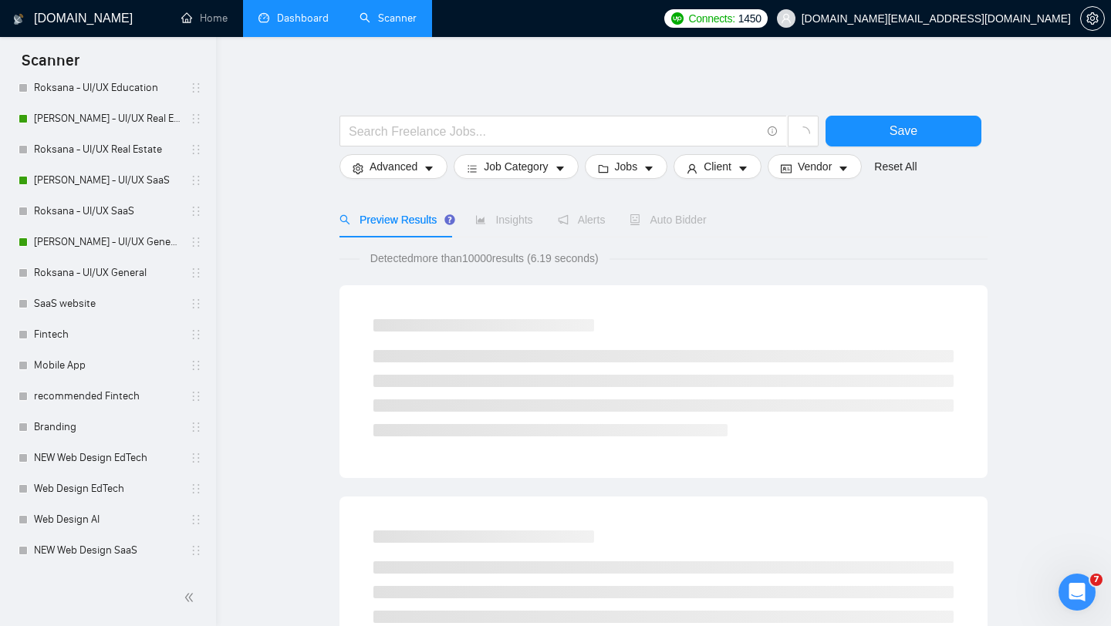
scroll to position [523, 0]
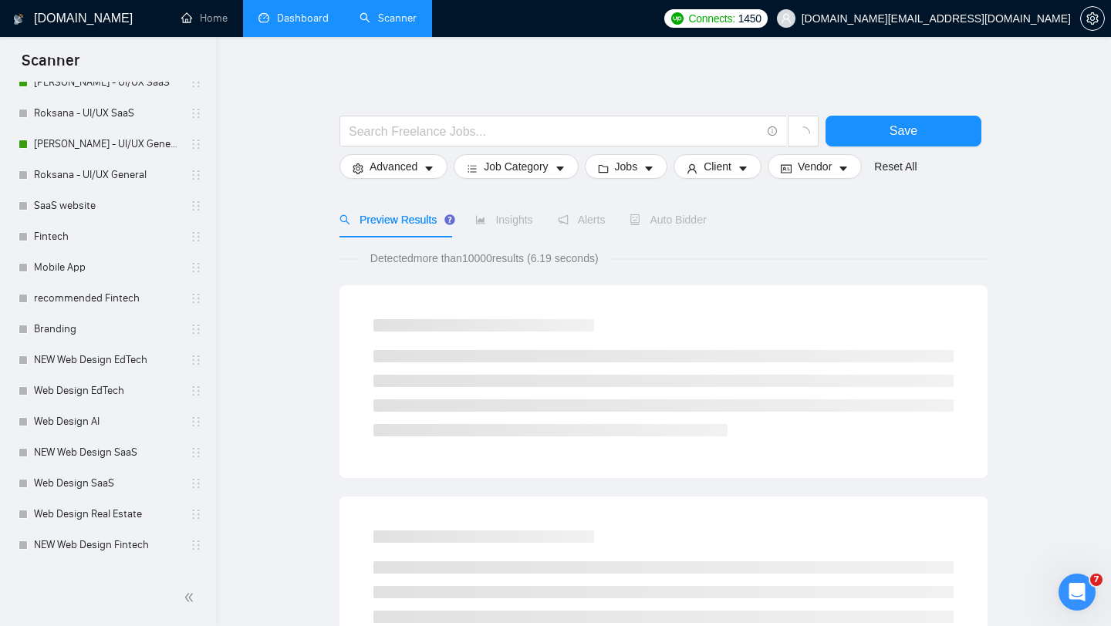
click at [329, 20] on link "Dashboard" at bounding box center [293, 18] width 70 height 13
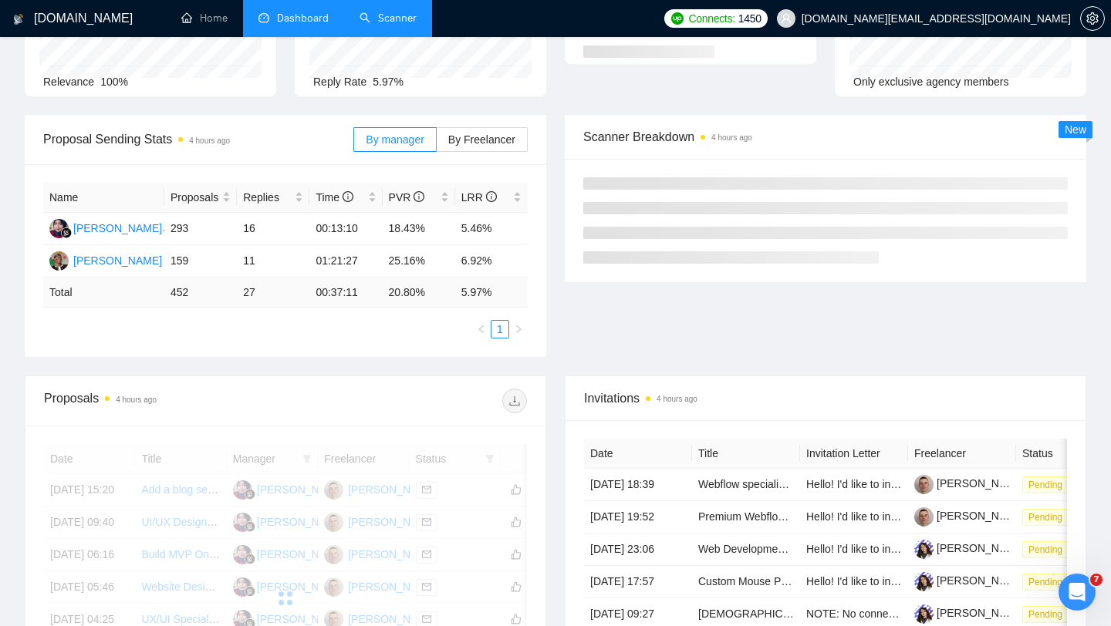
scroll to position [62, 0]
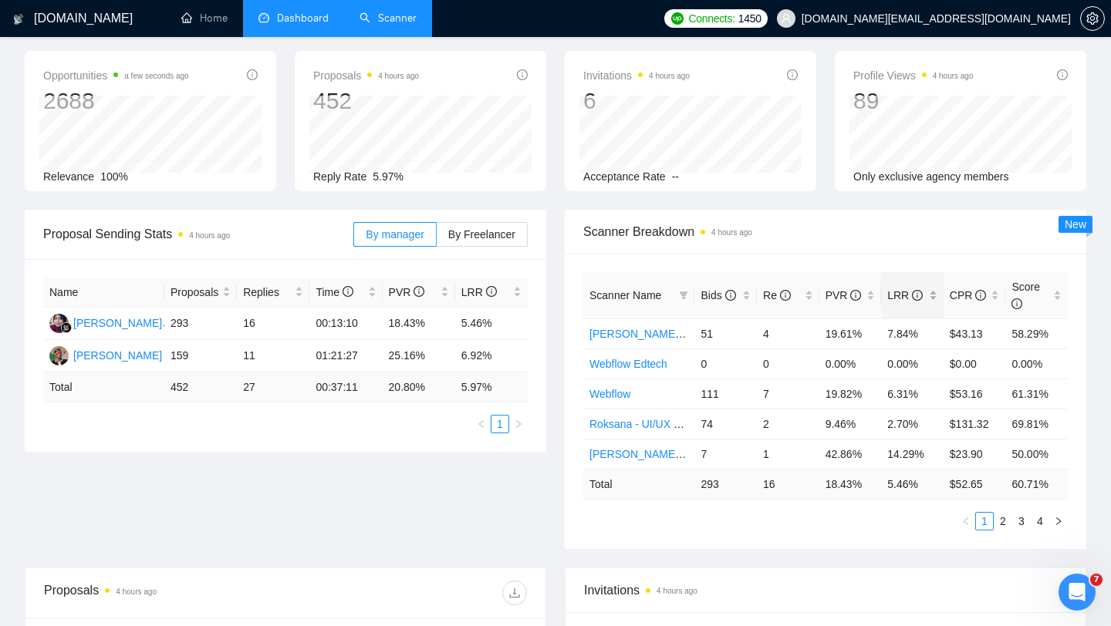
click at [933, 292] on div "LRR" at bounding box center [912, 295] width 50 height 17
drag, startPoint x: 884, startPoint y: 361, endPoint x: 940, endPoint y: 373, distance: 56.7
click at [940, 373] on td "14.29%" at bounding box center [912, 364] width 62 height 30
drag, startPoint x: 886, startPoint y: 397, endPoint x: 920, endPoint y: 396, distance: 34.0
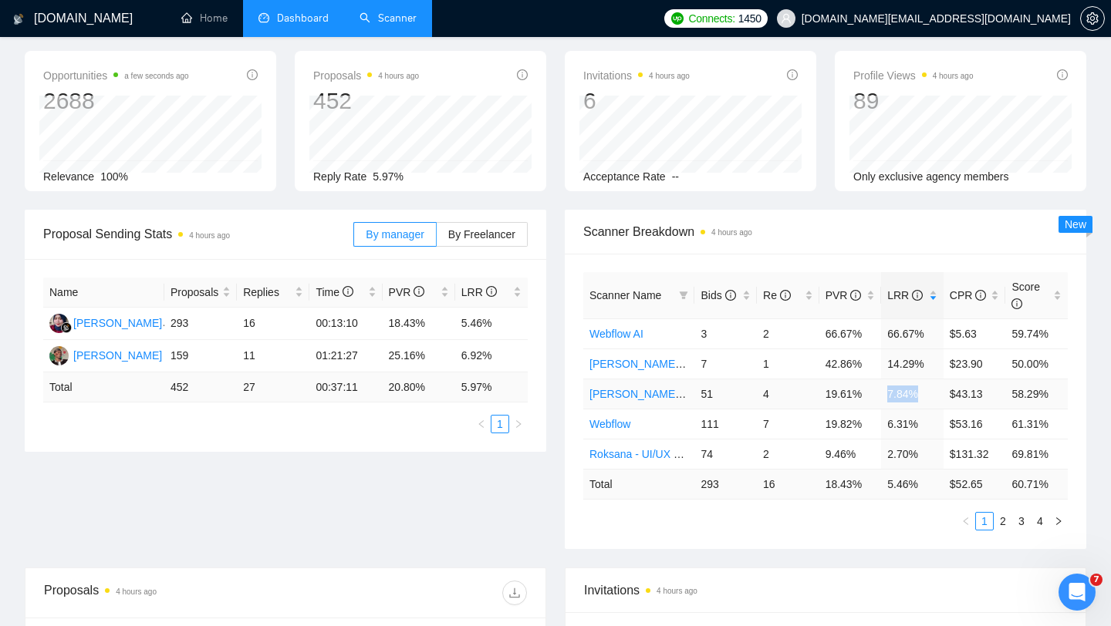
click at [921, 396] on td "7.84%" at bounding box center [912, 394] width 62 height 30
drag, startPoint x: 882, startPoint y: 421, endPoint x: 921, endPoint y: 420, distance: 39.3
click at [921, 421] on td "6.31%" at bounding box center [912, 424] width 62 height 30
drag, startPoint x: 886, startPoint y: 454, endPoint x: 930, endPoint y: 461, distance: 44.5
click at [930, 461] on td "2.70%" at bounding box center [912, 454] width 62 height 30
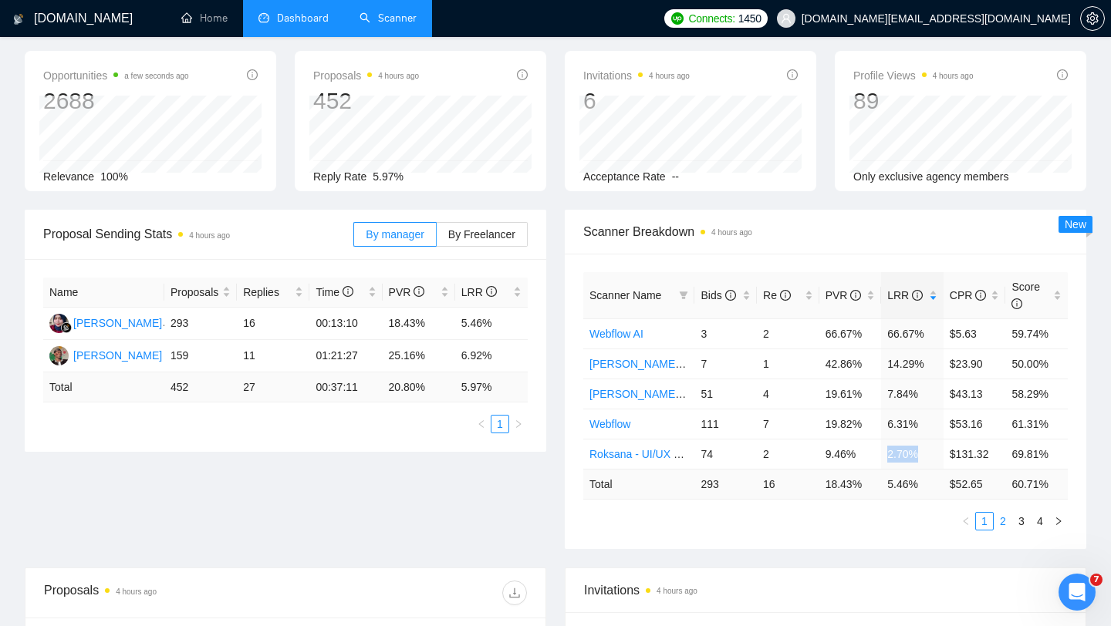
click at [998, 521] on link "2" at bounding box center [1002, 521] width 17 height 17
click at [983, 524] on link "1" at bounding box center [984, 521] width 17 height 17
drag, startPoint x: 886, startPoint y: 399, endPoint x: 925, endPoint y: 396, distance: 38.6
click at [925, 396] on td "7.84%" at bounding box center [912, 394] width 62 height 30
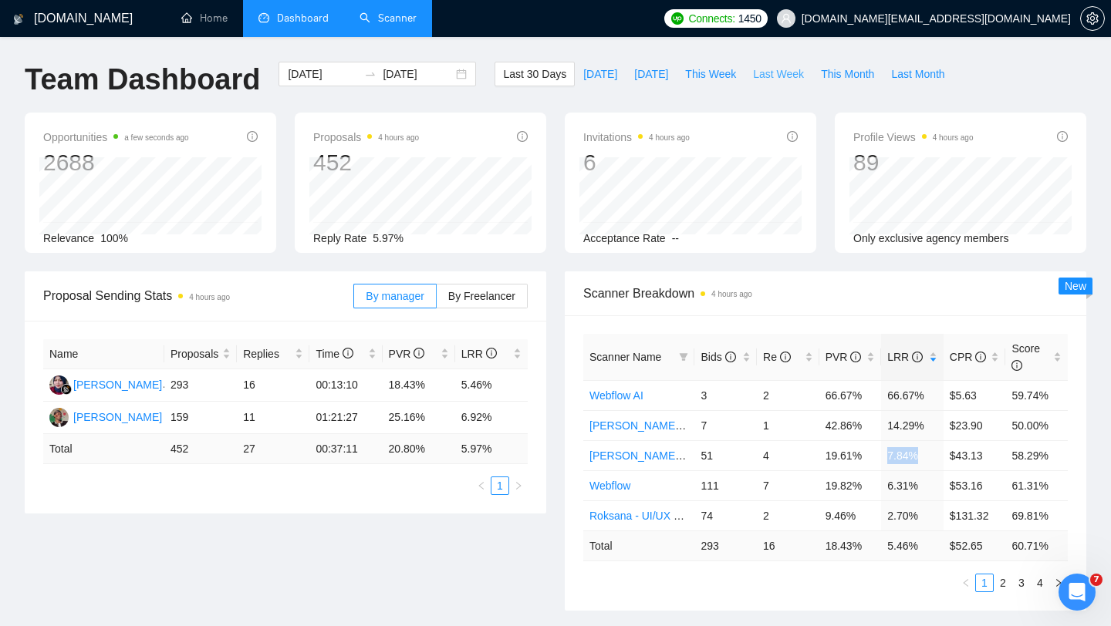
click at [788, 72] on span "Last Week" at bounding box center [778, 74] width 51 height 17
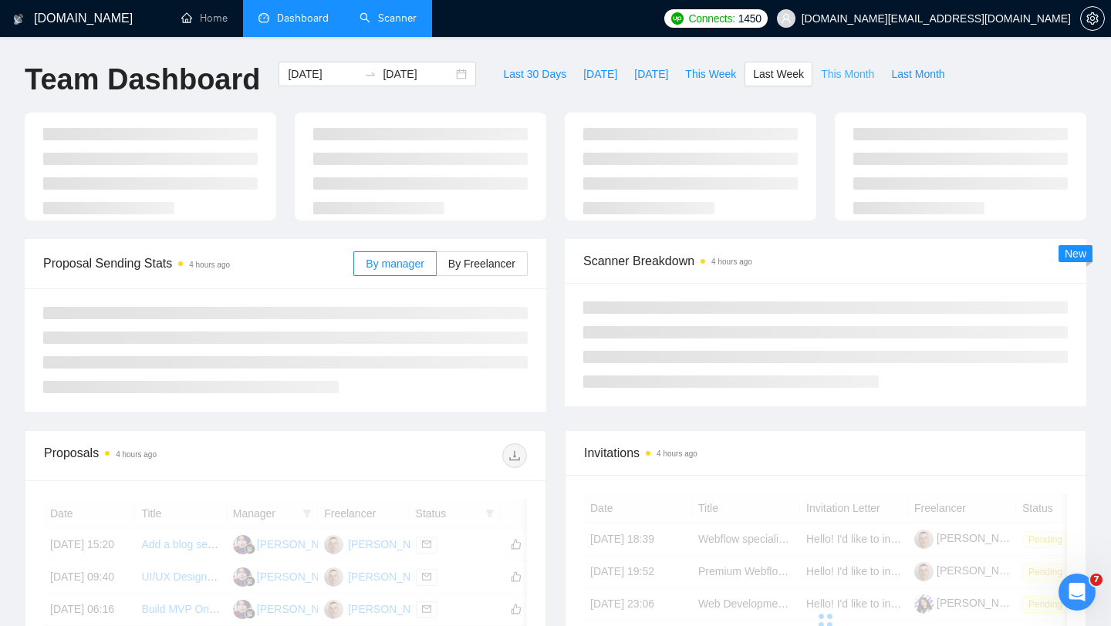
type input "[DATE]"
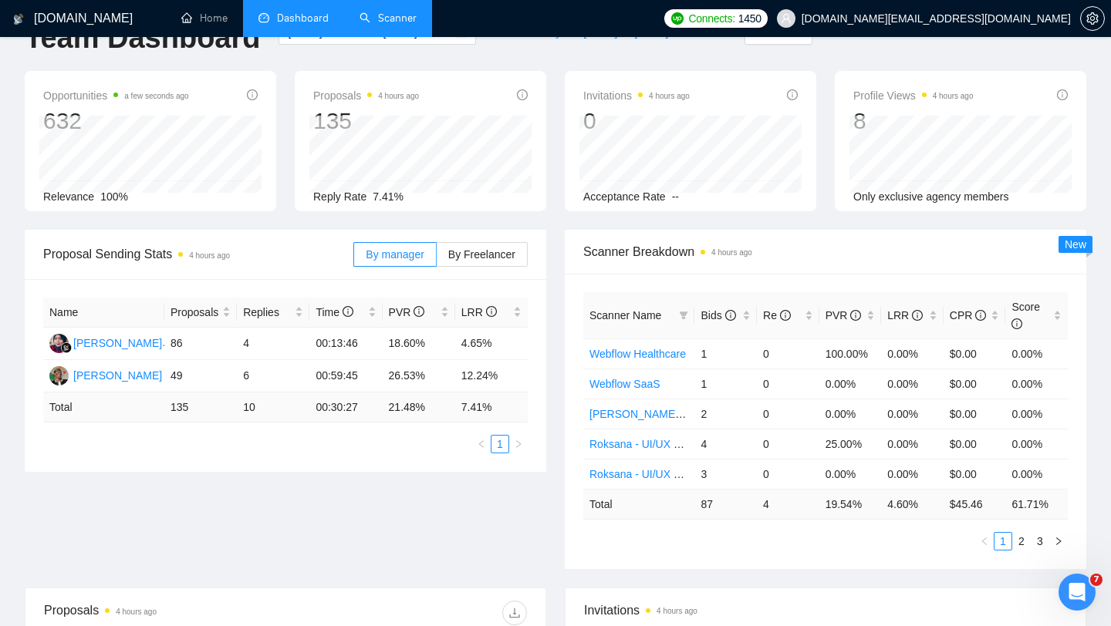
scroll to position [59, 0]
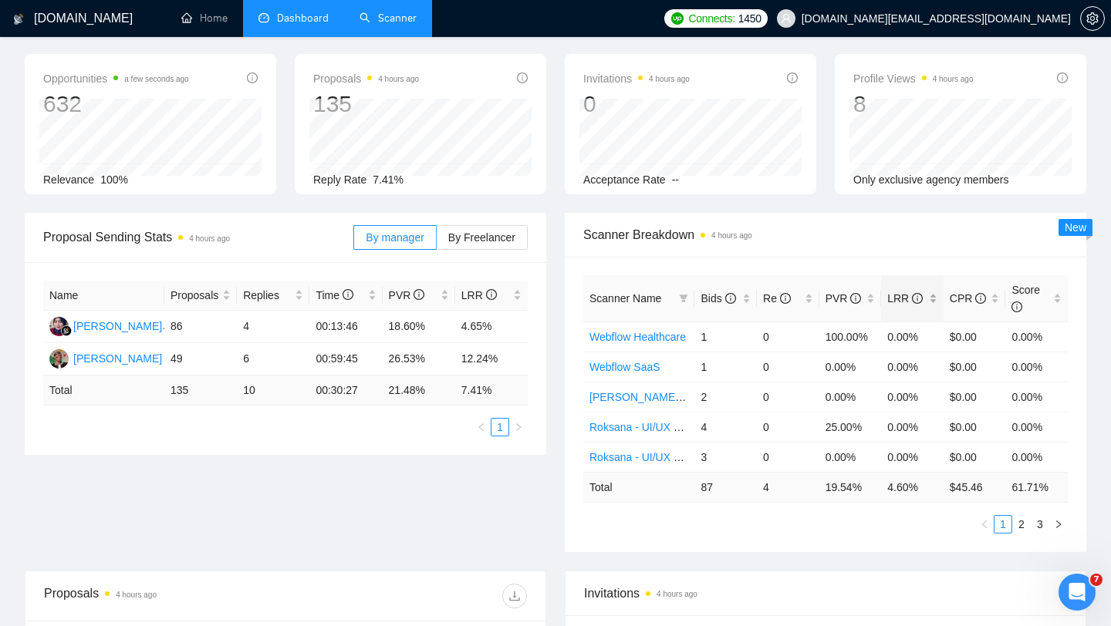
click at [917, 290] on div "LRR" at bounding box center [912, 298] width 50 height 17
click at [906, 339] on td "7.69%" at bounding box center [912, 337] width 62 height 30
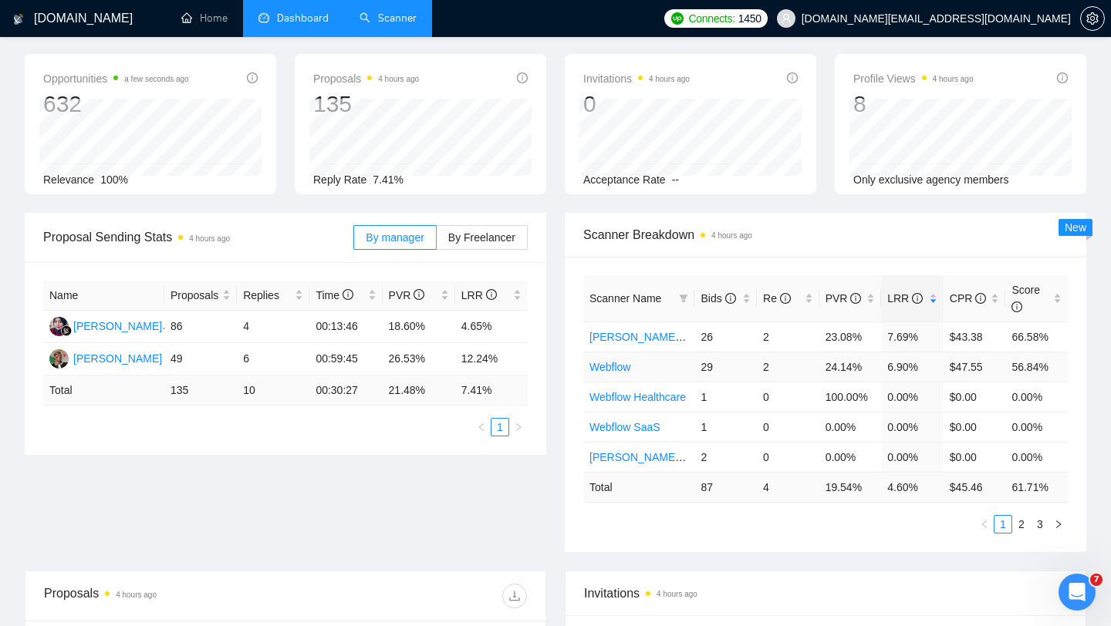
click at [904, 370] on td "6.90%" at bounding box center [912, 367] width 62 height 30
click at [882, 369] on td "6.90%" at bounding box center [912, 367] width 62 height 30
drag, startPoint x: 917, startPoint y: 372, endPoint x: 882, endPoint y: 372, distance: 35.5
click at [882, 372] on td "6.90%" at bounding box center [912, 367] width 62 height 30
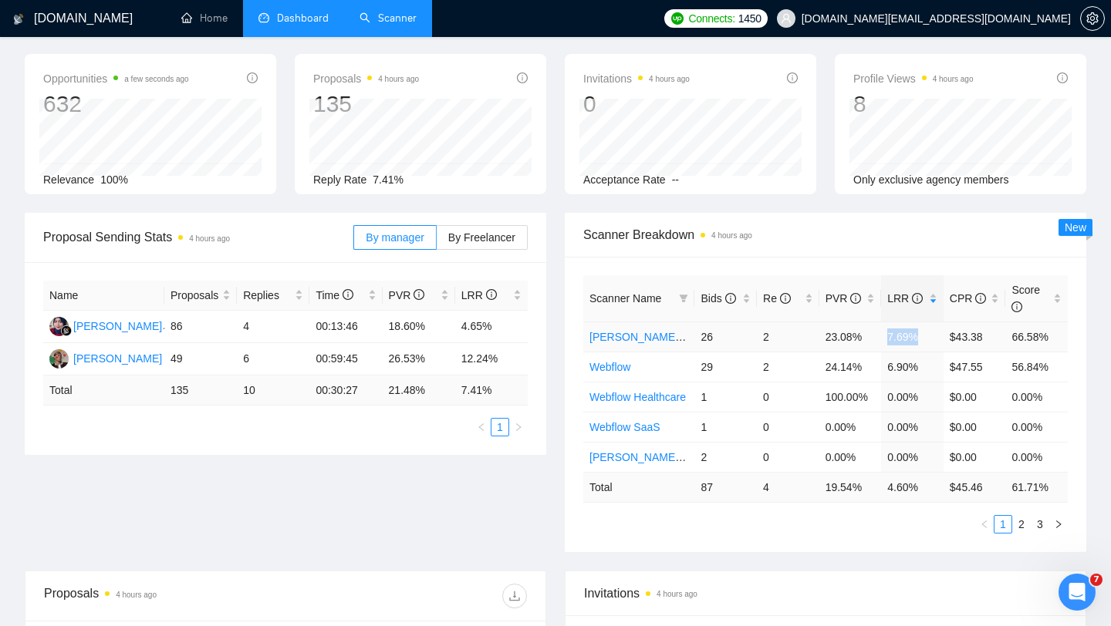
drag, startPoint x: 887, startPoint y: 336, endPoint x: 922, endPoint y: 336, distance: 34.7
click at [922, 336] on td "7.69%" at bounding box center [912, 337] width 62 height 30
drag, startPoint x: 884, startPoint y: 395, endPoint x: 927, endPoint y: 403, distance: 43.9
click at [927, 403] on td "0.00%" at bounding box center [912, 397] width 62 height 30
drag, startPoint x: 897, startPoint y: 423, endPoint x: 940, endPoint y: 423, distance: 42.4
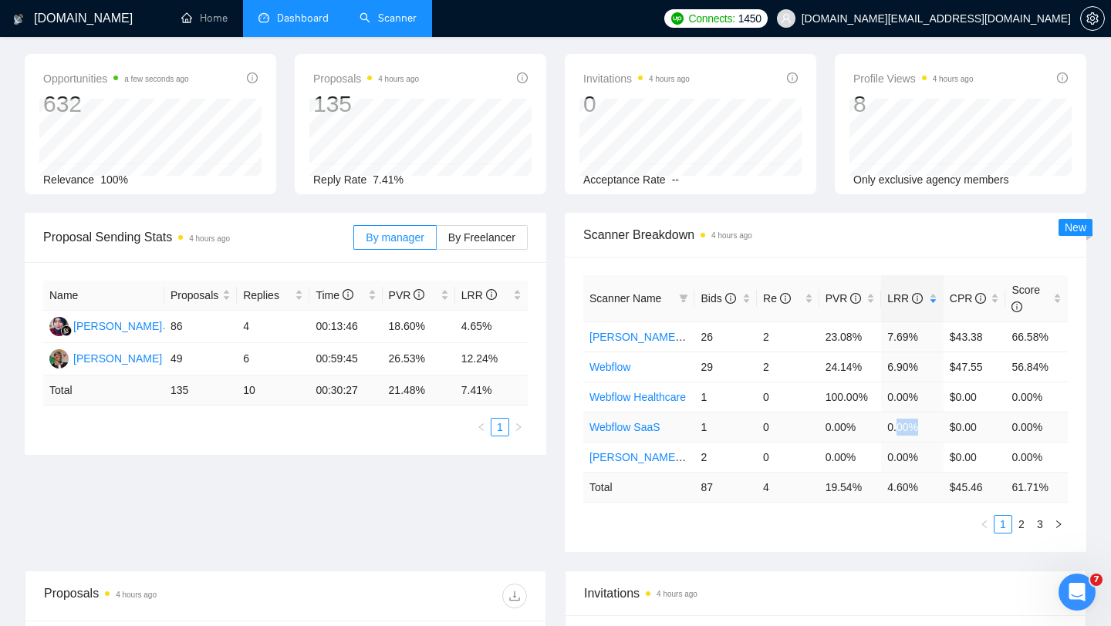
click at [940, 429] on td "0.00%" at bounding box center [912, 427] width 62 height 30
click at [1026, 523] on link "2" at bounding box center [1021, 524] width 17 height 17
click at [702, 428] on td "3" at bounding box center [725, 427] width 62 height 30
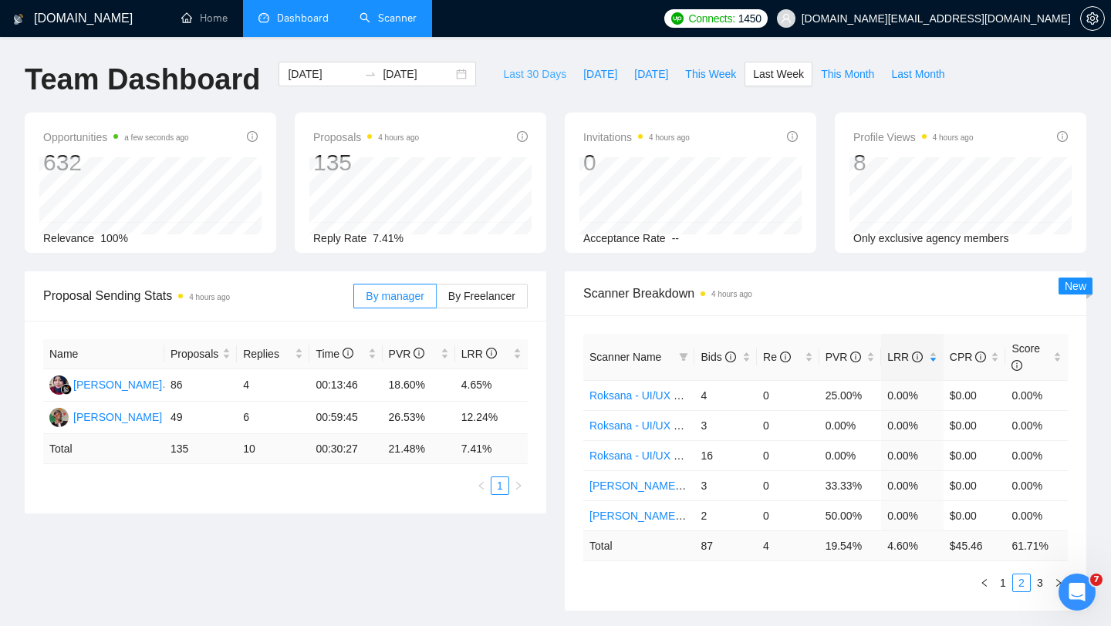
click at [544, 76] on span "Last 30 Days" at bounding box center [534, 74] width 63 height 17
type input "[DATE]"
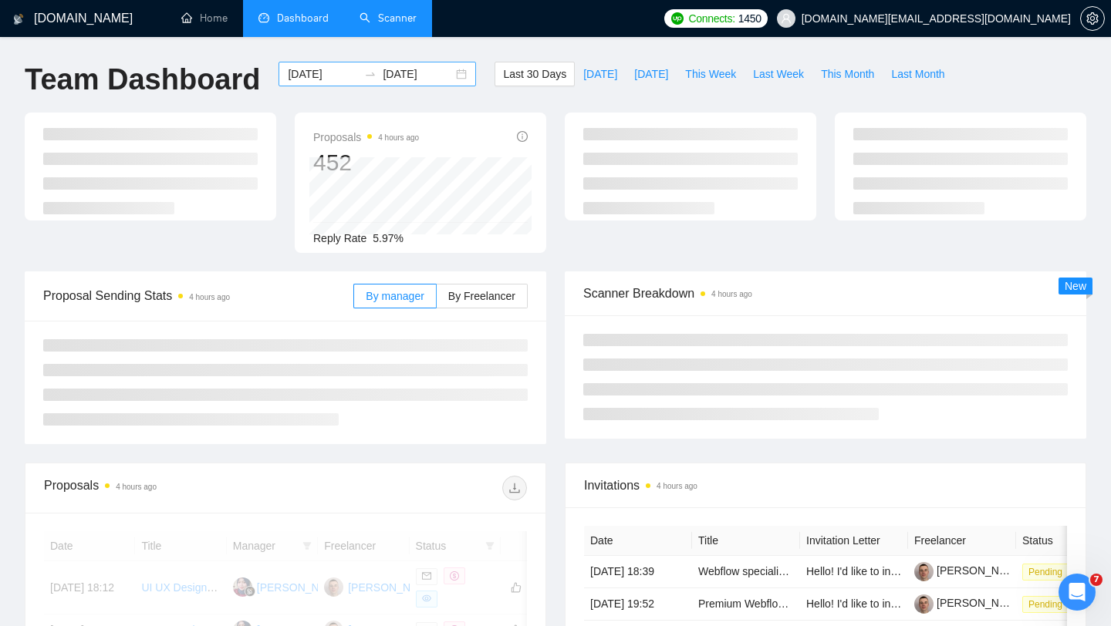
click at [454, 69] on div "[DATE] [DATE]" at bounding box center [376, 74] width 197 height 25
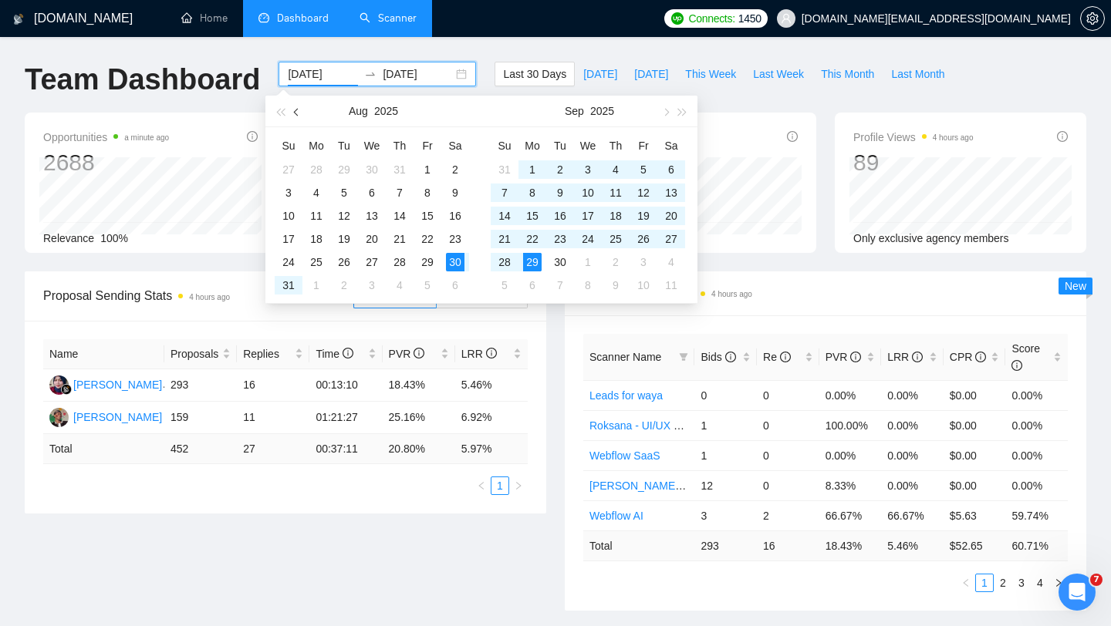
click at [296, 109] on span "button" at bounding box center [298, 112] width 8 height 8
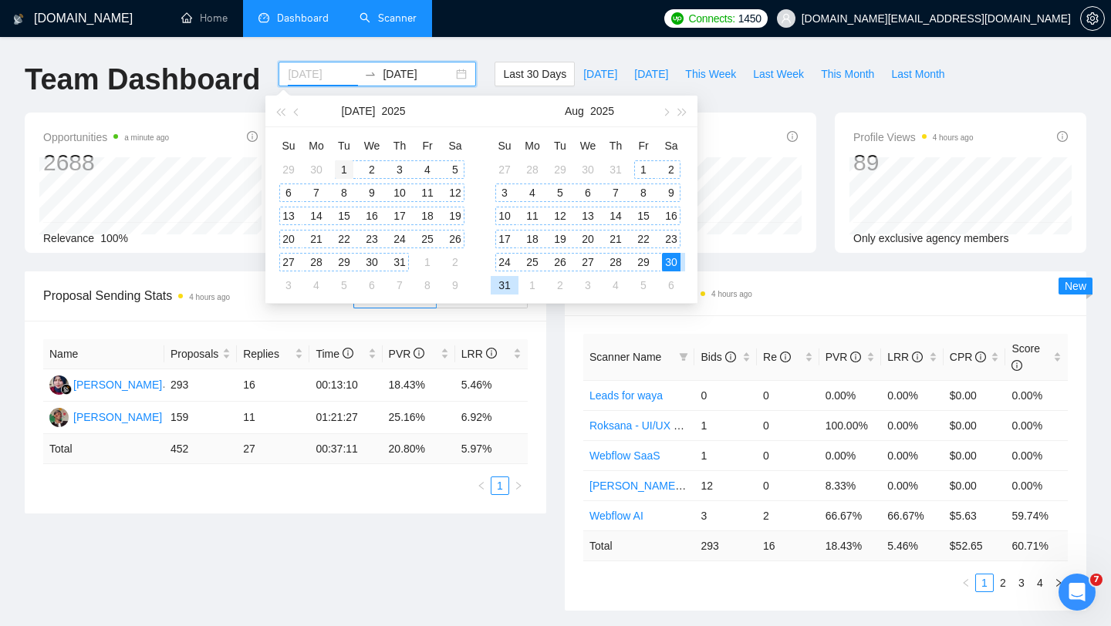
type input "[DATE]"
click at [341, 167] on div "1" at bounding box center [344, 169] width 19 height 19
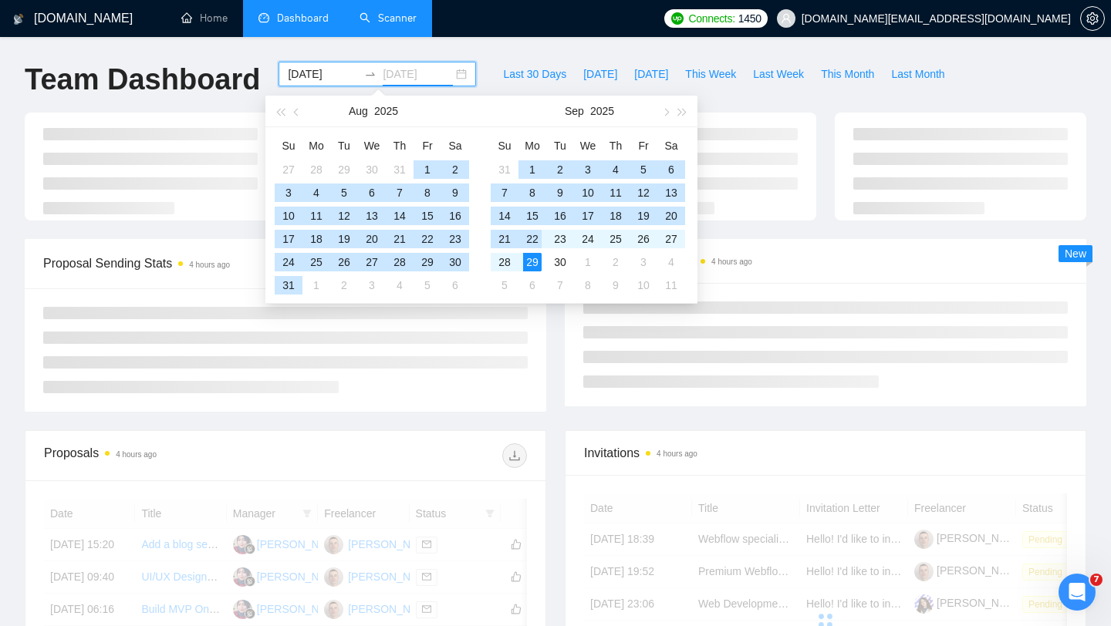
type input "[DATE]"
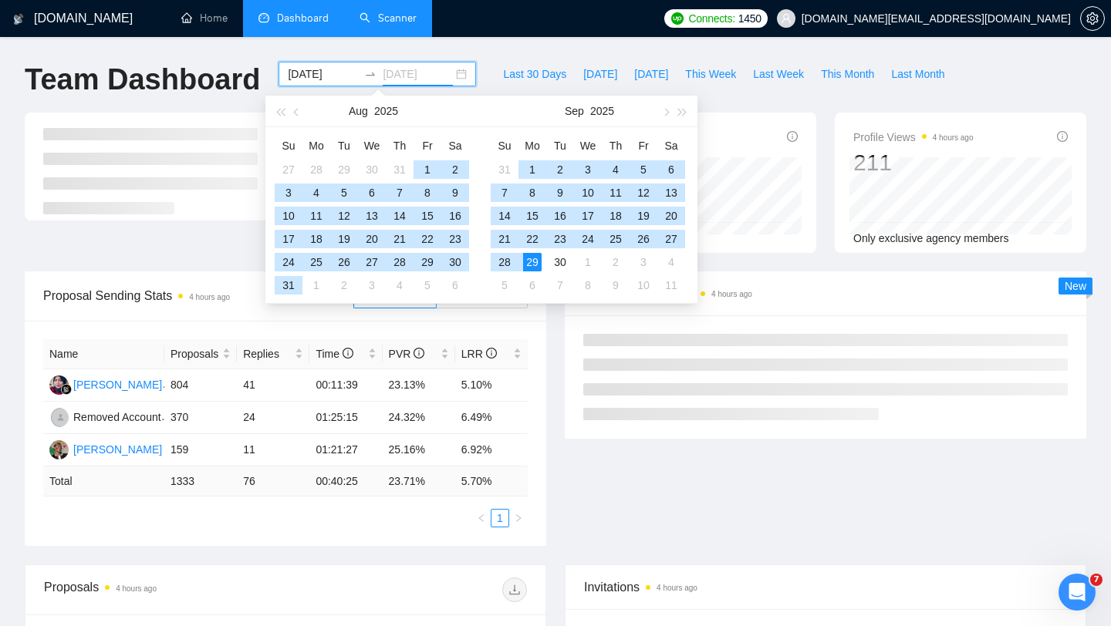
click at [535, 263] on div "29" at bounding box center [532, 262] width 19 height 19
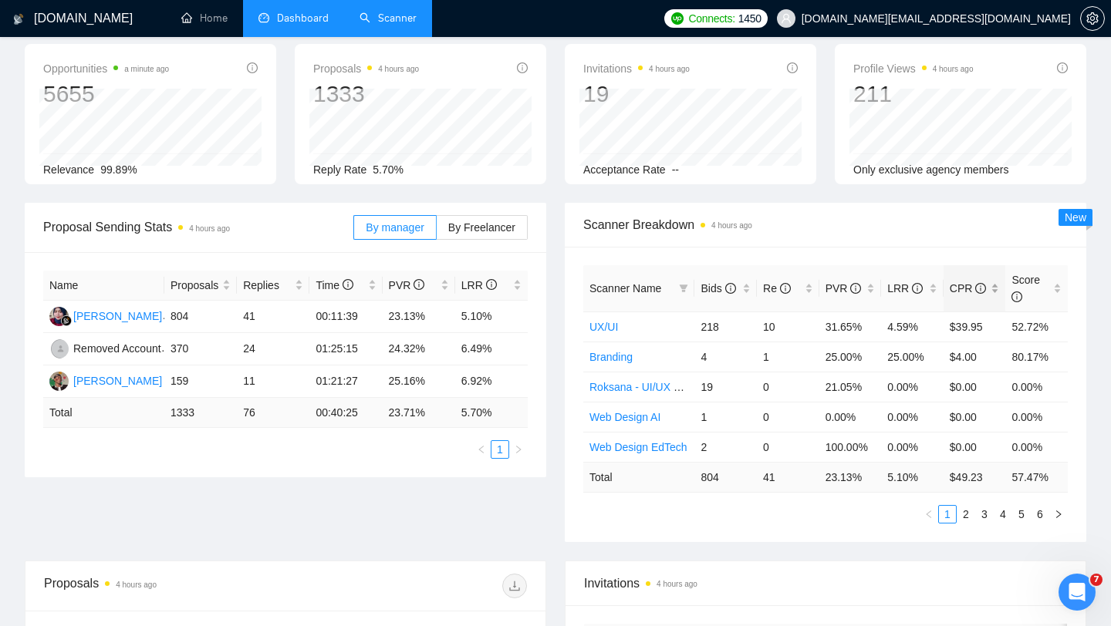
scroll to position [90, 0]
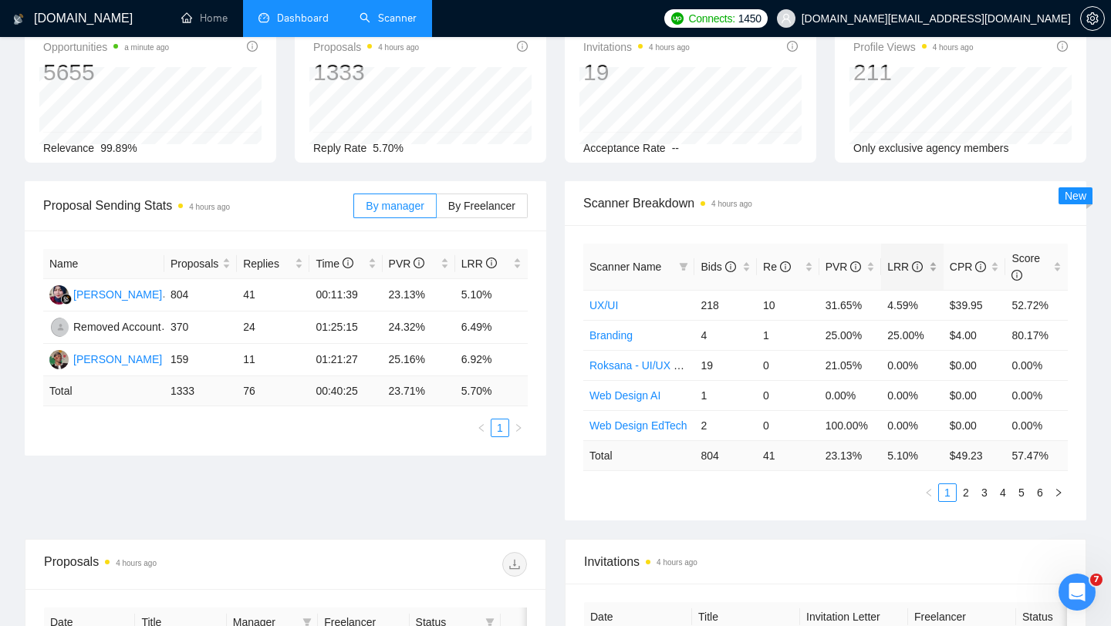
click at [929, 261] on div "LRR" at bounding box center [912, 266] width 50 height 17
click at [967, 489] on link "2" at bounding box center [965, 492] width 17 height 17
click at [942, 494] on link "1" at bounding box center [947, 492] width 17 height 17
drag, startPoint x: 700, startPoint y: 424, endPoint x: 741, endPoint y: 424, distance: 40.9
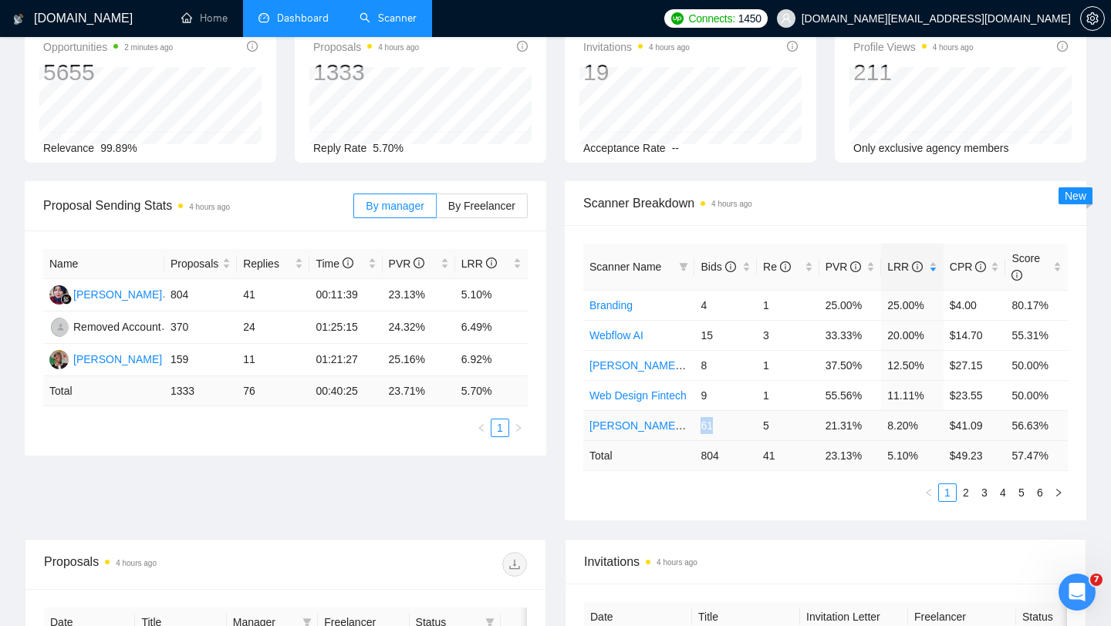
click at [741, 424] on td "61" at bounding box center [725, 425] width 62 height 30
drag, startPoint x: 698, startPoint y: 397, endPoint x: 725, endPoint y: 399, distance: 27.0
click at [725, 399] on td "9" at bounding box center [725, 395] width 62 height 30
drag, startPoint x: 886, startPoint y: 395, endPoint x: 939, endPoint y: 396, distance: 53.2
click at [939, 396] on td "11.11%" at bounding box center [912, 395] width 62 height 30
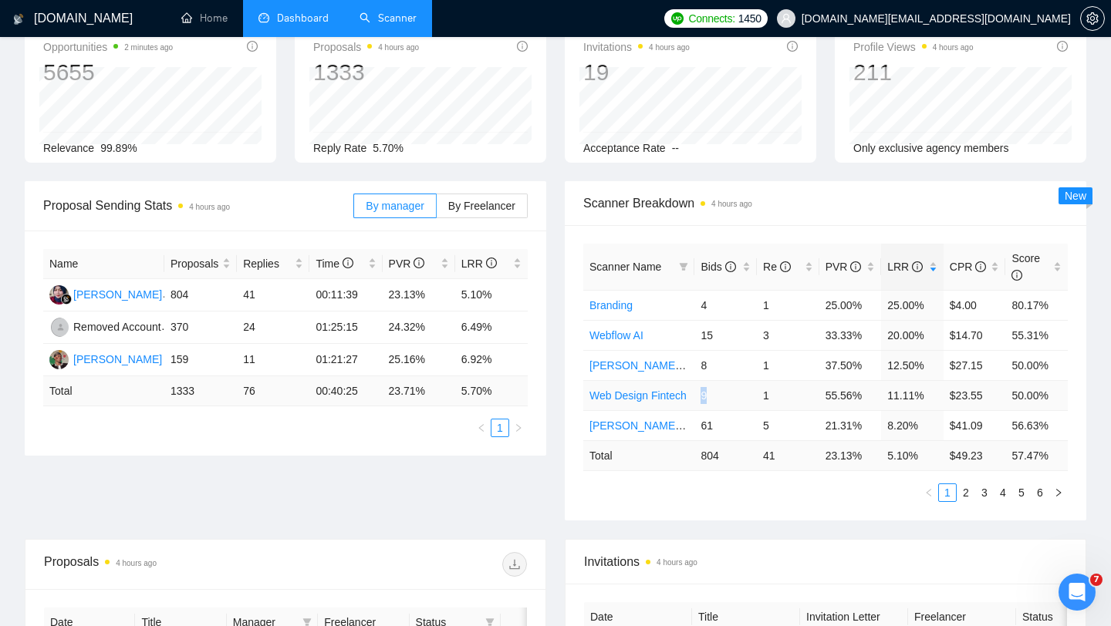
drag, startPoint x: 700, startPoint y: 394, endPoint x: 715, endPoint y: 396, distance: 15.6
click at [715, 397] on td "9" at bounding box center [725, 395] width 62 height 30
drag, startPoint x: 701, startPoint y: 363, endPoint x: 722, endPoint y: 363, distance: 20.8
click at [722, 363] on td "8" at bounding box center [725, 365] width 62 height 30
drag, startPoint x: 887, startPoint y: 365, endPoint x: 926, endPoint y: 371, distance: 39.8
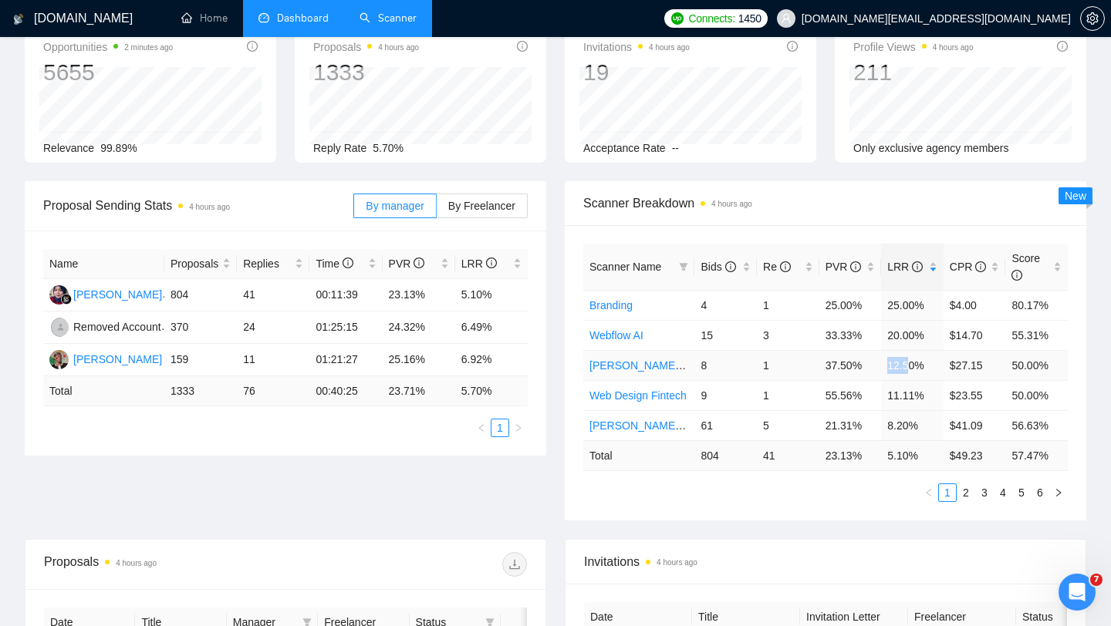
click at [926, 372] on td "12.50%" at bounding box center [912, 365] width 62 height 30
drag, startPoint x: 698, startPoint y: 332, endPoint x: 735, endPoint y: 332, distance: 37.0
click at [736, 332] on td "15" at bounding box center [725, 335] width 62 height 30
drag, startPoint x: 888, startPoint y: 333, endPoint x: 940, endPoint y: 341, distance: 53.0
click at [940, 341] on td "20.00%" at bounding box center [912, 335] width 62 height 30
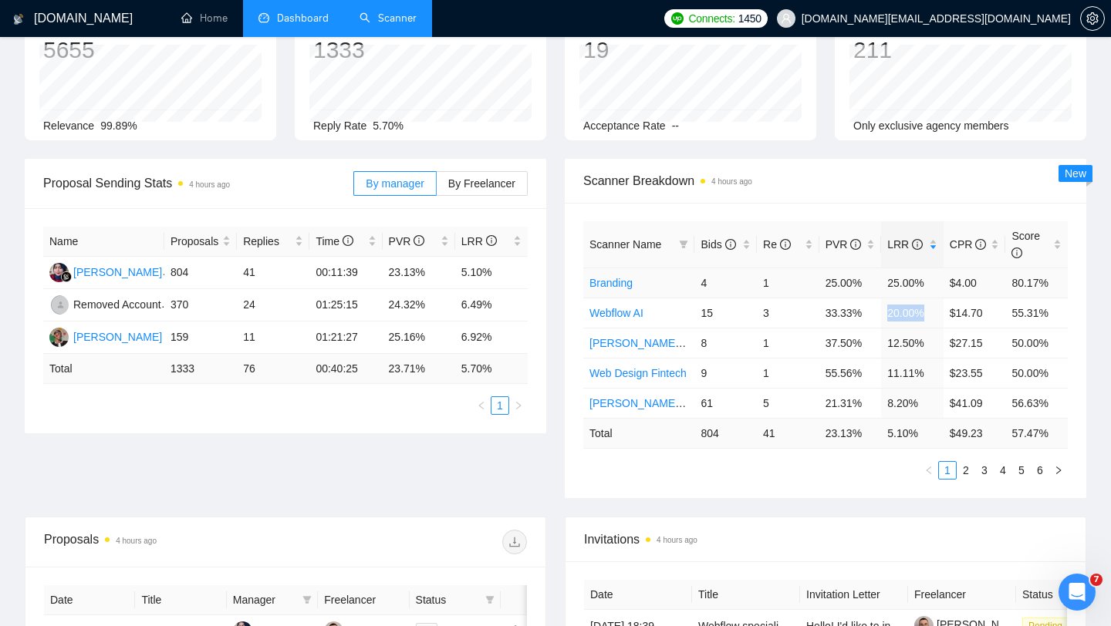
scroll to position [130, 0]
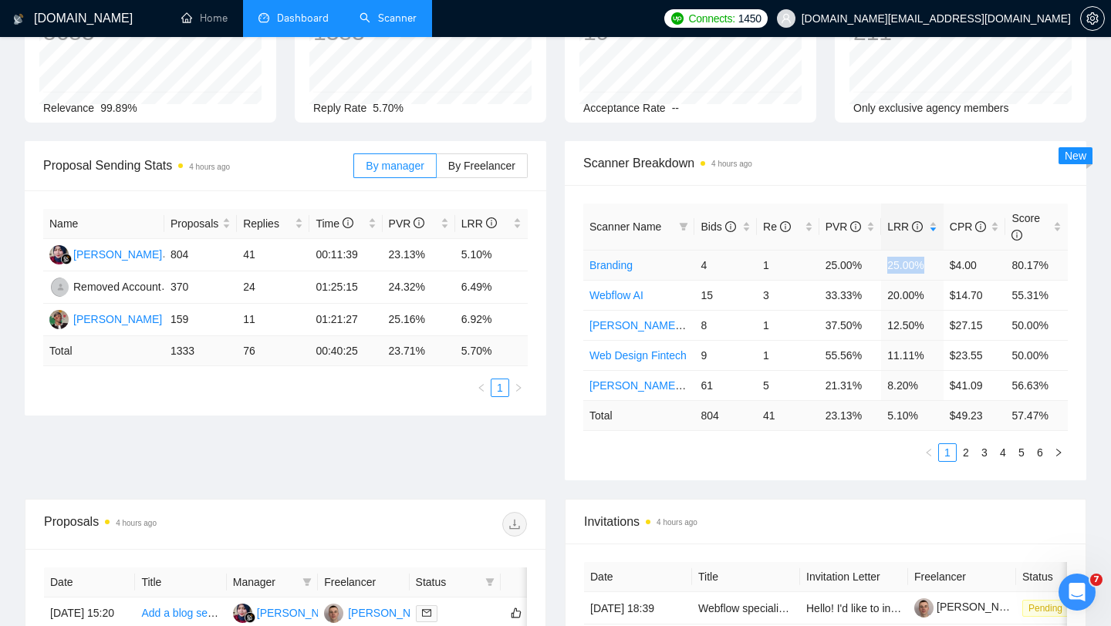
drag, startPoint x: 885, startPoint y: 261, endPoint x: 936, endPoint y: 262, distance: 50.9
click at [936, 262] on td "25.00%" at bounding box center [912, 265] width 62 height 30
drag, startPoint x: 887, startPoint y: 384, endPoint x: 921, endPoint y: 386, distance: 34.0
click at [921, 386] on td "8.20%" at bounding box center [912, 385] width 62 height 30
click at [965, 450] on link "2" at bounding box center [965, 452] width 17 height 17
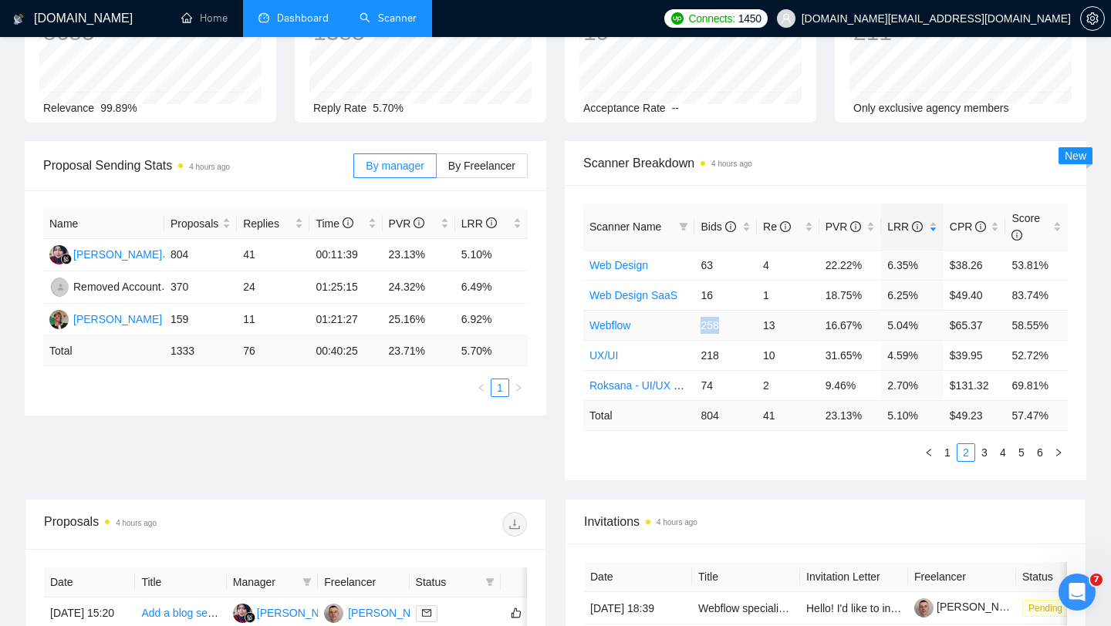
drag, startPoint x: 701, startPoint y: 326, endPoint x: 743, endPoint y: 328, distance: 41.7
click at [743, 329] on td "258" at bounding box center [725, 325] width 62 height 30
drag, startPoint x: 699, startPoint y: 293, endPoint x: 726, endPoint y: 292, distance: 27.0
click at [726, 293] on td "16" at bounding box center [725, 295] width 62 height 30
drag, startPoint x: 879, startPoint y: 299, endPoint x: 923, endPoint y: 298, distance: 43.2
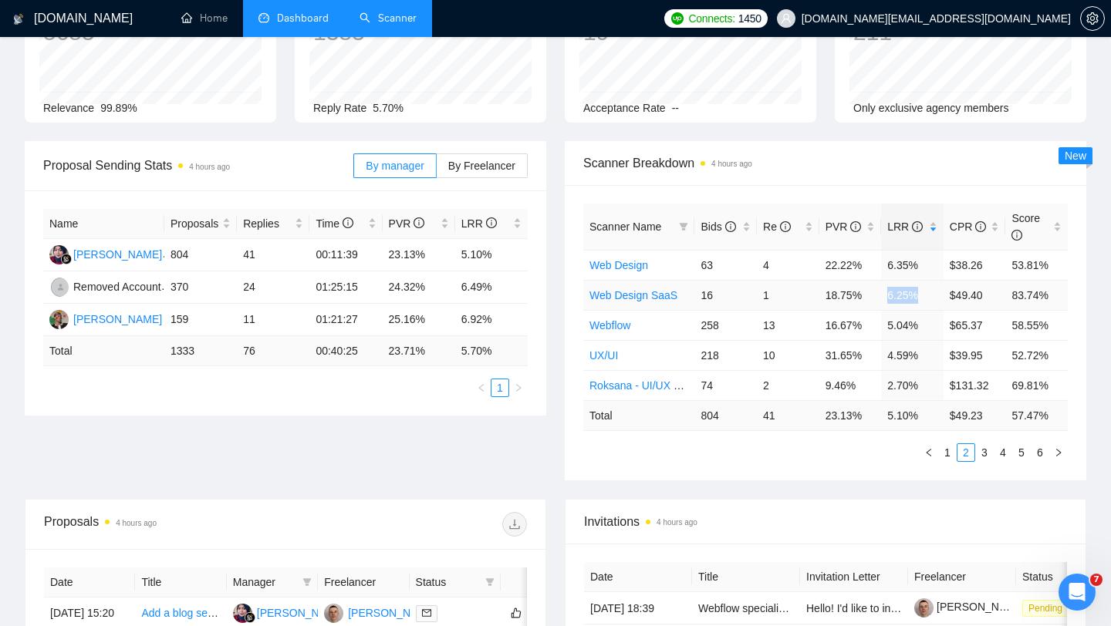
click at [923, 298] on tr "Web Design SaaS 16 1 18.75% 6.25% $49.40 83.74%" at bounding box center [825, 295] width 484 height 30
drag, startPoint x: 699, startPoint y: 359, endPoint x: 918, endPoint y: 362, distance: 219.1
click at [918, 362] on tr "UX/UI 218 10 31.65% 4.59% $39.95 52.72%" at bounding box center [825, 355] width 484 height 30
click at [984, 450] on link "3" at bounding box center [984, 452] width 17 height 17
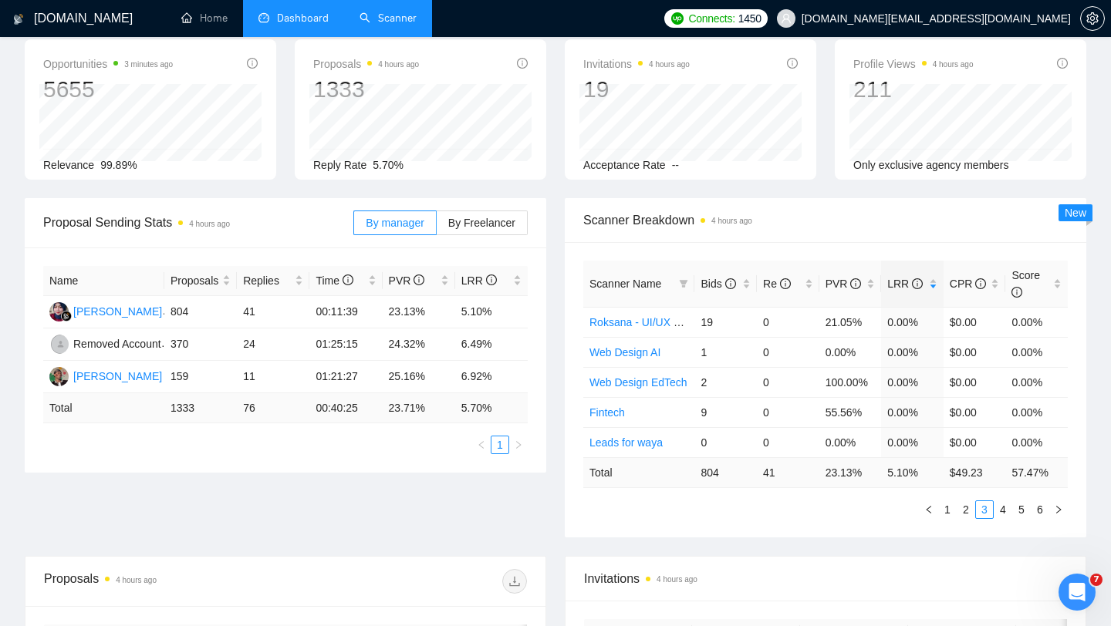
scroll to position [0, 0]
